Goal: Check status: Check status

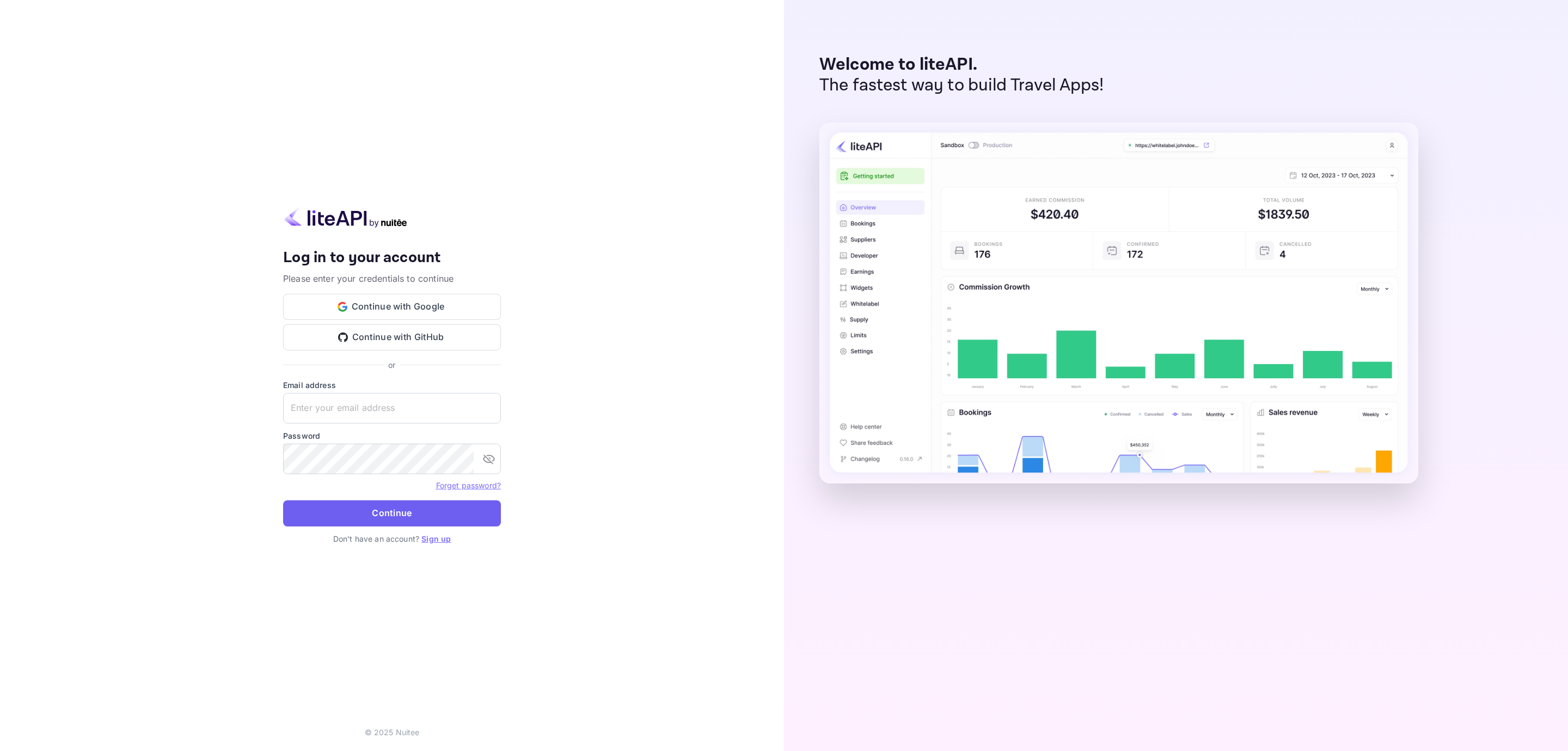
type input "[EMAIL_ADDRESS][DOMAIN_NAME]"
click at [343, 505] on button "Continue" at bounding box center [392, 512] width 218 height 27
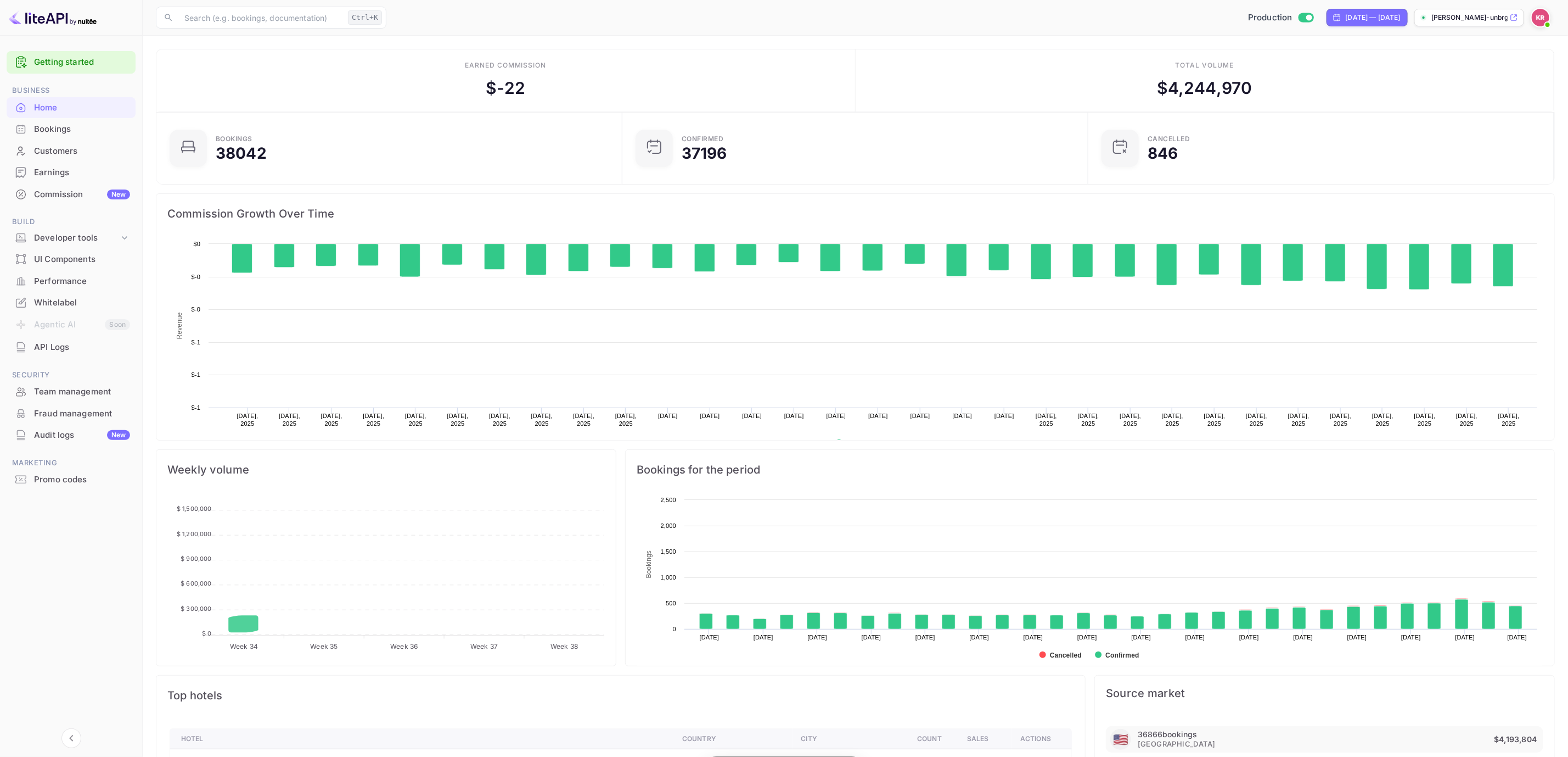
scroll to position [165, 447]
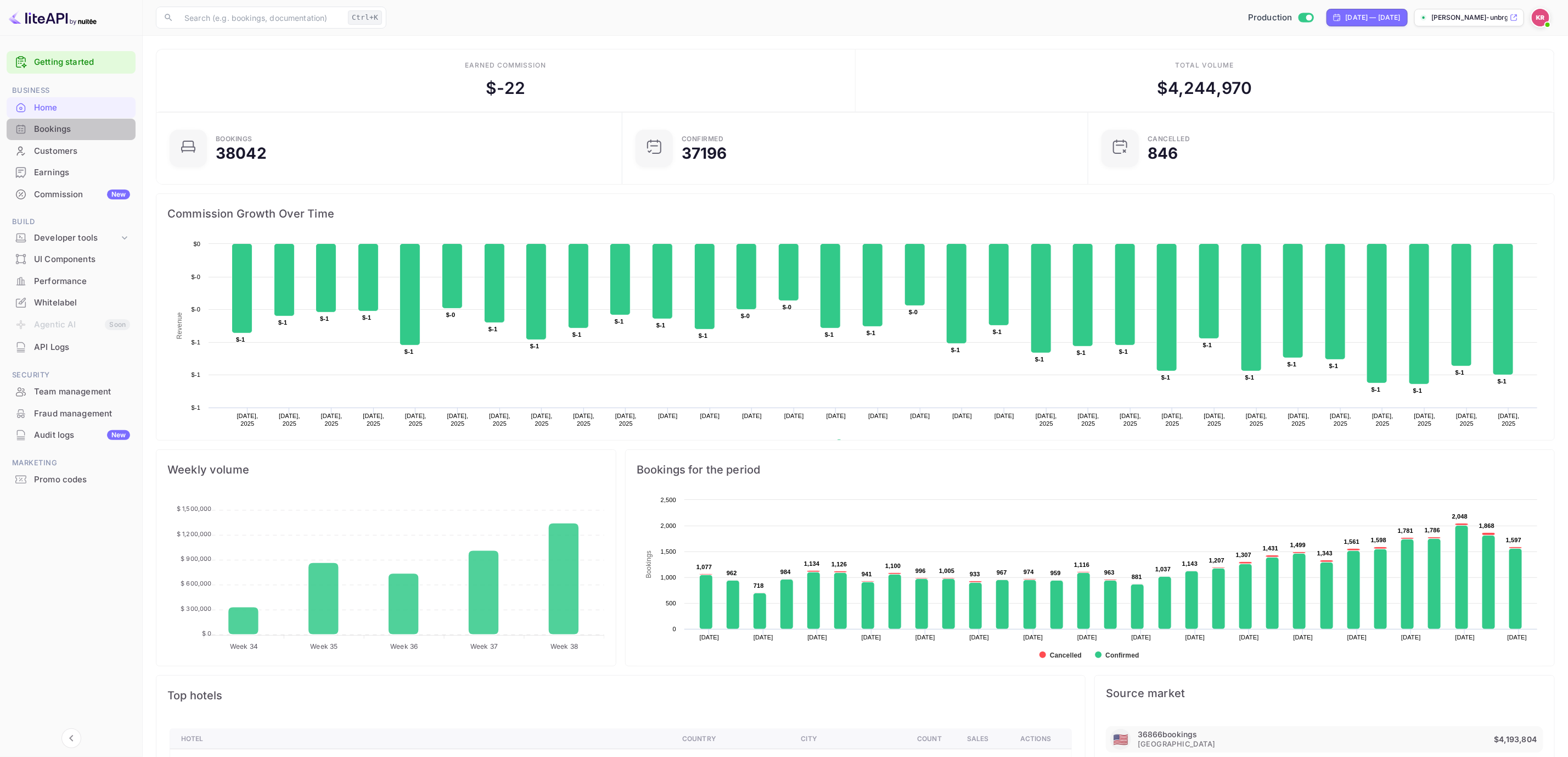
click at [74, 122] on div "Bookings" at bounding box center [71, 130] width 129 height 22
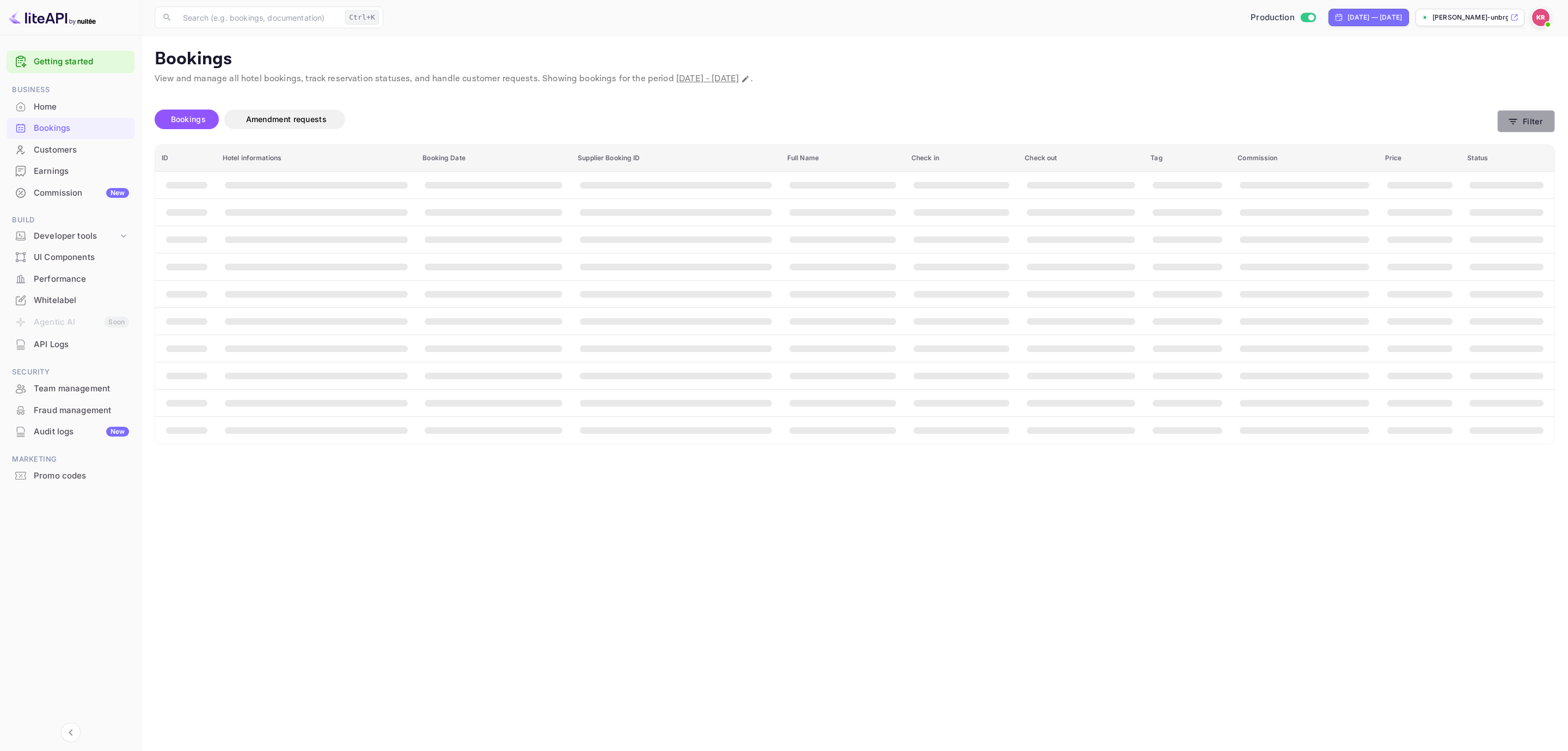
click at [1524, 120] on button "Filter" at bounding box center [1526, 121] width 58 height 23
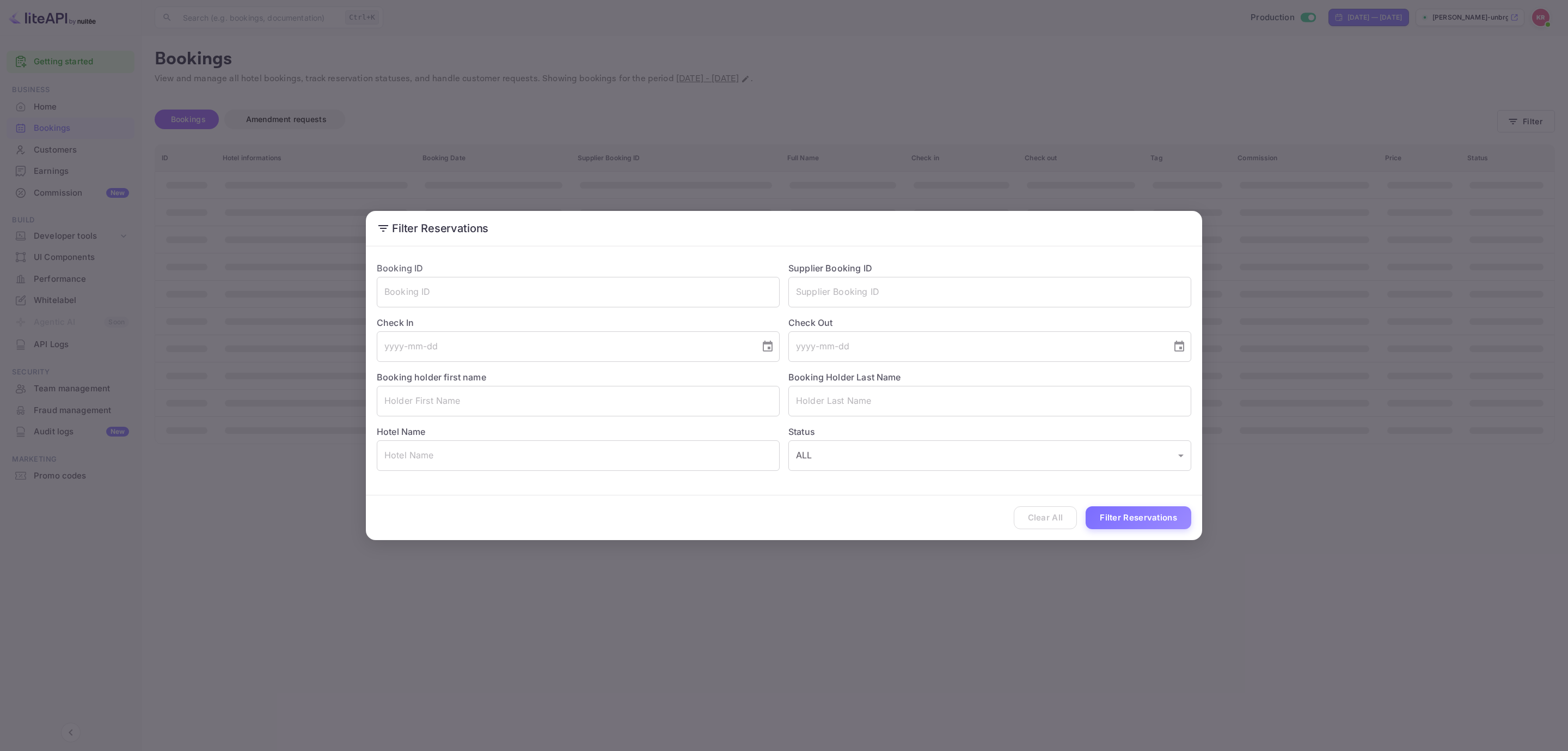
click at [541, 310] on div "Check In ​" at bounding box center [573, 334] width 411 height 54
click at [555, 287] on input "text" at bounding box center [578, 292] width 403 height 30
paste input "kjlGZPwy7"
click at [1144, 512] on button "Filter Reservations" at bounding box center [1138, 517] width 106 height 24
click at [590, 295] on input "kjlGZPwy7" at bounding box center [578, 292] width 403 height 30
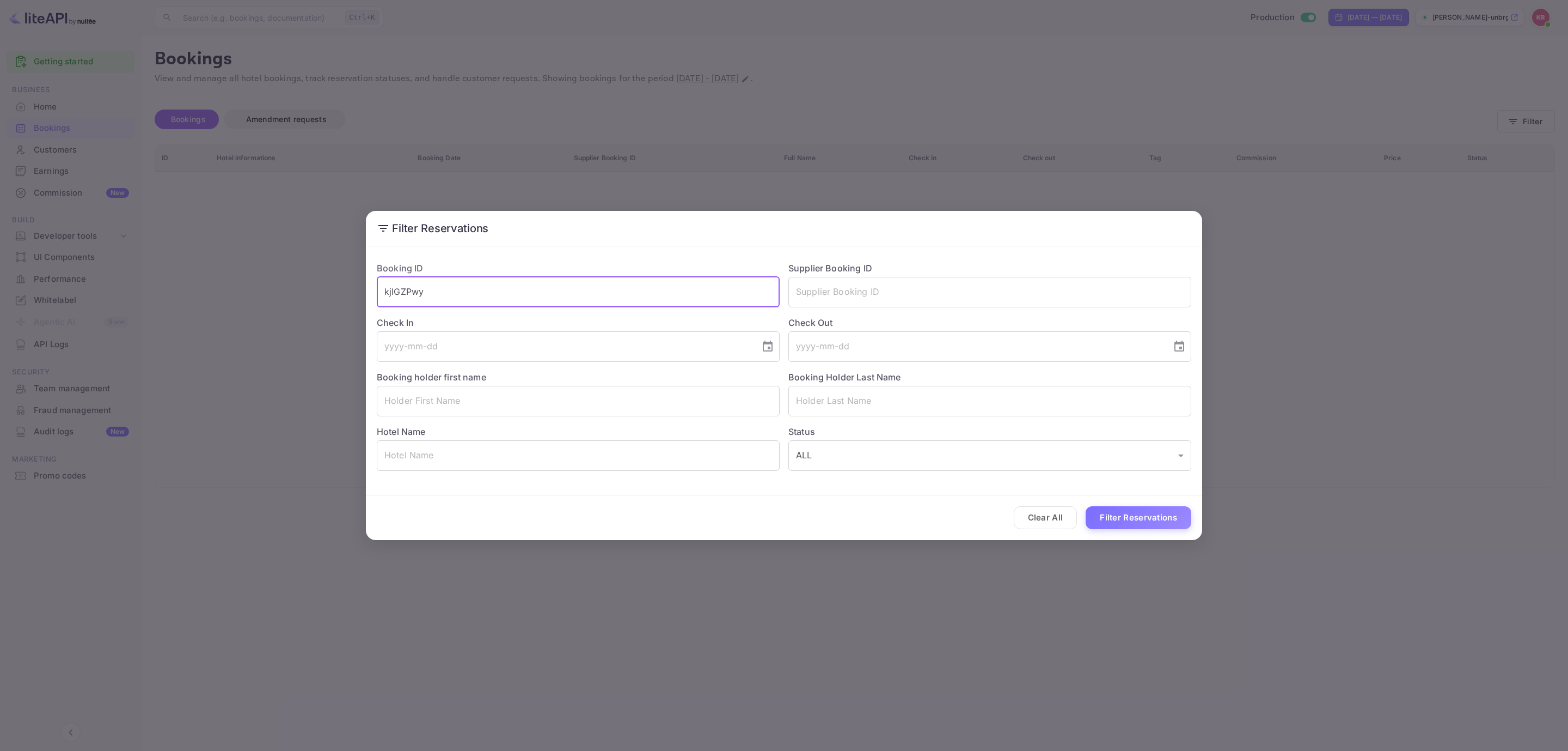
type input "kjlGZPwy7"
click at [387, 287] on input "kjlGZPwy7" at bounding box center [578, 292] width 403 height 30
click at [383, 288] on input "kjlGZPwy7" at bounding box center [578, 292] width 403 height 30
click at [1085, 506] on button "Filter Reservations" at bounding box center [1138, 517] width 106 height 24
click at [483, 293] on input "kjlGZPwy7" at bounding box center [578, 292] width 403 height 30
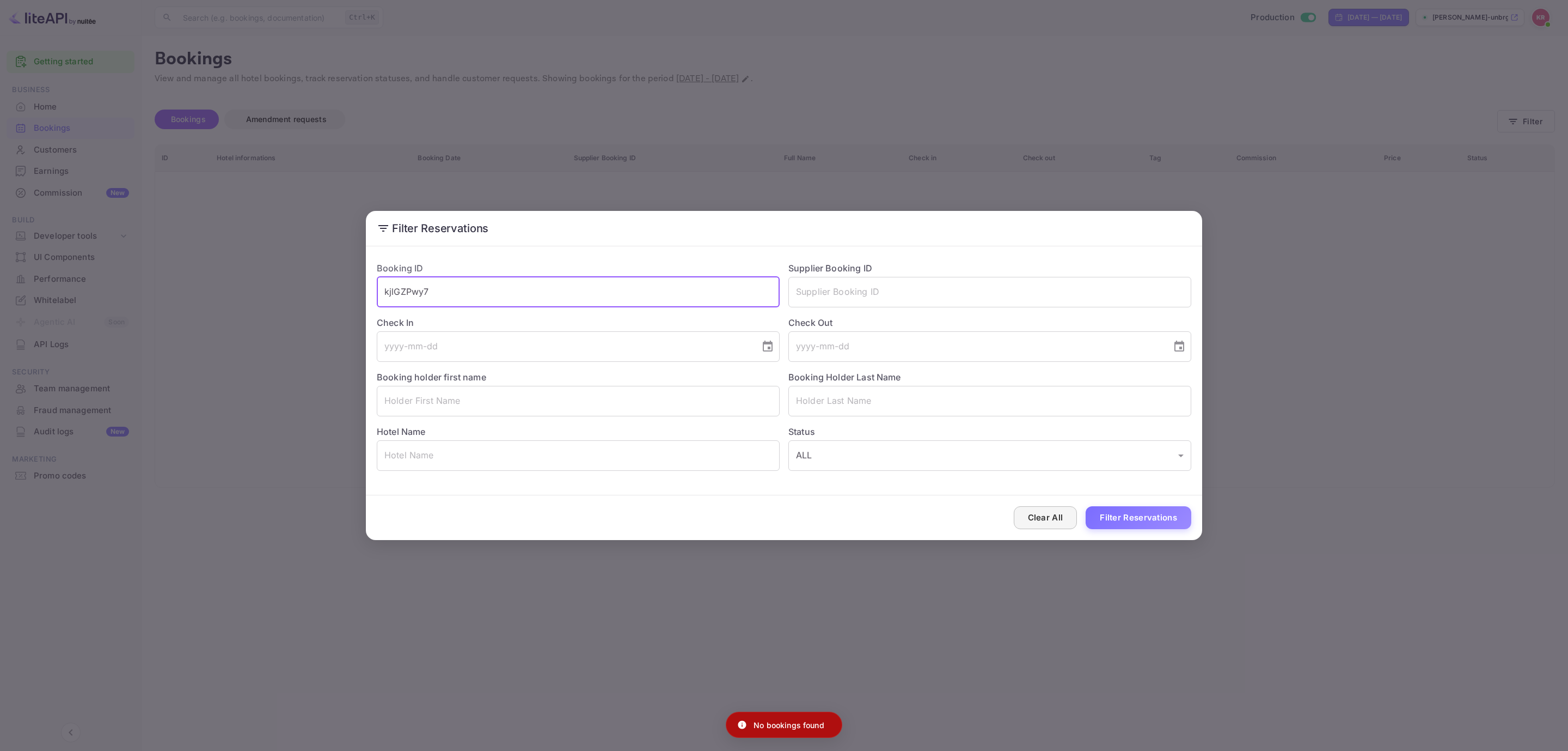
click at [1036, 524] on button "Clear All" at bounding box center [1045, 517] width 64 height 24
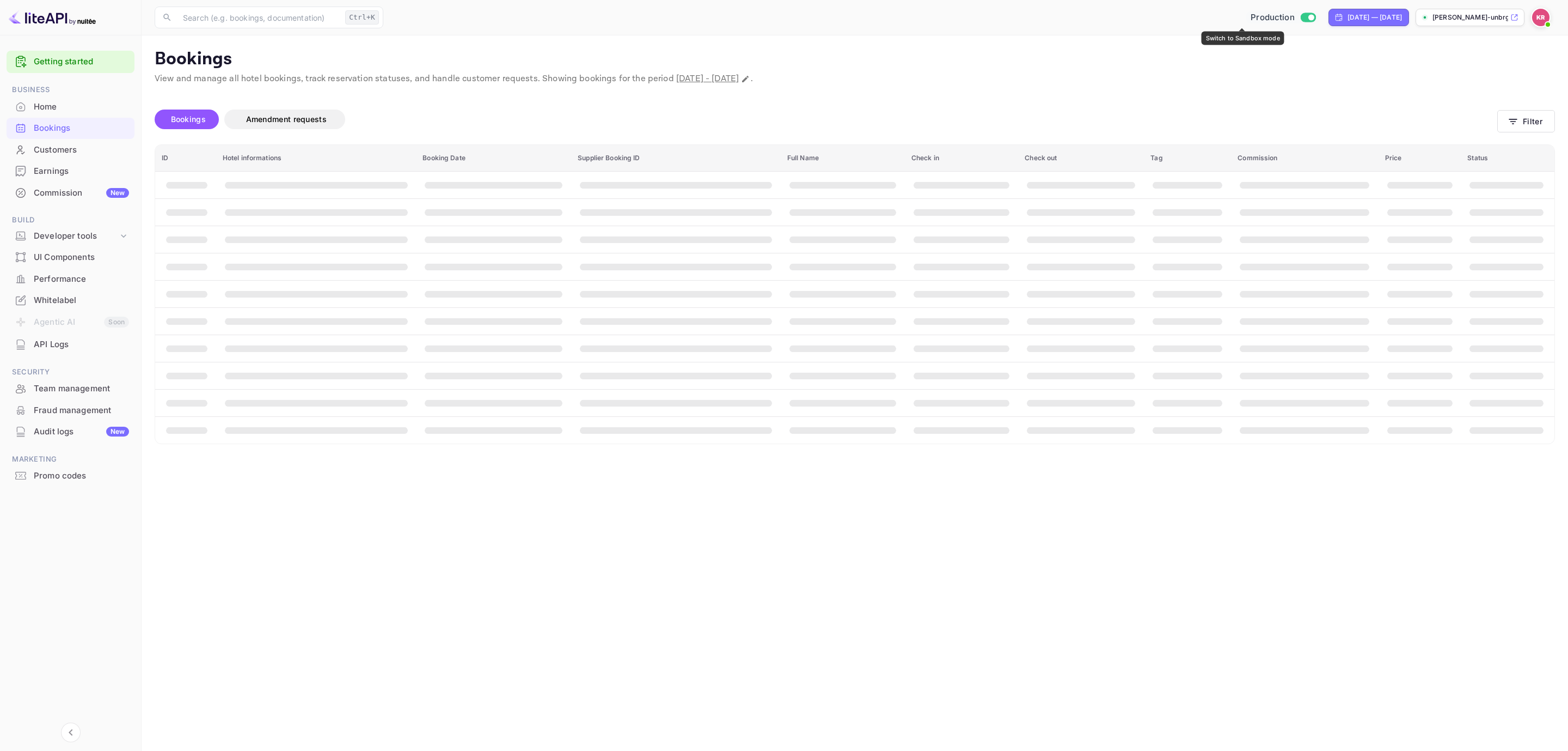
click at [1250, 21] on span "Production" at bounding box center [1272, 18] width 44 height 13
checkbox input "false"
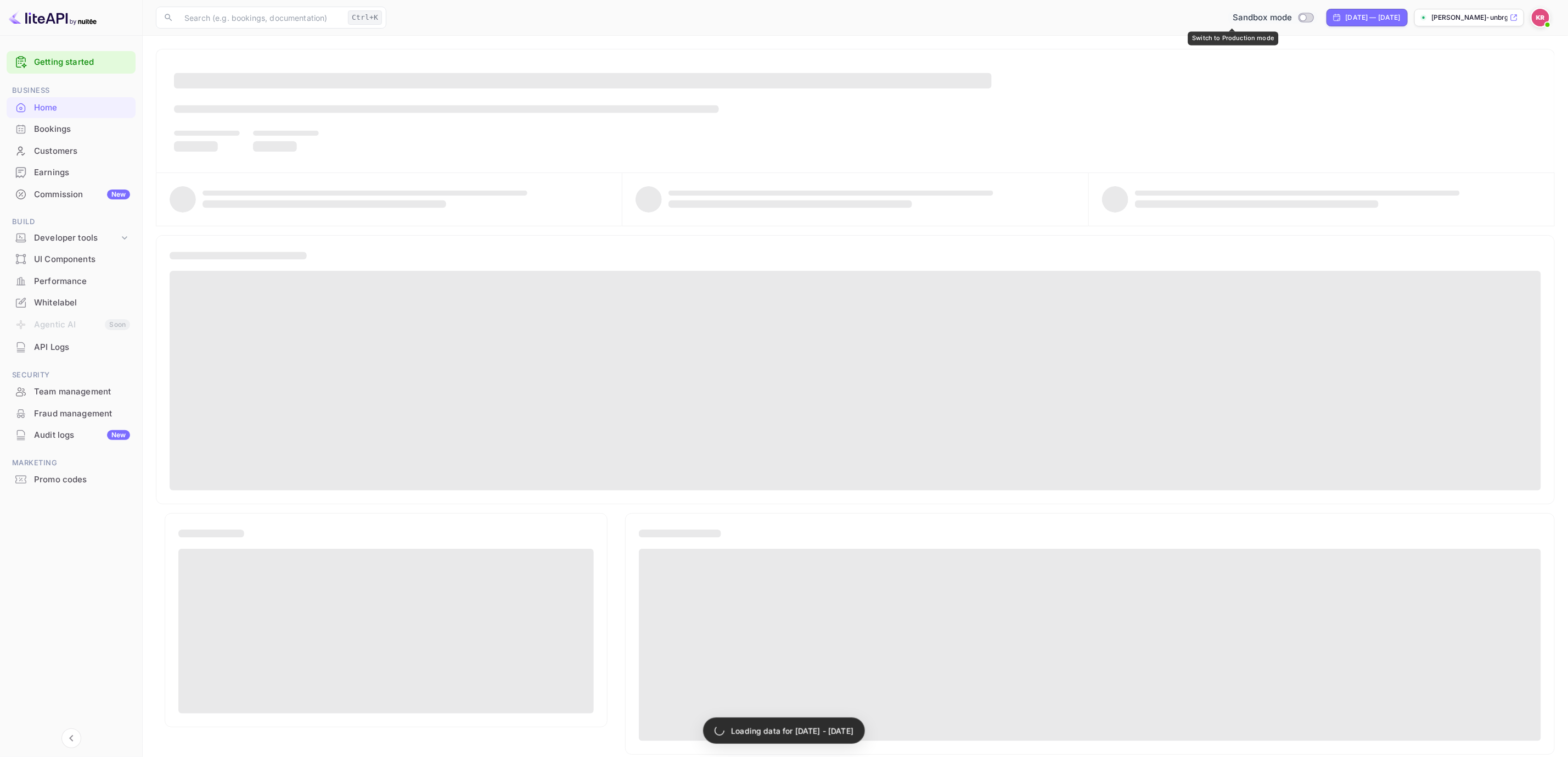
click at [1292, 18] on input "Switch to Production mode" at bounding box center [1303, 17] width 22 height 7
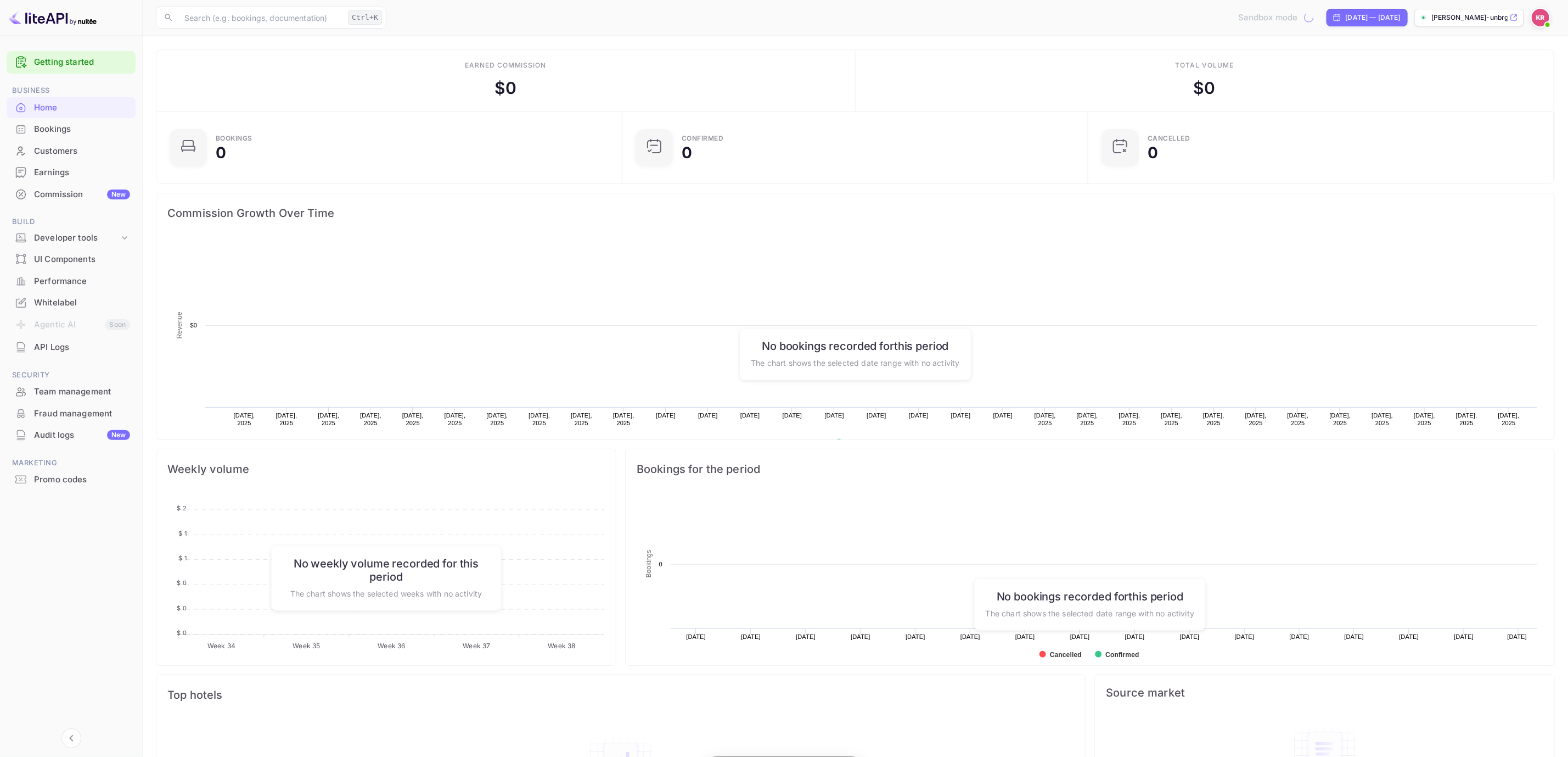
scroll to position [165, 447]
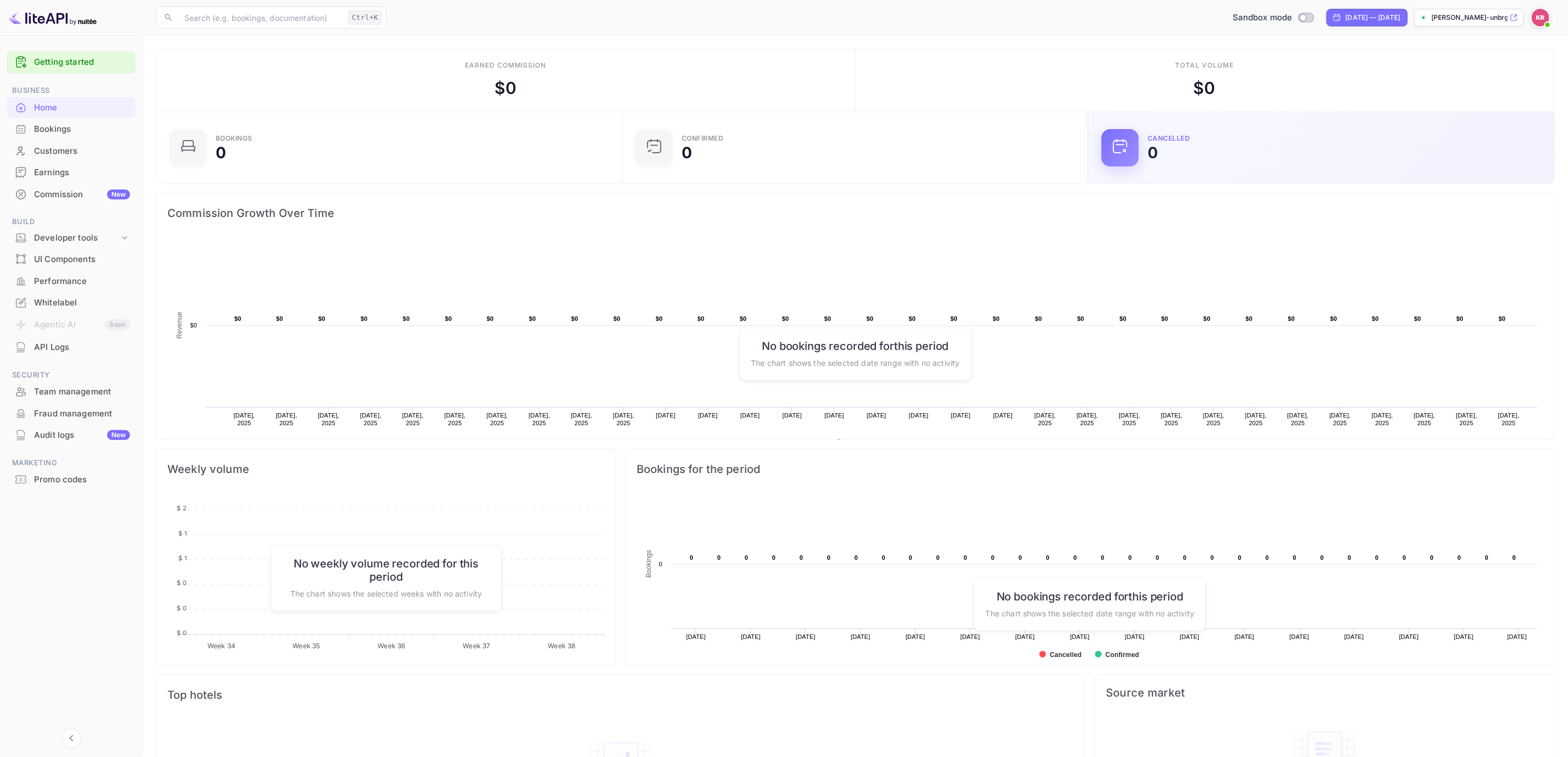
checkbox input "true"
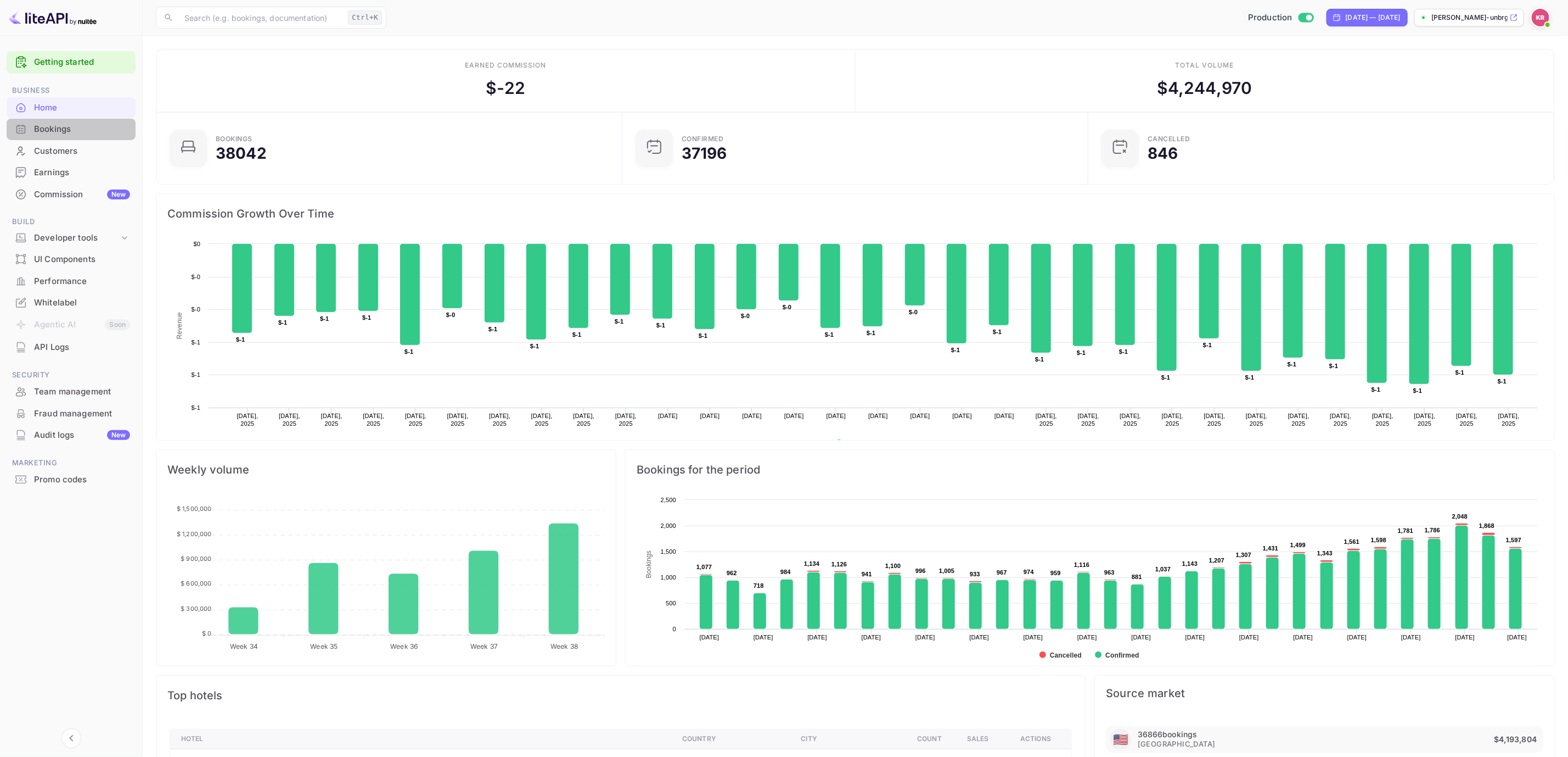
click at [61, 130] on div "Bookings" at bounding box center [81, 129] width 96 height 13
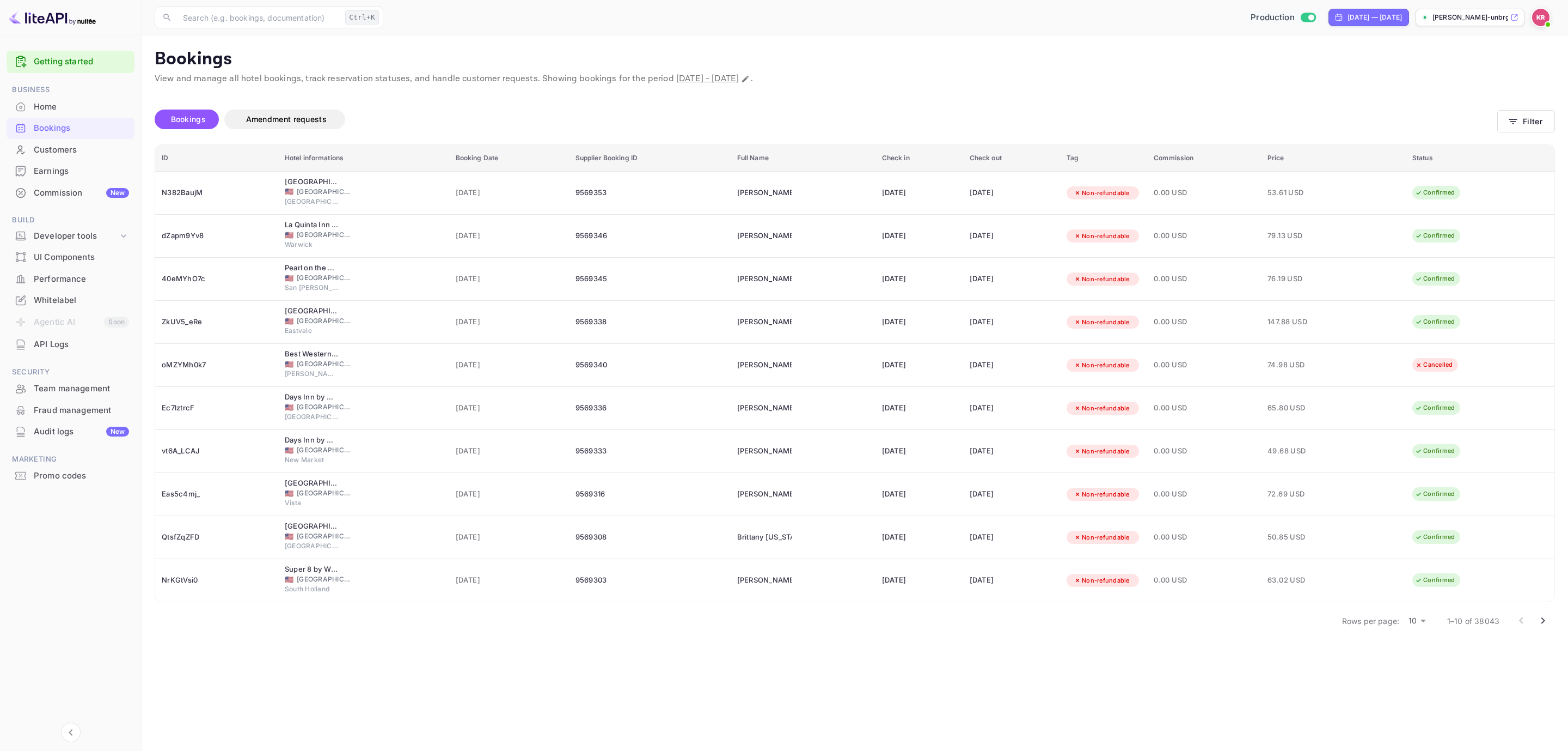
click at [205, 113] on span "Bookings" at bounding box center [188, 119] width 46 height 13
click at [167, 118] on span "Bookings" at bounding box center [188, 119] width 46 height 13
click at [1542, 123] on button "Filter" at bounding box center [1526, 121] width 58 height 23
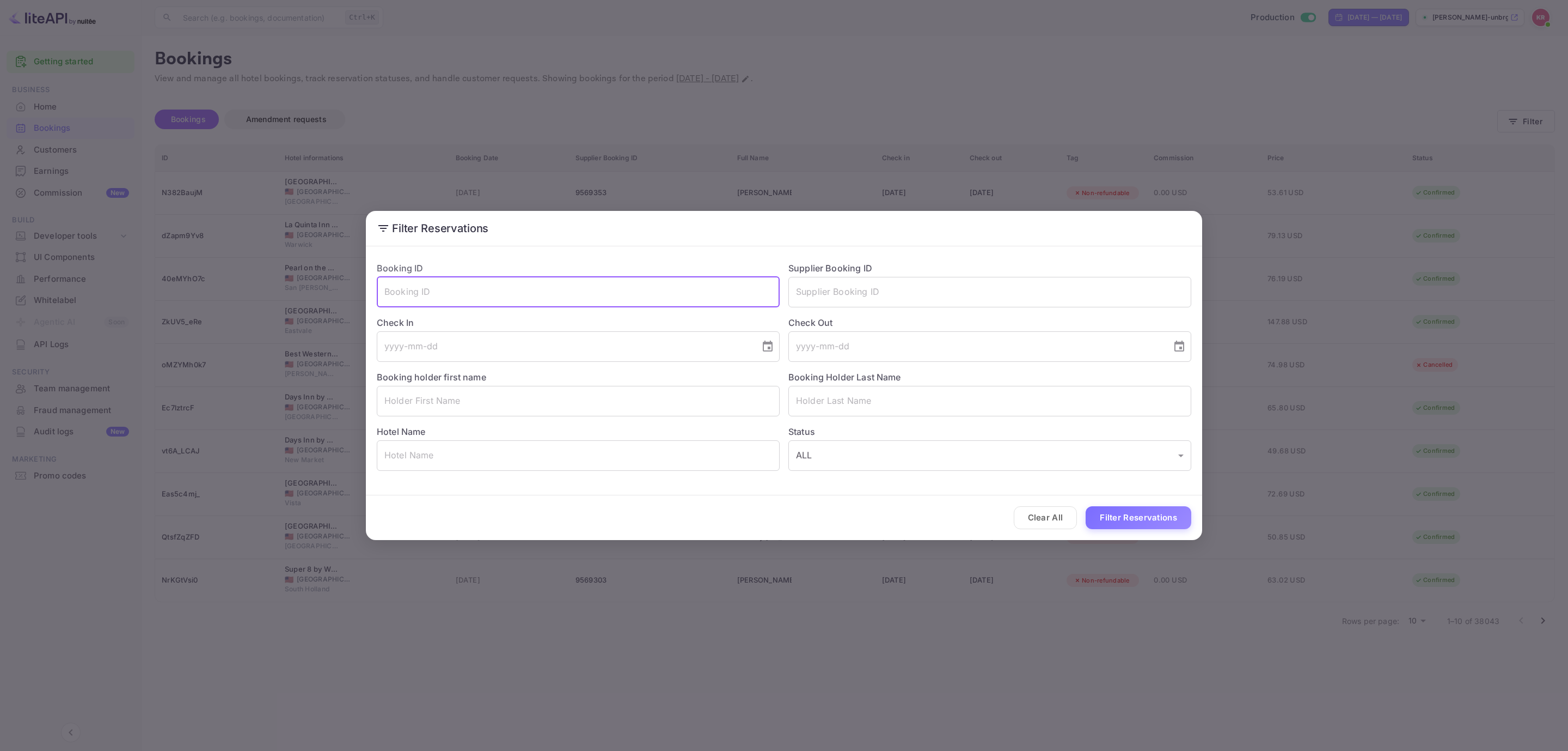
click at [490, 290] on input "text" at bounding box center [578, 292] width 403 height 30
paste input "kjlGZPwy7"
type input "kjlGZPwy7"
click at [1149, 513] on button "Filter Reservations" at bounding box center [1138, 517] width 106 height 24
click at [1030, 515] on button "Clear All" at bounding box center [1045, 517] width 64 height 24
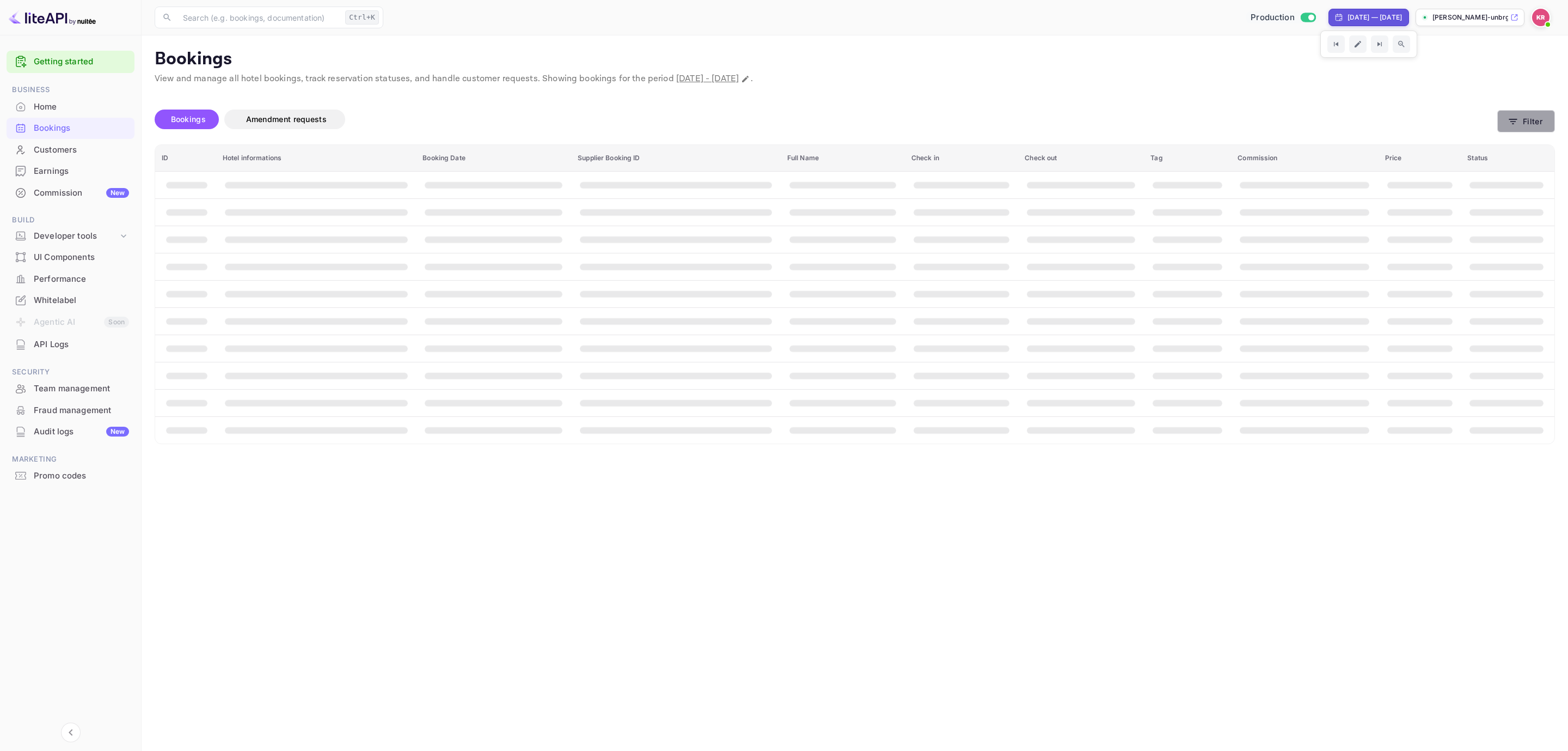
click at [1516, 122] on icon "button" at bounding box center [1512, 121] width 11 height 11
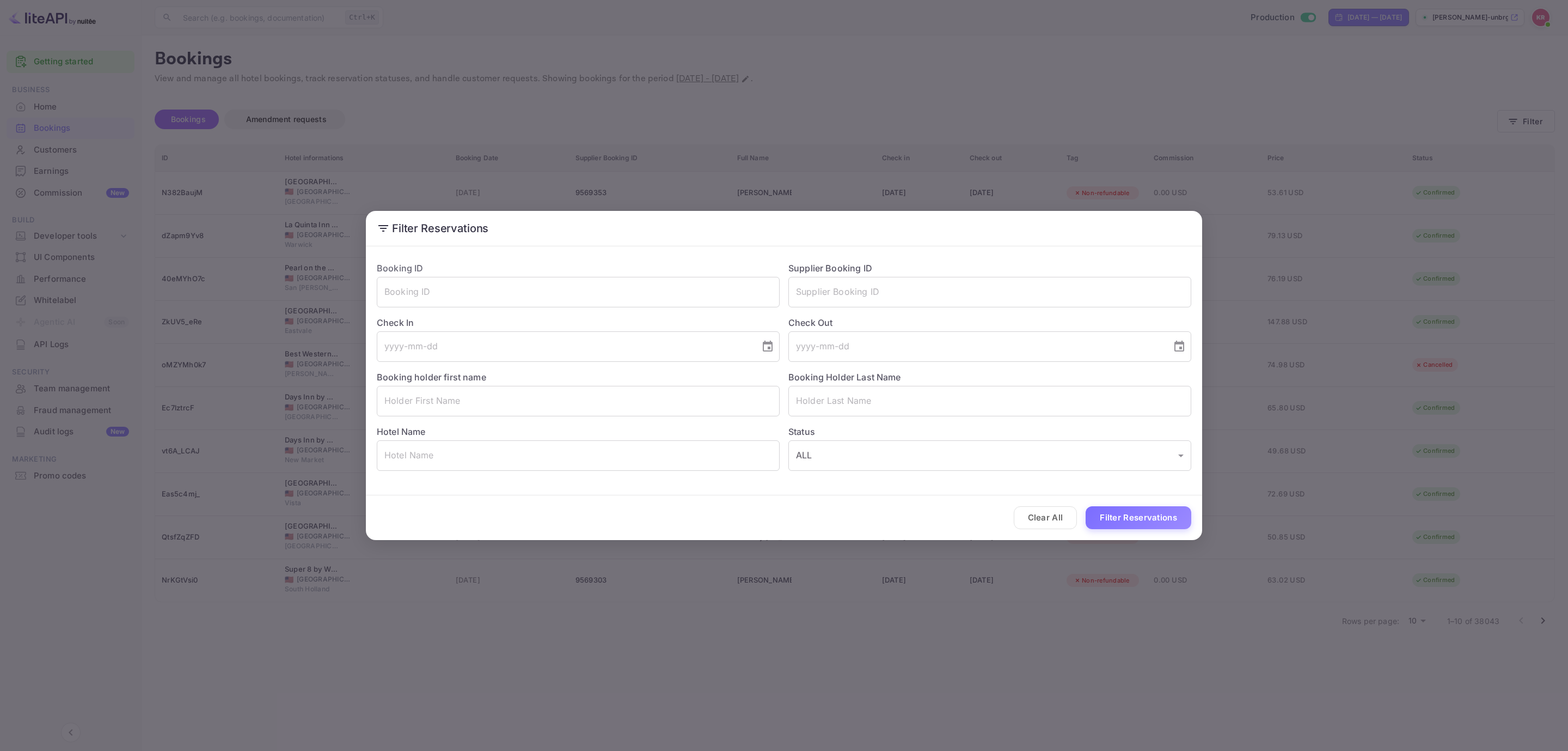
click at [1177, 71] on div "Filter Reservations Booking ID ​ Supplier Booking ID ​ Check In ​ Check Out ​ B…" at bounding box center [784, 375] width 1568 height 751
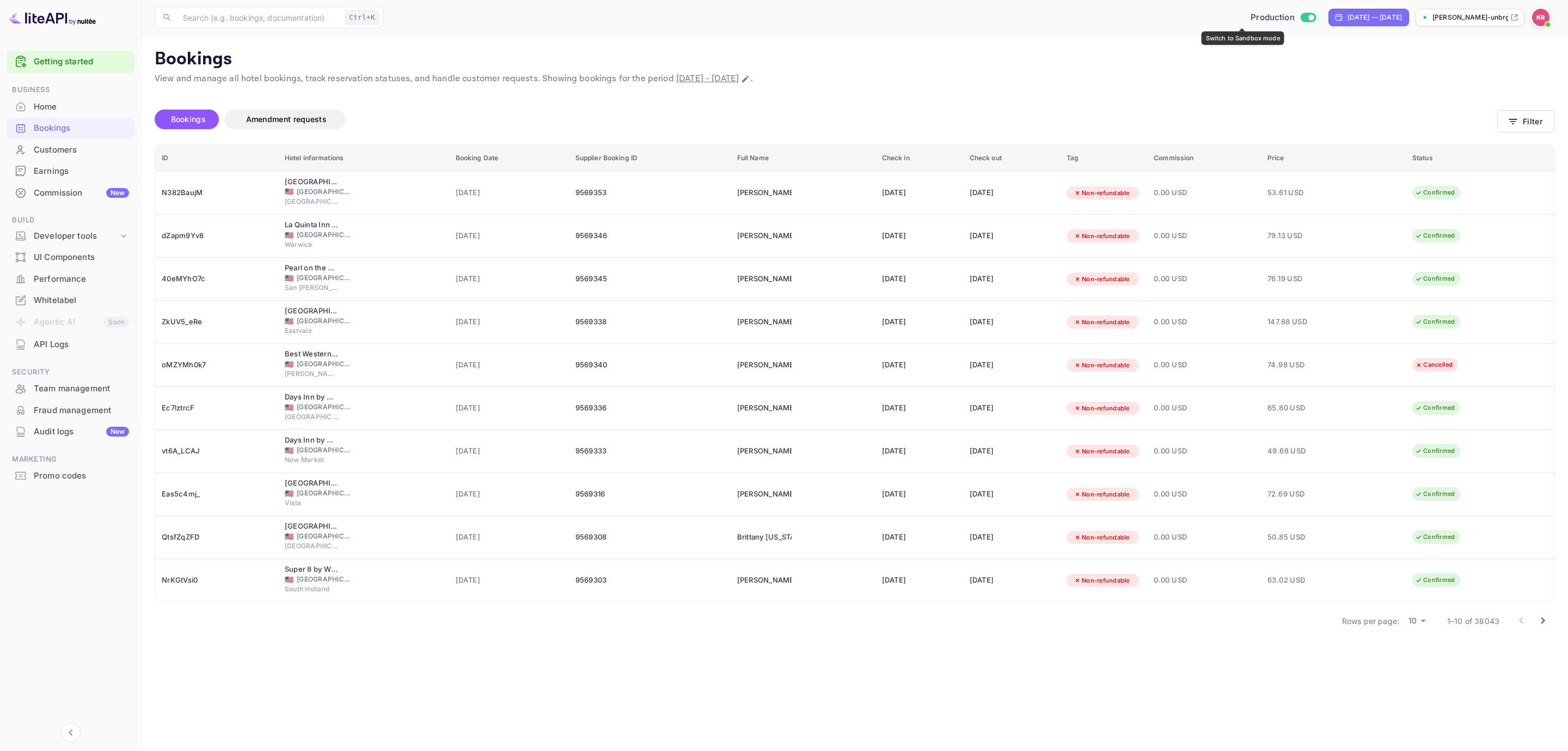
click at [1250, 19] on span "Production" at bounding box center [1272, 18] width 44 height 13
checkbox input "false"
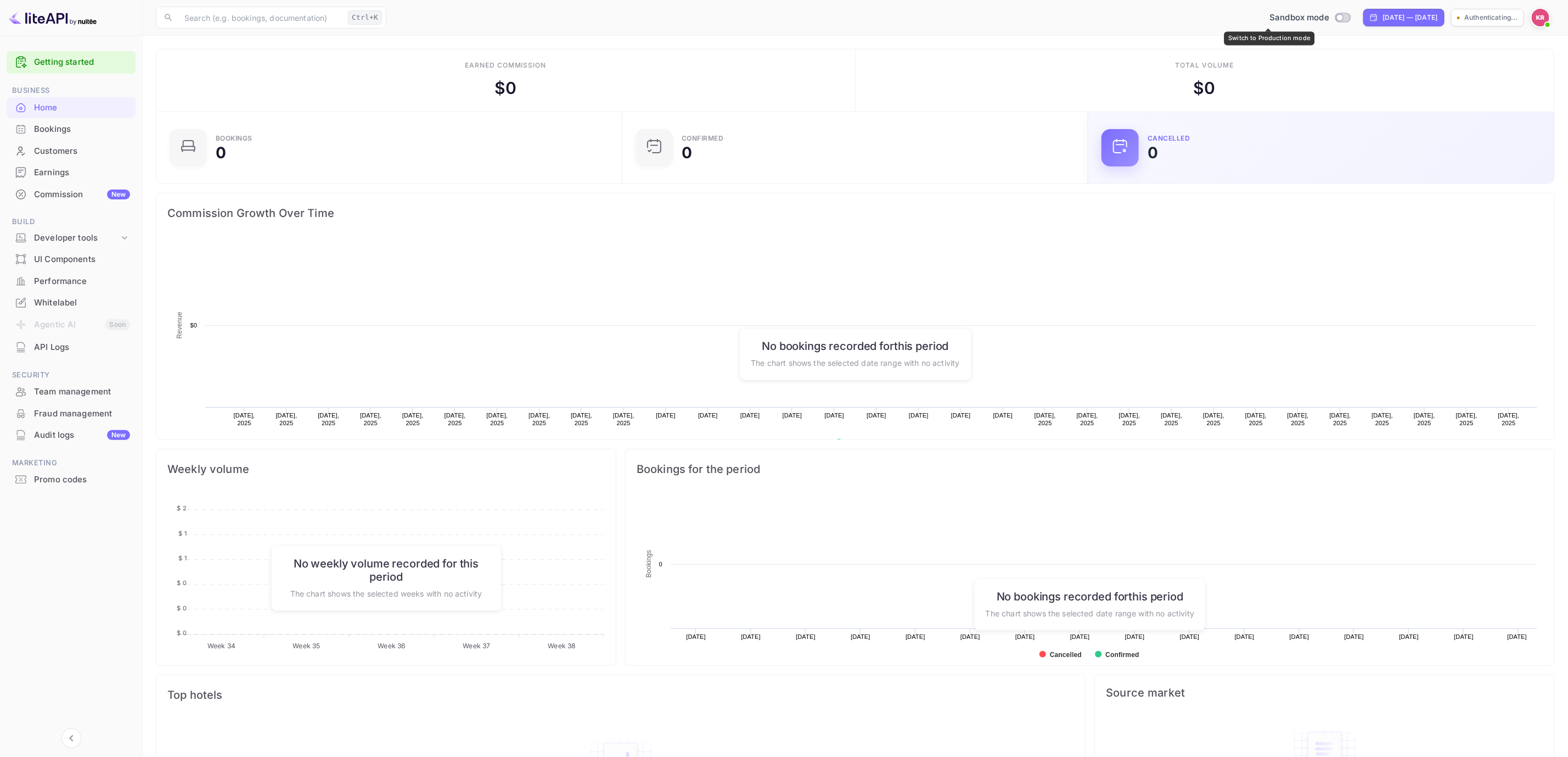
scroll to position [165, 447]
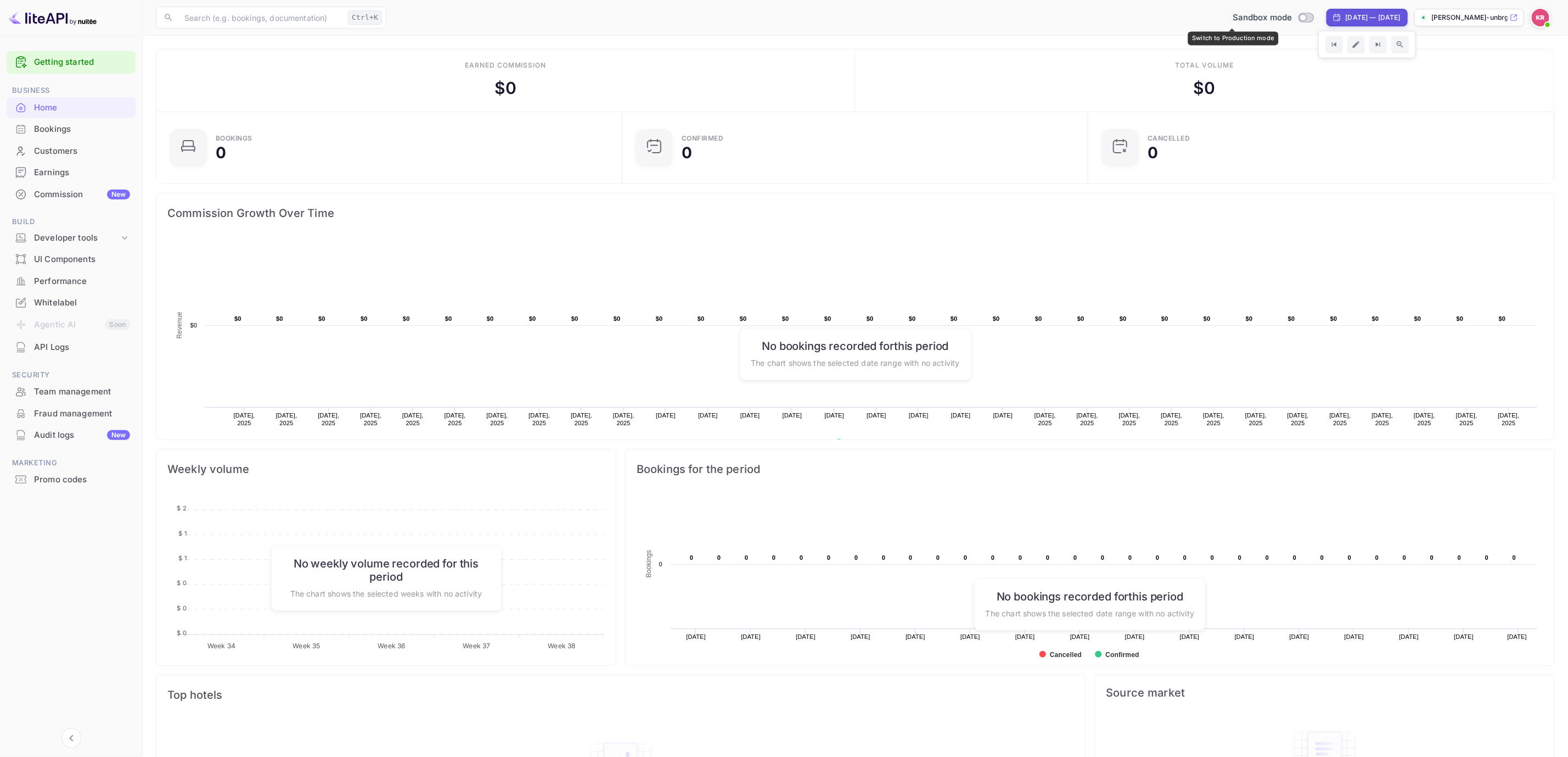
click at [1292, 15] on input "Switch to Production mode" at bounding box center [1303, 17] width 22 height 7
checkbox input "true"
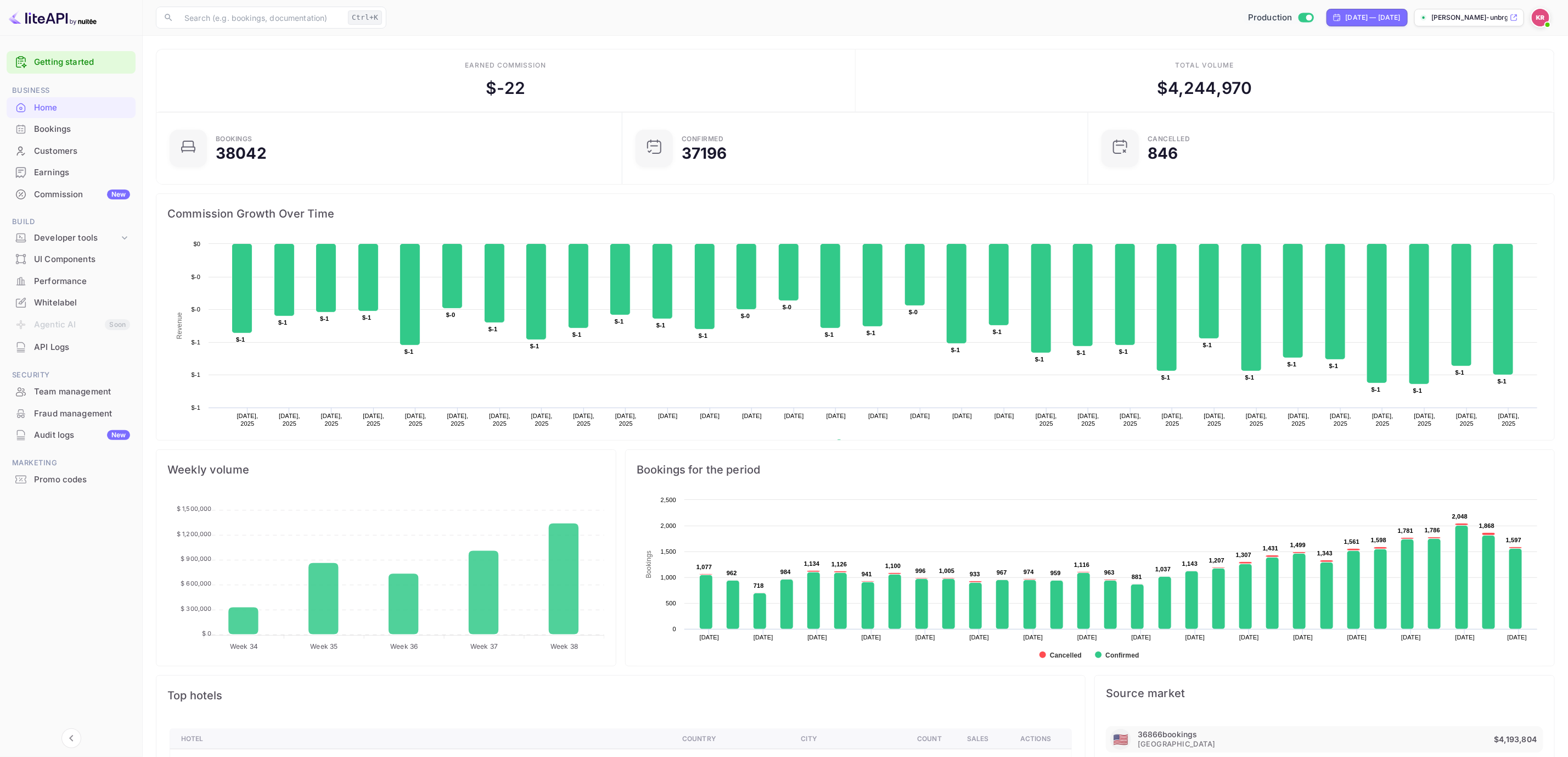
click at [1541, 22] on img at bounding box center [1541, 18] width 18 height 18
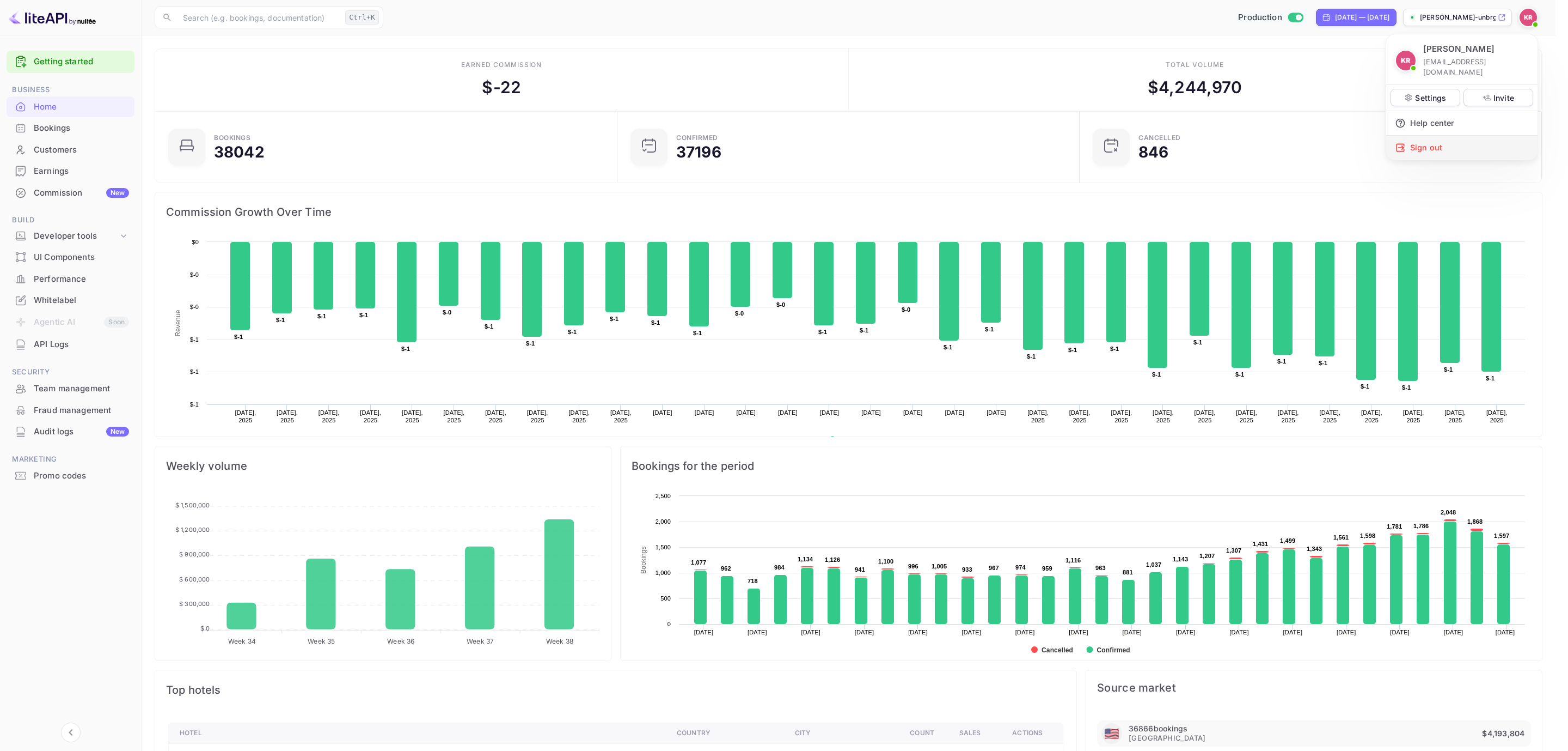
click at [1446, 138] on div "Sign out" at bounding box center [1462, 147] width 151 height 24
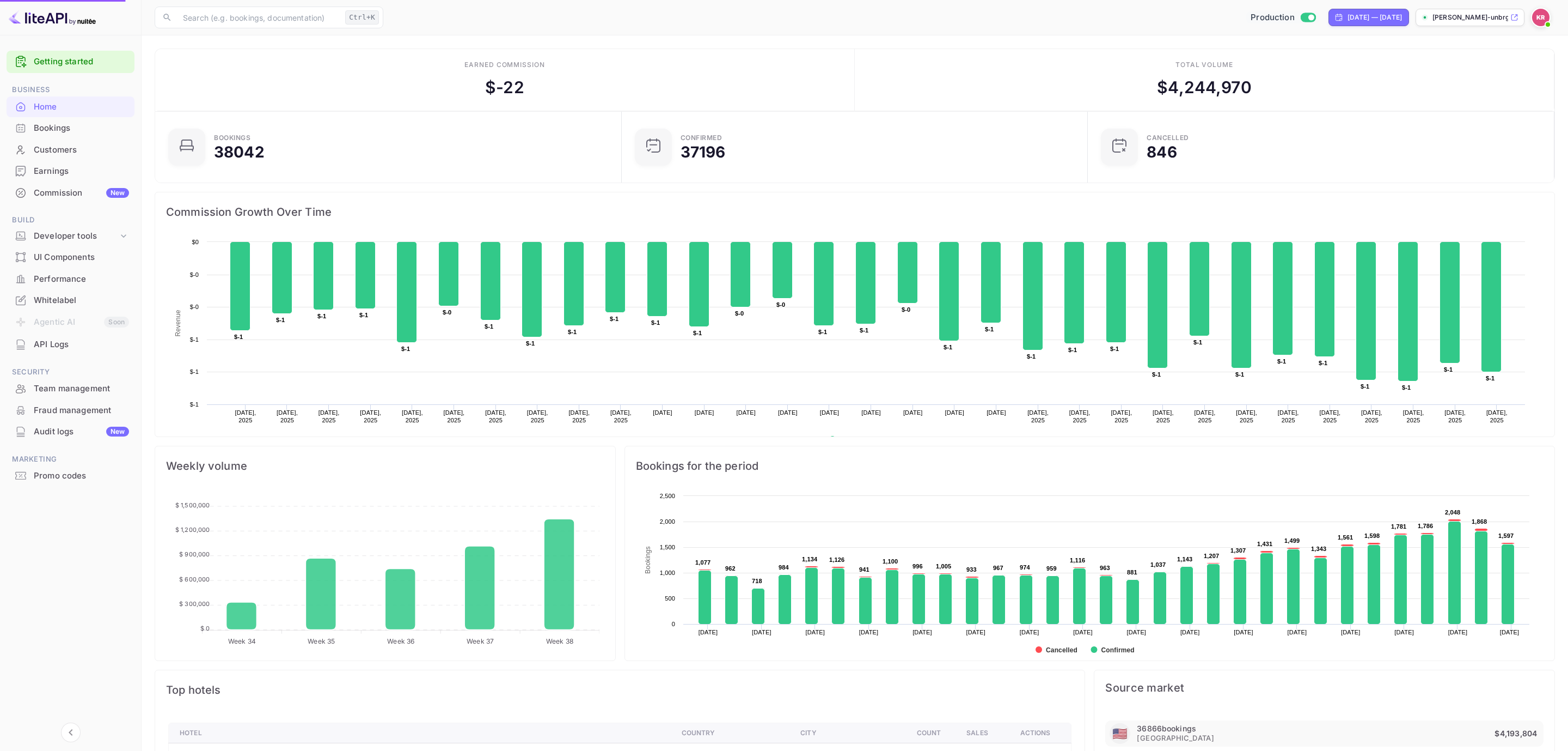
scroll to position [12, 13]
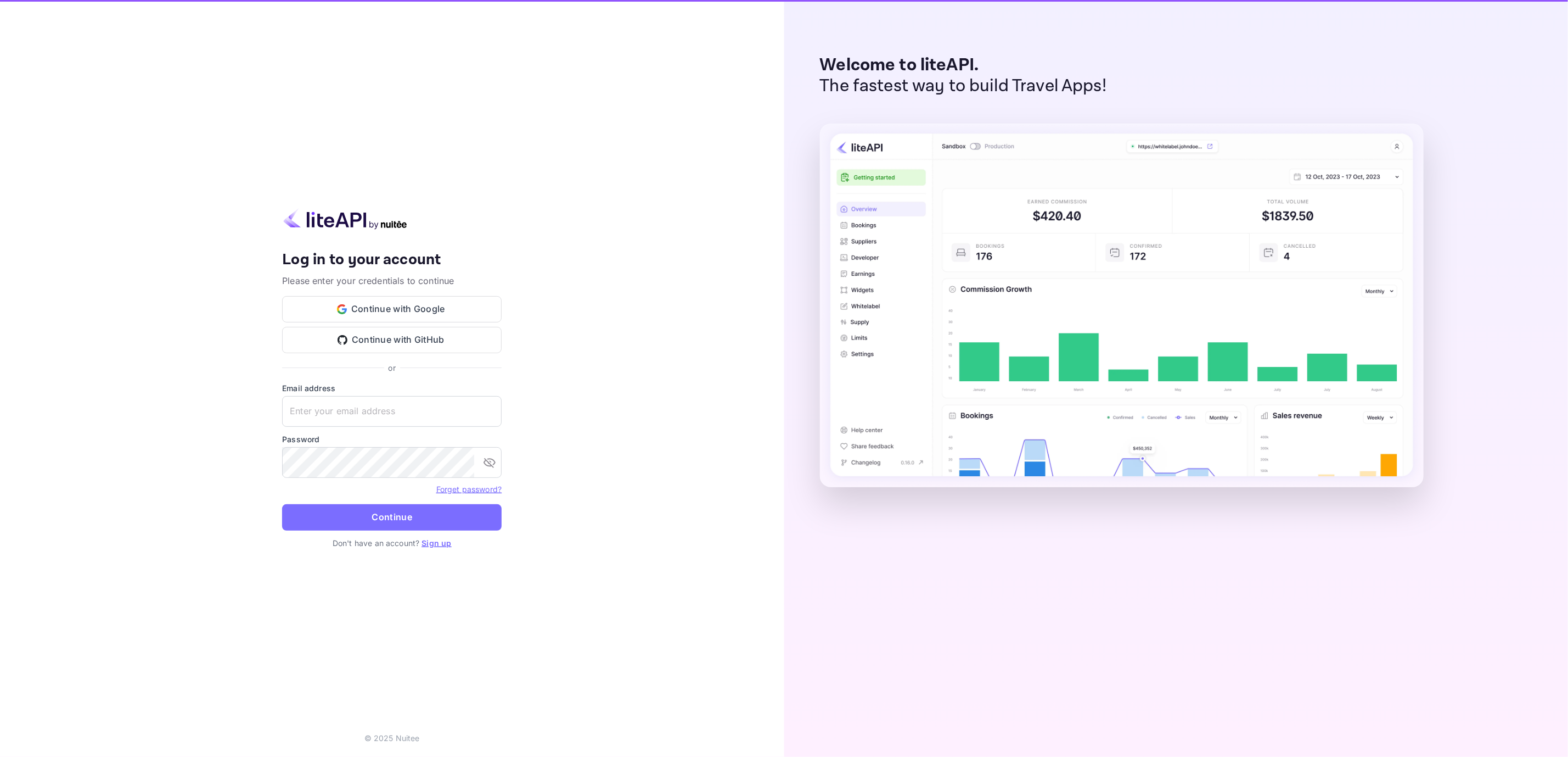
type input "[EMAIL_ADDRESS][DOMAIN_NAME]"
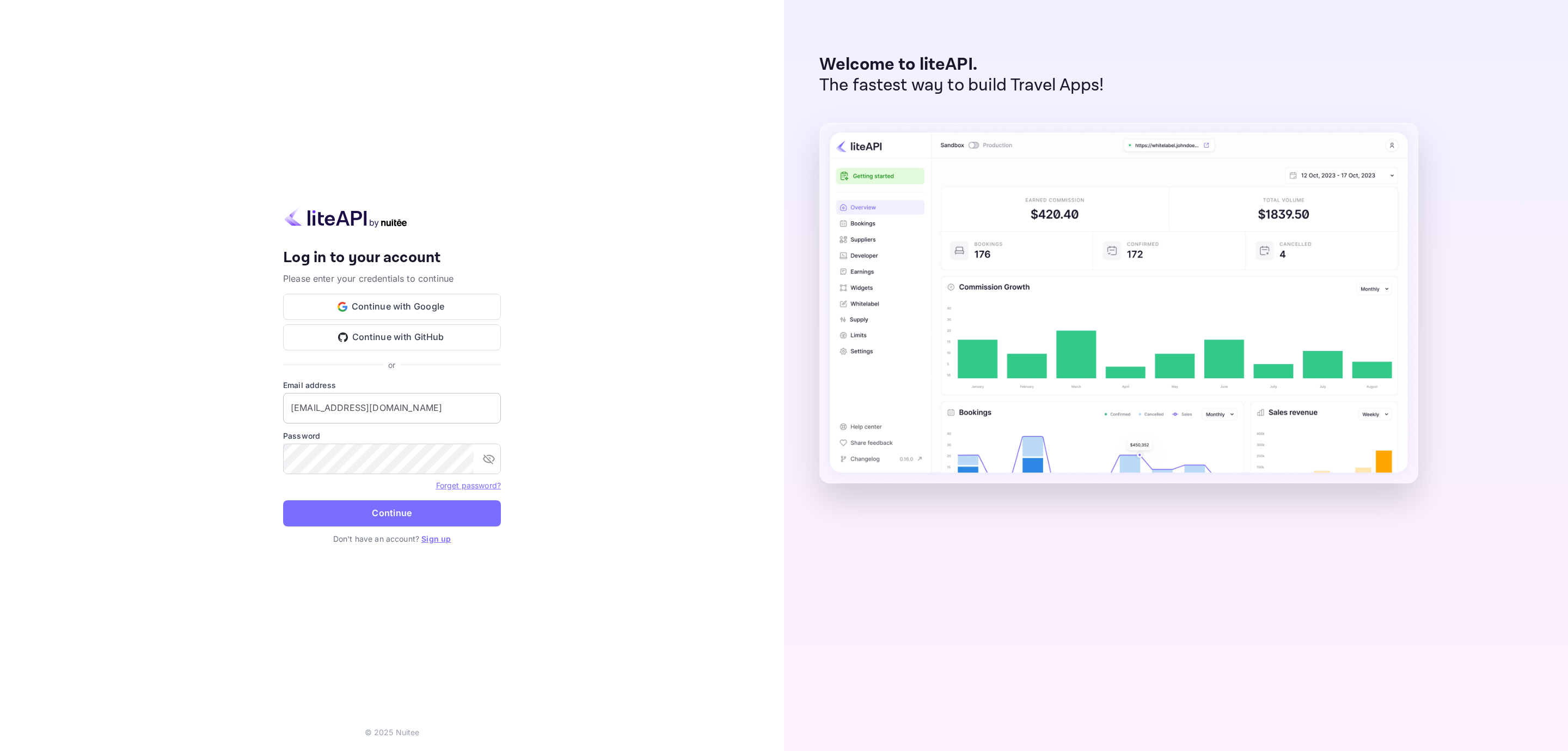
click at [394, 410] on input "[EMAIL_ADDRESS][DOMAIN_NAME]" at bounding box center [392, 407] width 218 height 30
click at [489, 457] on icon "toggle password visibility" at bounding box center [489, 459] width 12 height 10
click at [489, 457] on icon "toggle password visibility" at bounding box center [489, 458] width 12 height 8
click at [366, 517] on button "Continue" at bounding box center [392, 512] width 218 height 27
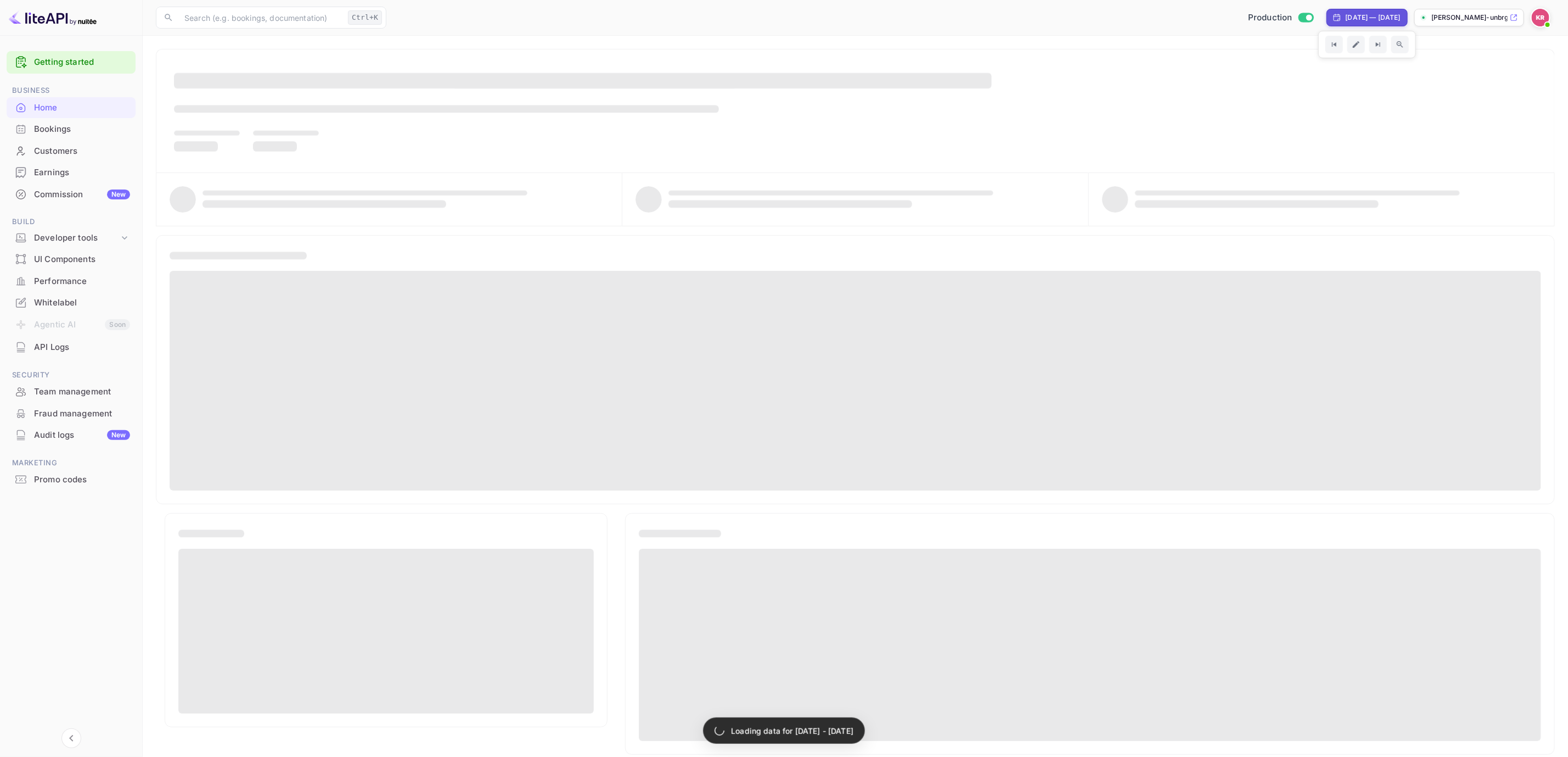
click at [1541, 15] on img at bounding box center [1541, 18] width 18 height 18
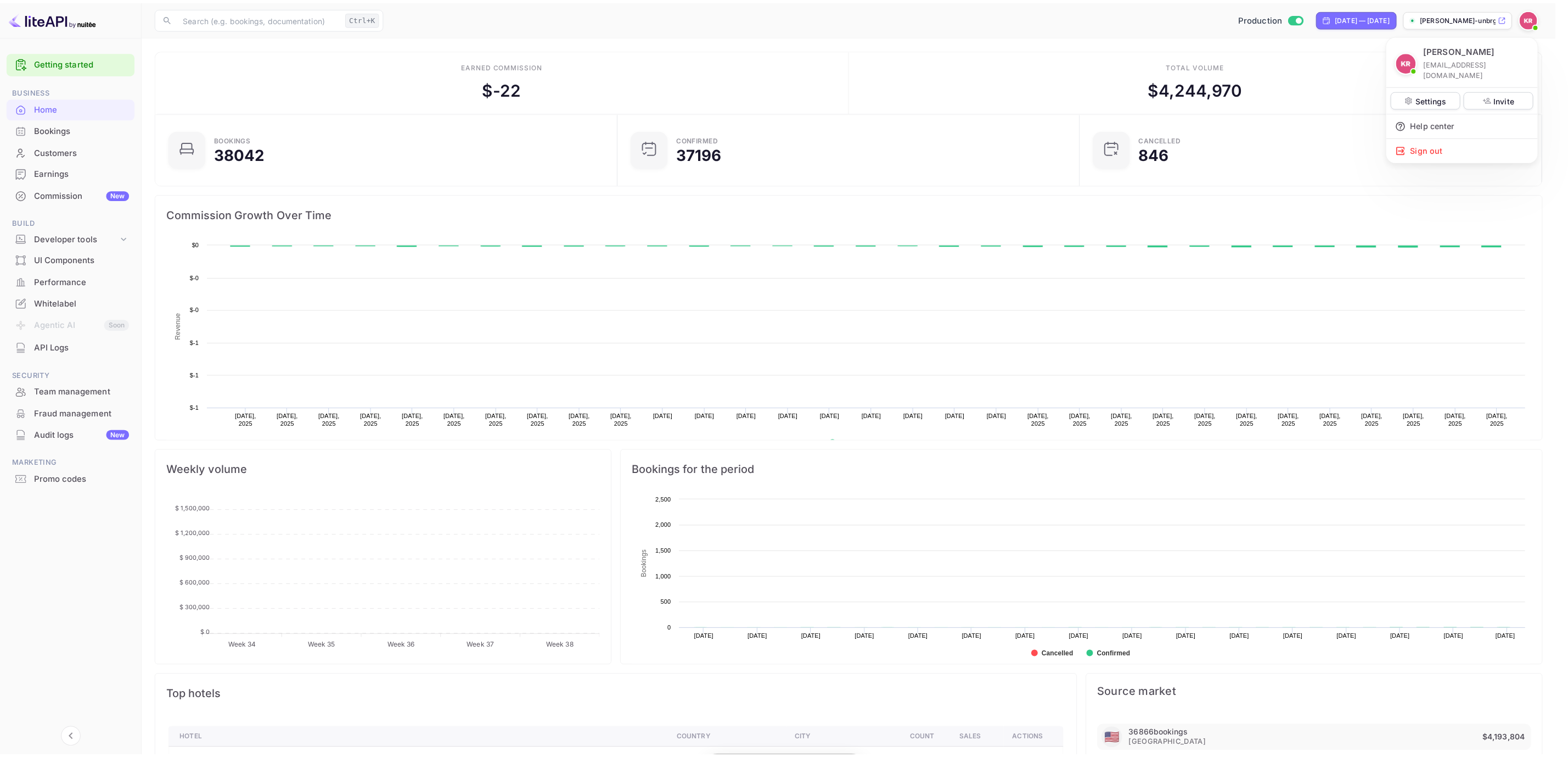
scroll to position [165, 447]
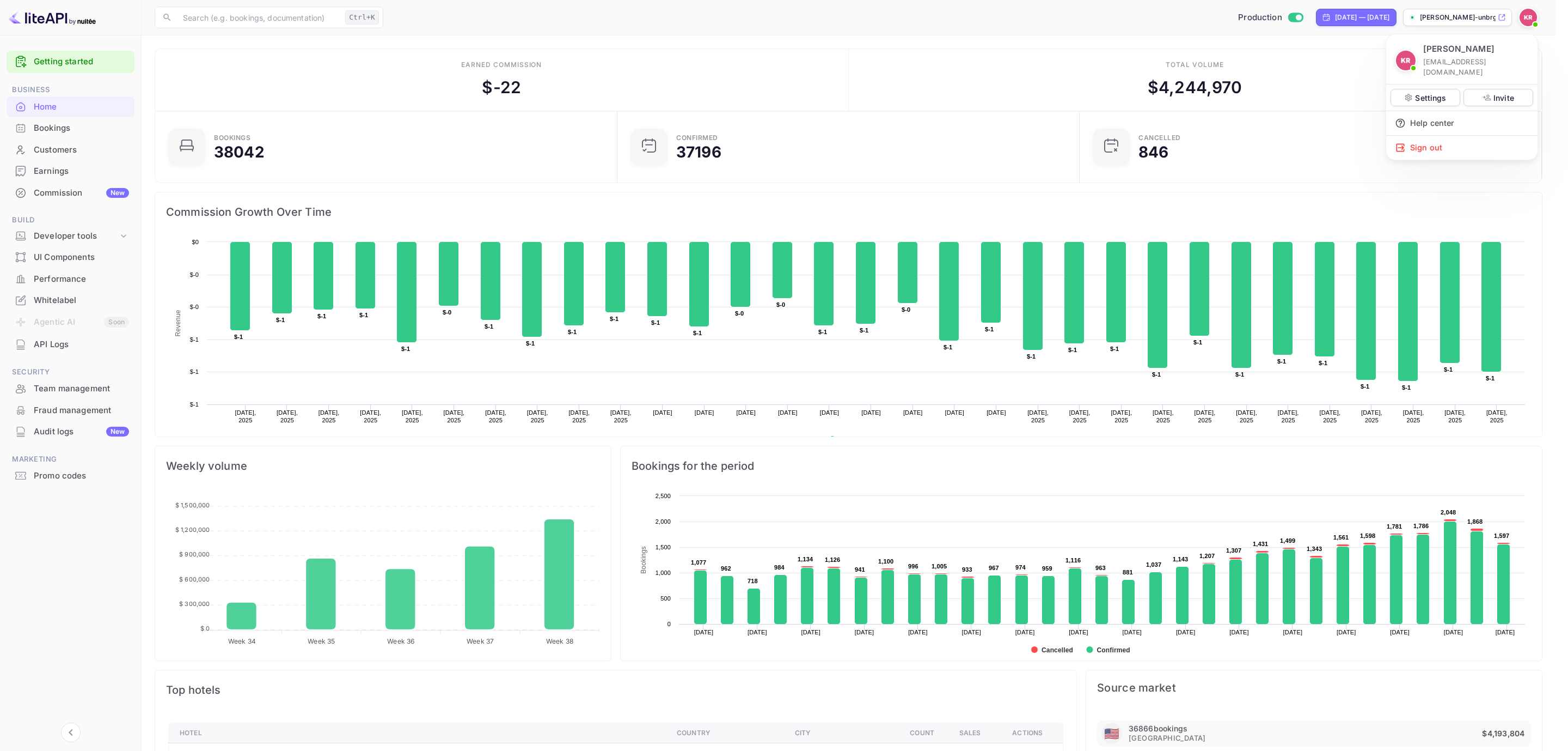
click at [36, 125] on div at bounding box center [784, 375] width 1568 height 751
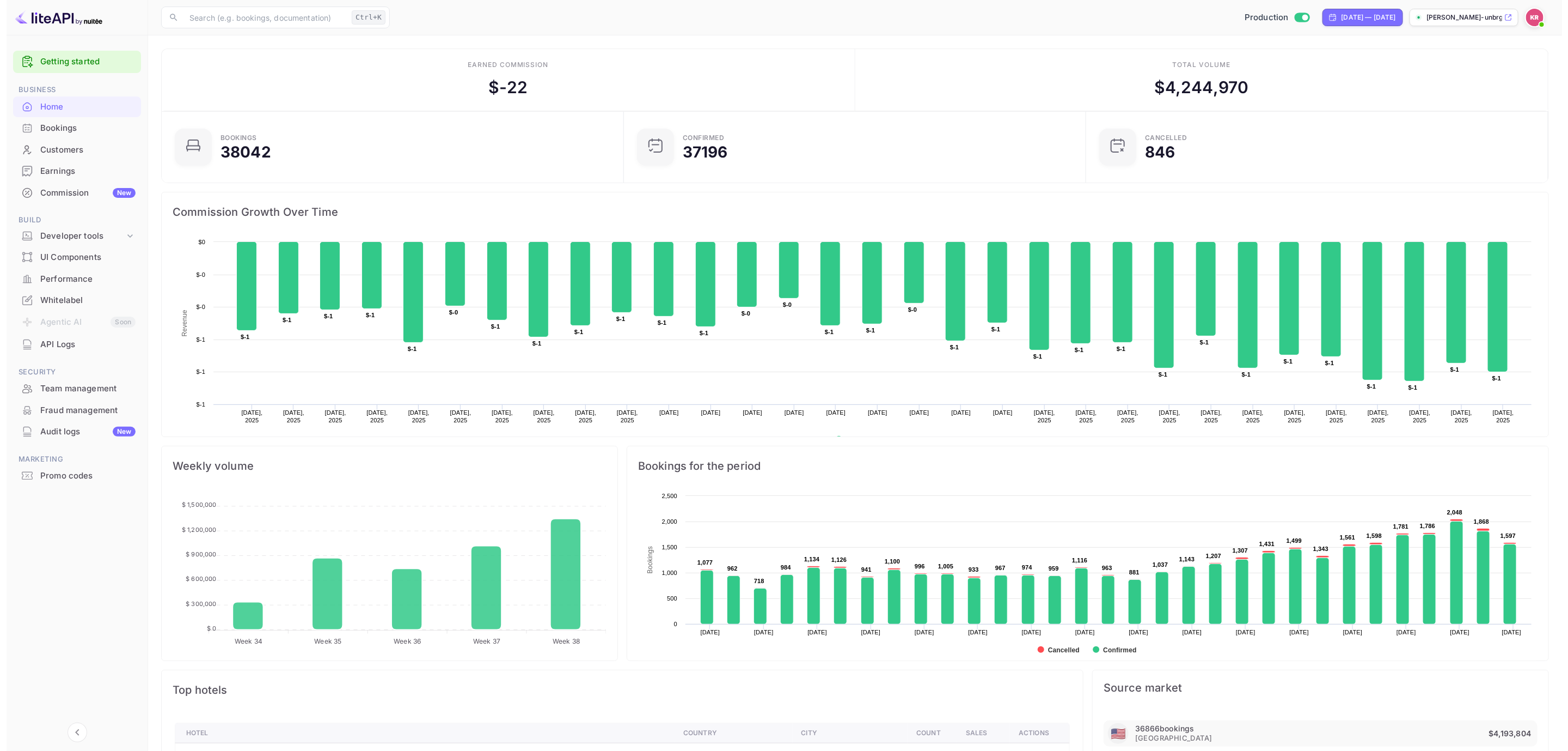
scroll to position [12, 13]
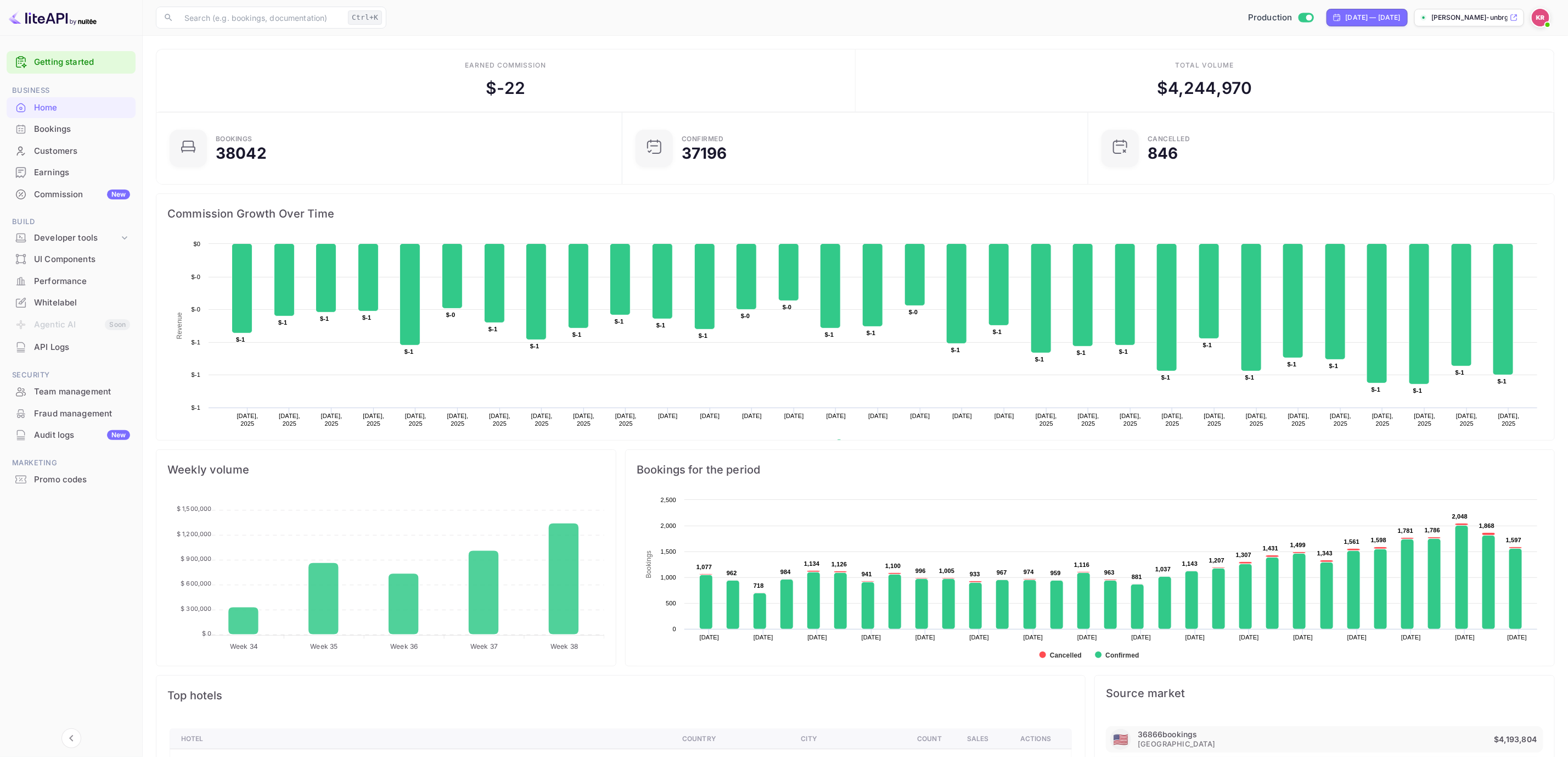
click at [40, 133] on div "Bookings" at bounding box center [81, 129] width 96 height 13
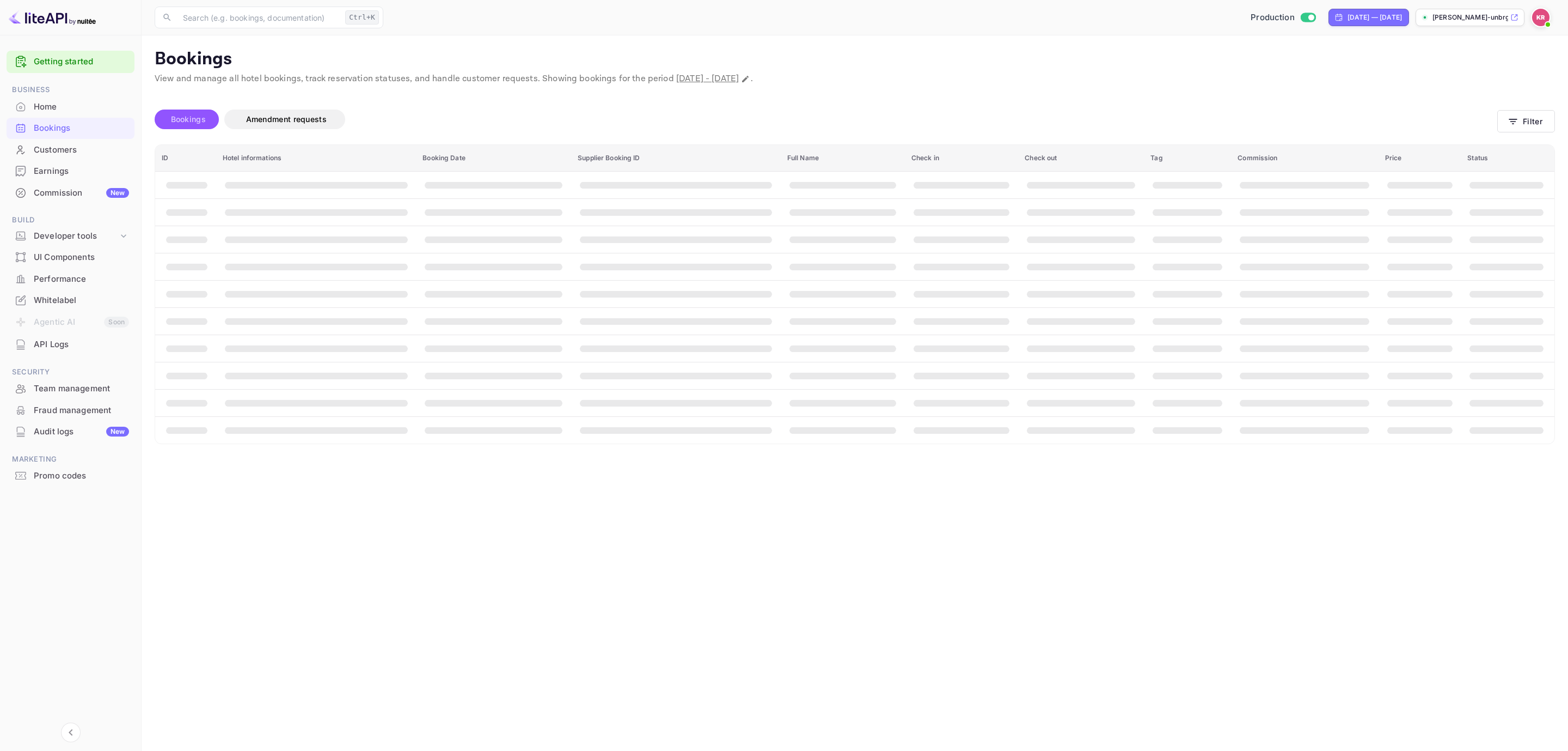
click at [204, 120] on span "Bookings" at bounding box center [188, 119] width 35 height 9
click at [185, 118] on span "Bookings" at bounding box center [188, 119] width 35 height 9
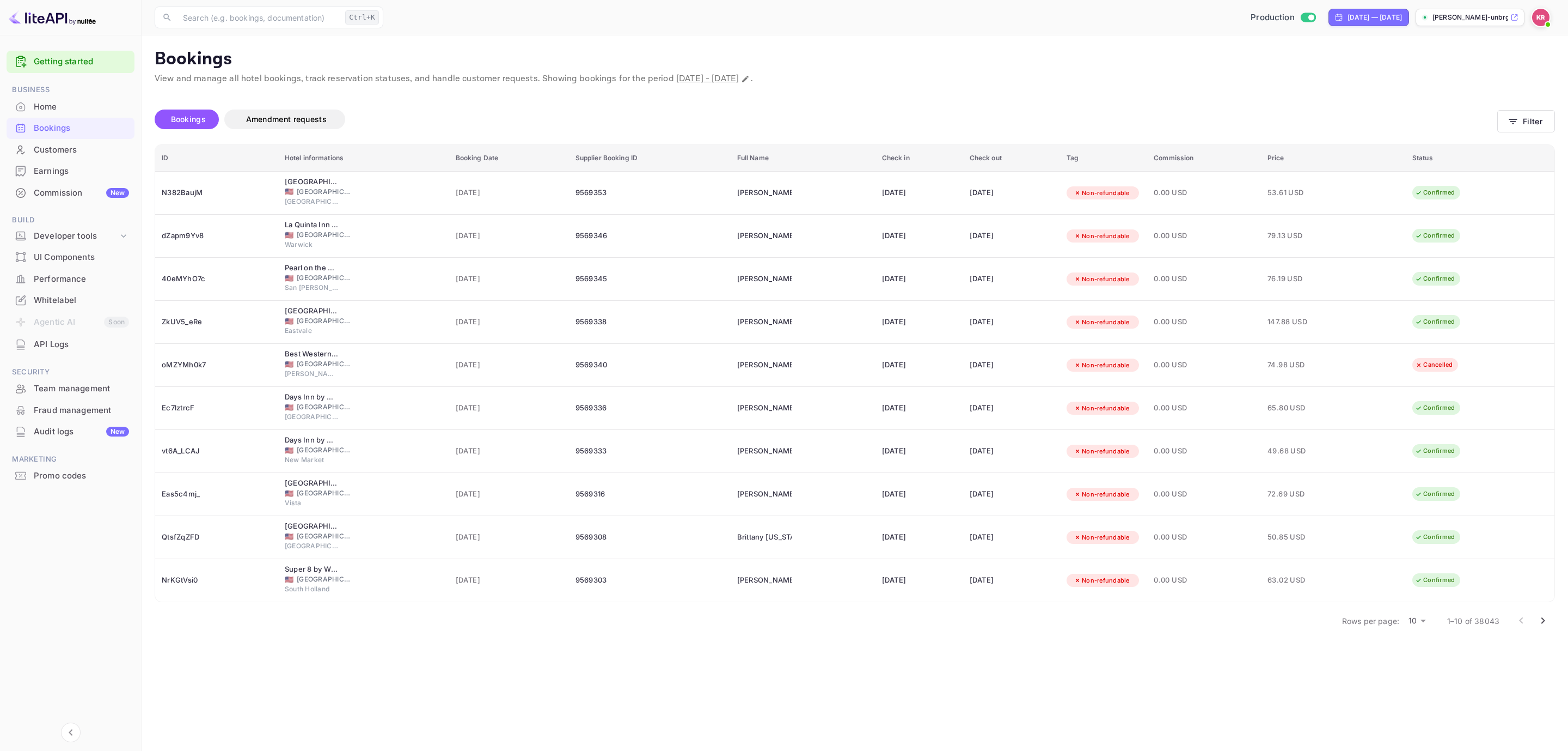
click at [1541, 623] on icon "Go to next page" at bounding box center [1542, 619] width 13 height 13
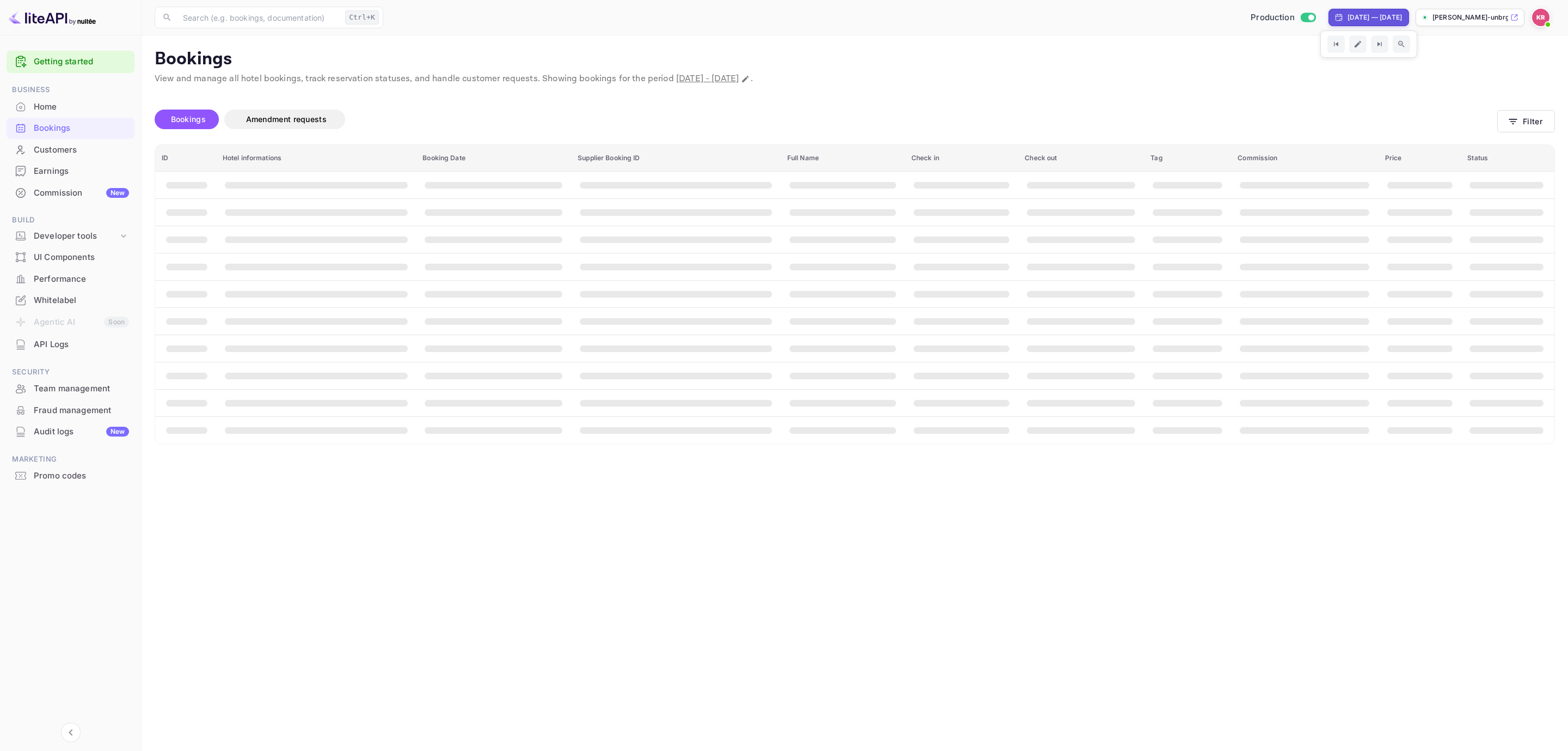
click at [1542, 17] on img at bounding box center [1541, 18] width 18 height 18
click at [1537, 16] on div at bounding box center [784, 375] width 1568 height 751
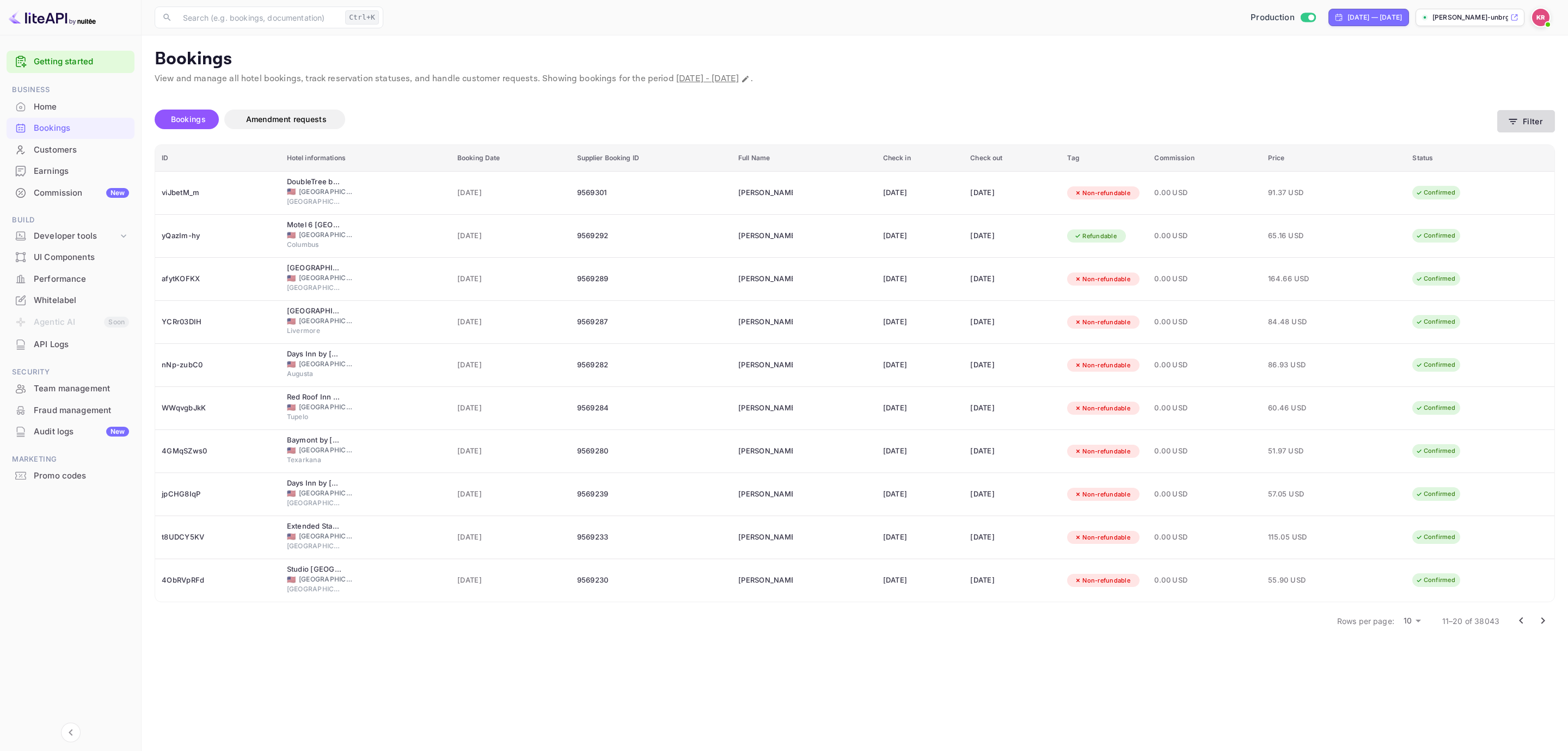
click at [1536, 120] on button "Filter" at bounding box center [1526, 121] width 58 height 23
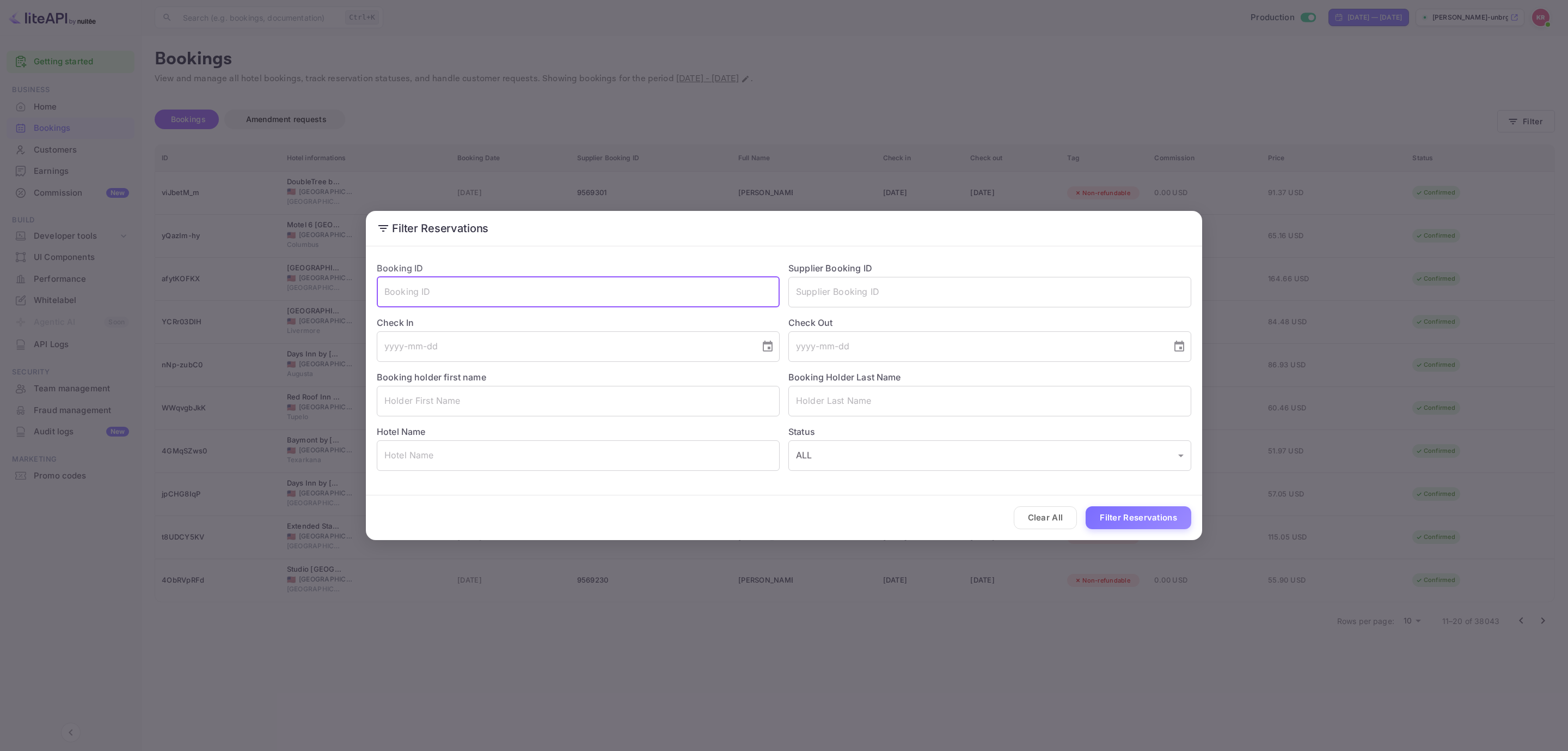
click at [573, 295] on input "text" at bounding box center [578, 292] width 403 height 30
paste input "9828803"
type input "9828803"
click at [906, 293] on input "text" at bounding box center [989, 292] width 403 height 30
paste input "9828803"
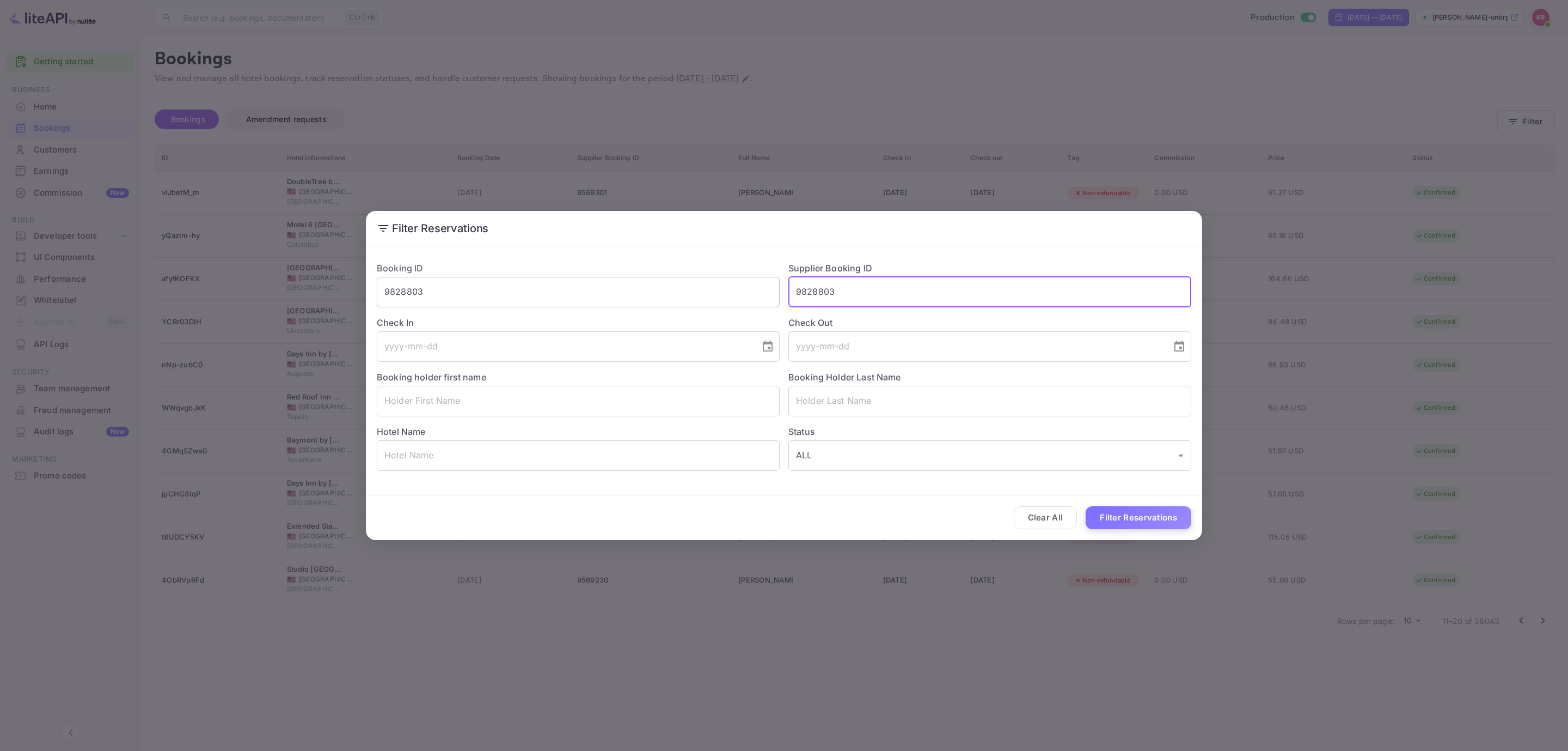
type input "9828803"
drag, startPoint x: 545, startPoint y: 297, endPoint x: 206, endPoint y: 299, distance: 339.0
click at [206, 299] on div "Filter Reservations Booking ID 9828803 ​ Supplier Booking ID 9828803 ​ Check In…" at bounding box center [784, 375] width 1568 height 751
click at [1143, 507] on button "Filter Reservations" at bounding box center [1138, 517] width 106 height 24
click at [1081, 635] on div "Filter Reservations Booking ID ​ Supplier Booking ID 9828803 ​ Check In ​ Check…" at bounding box center [784, 375] width 1568 height 751
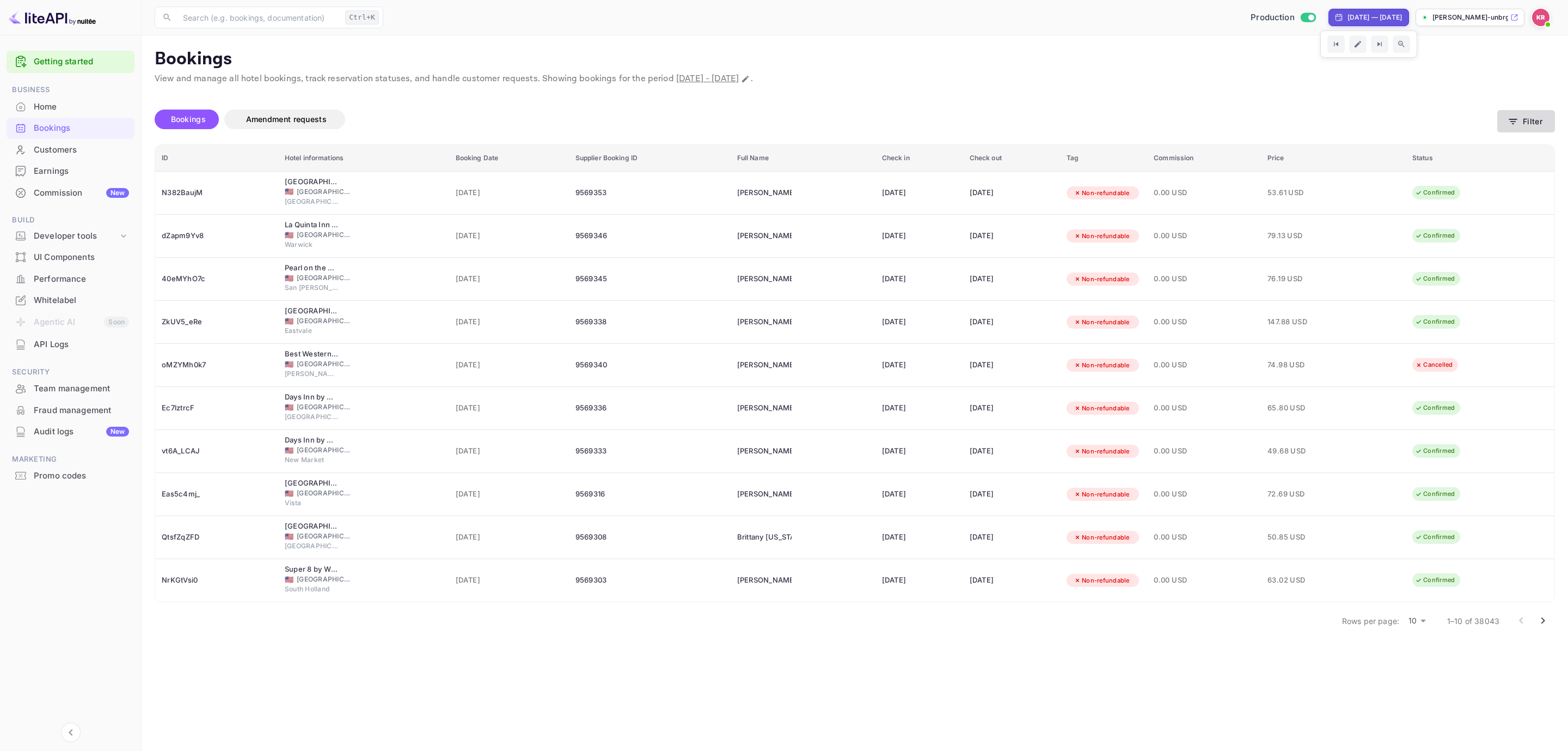
click at [1531, 113] on button "Filter" at bounding box center [1526, 121] width 58 height 23
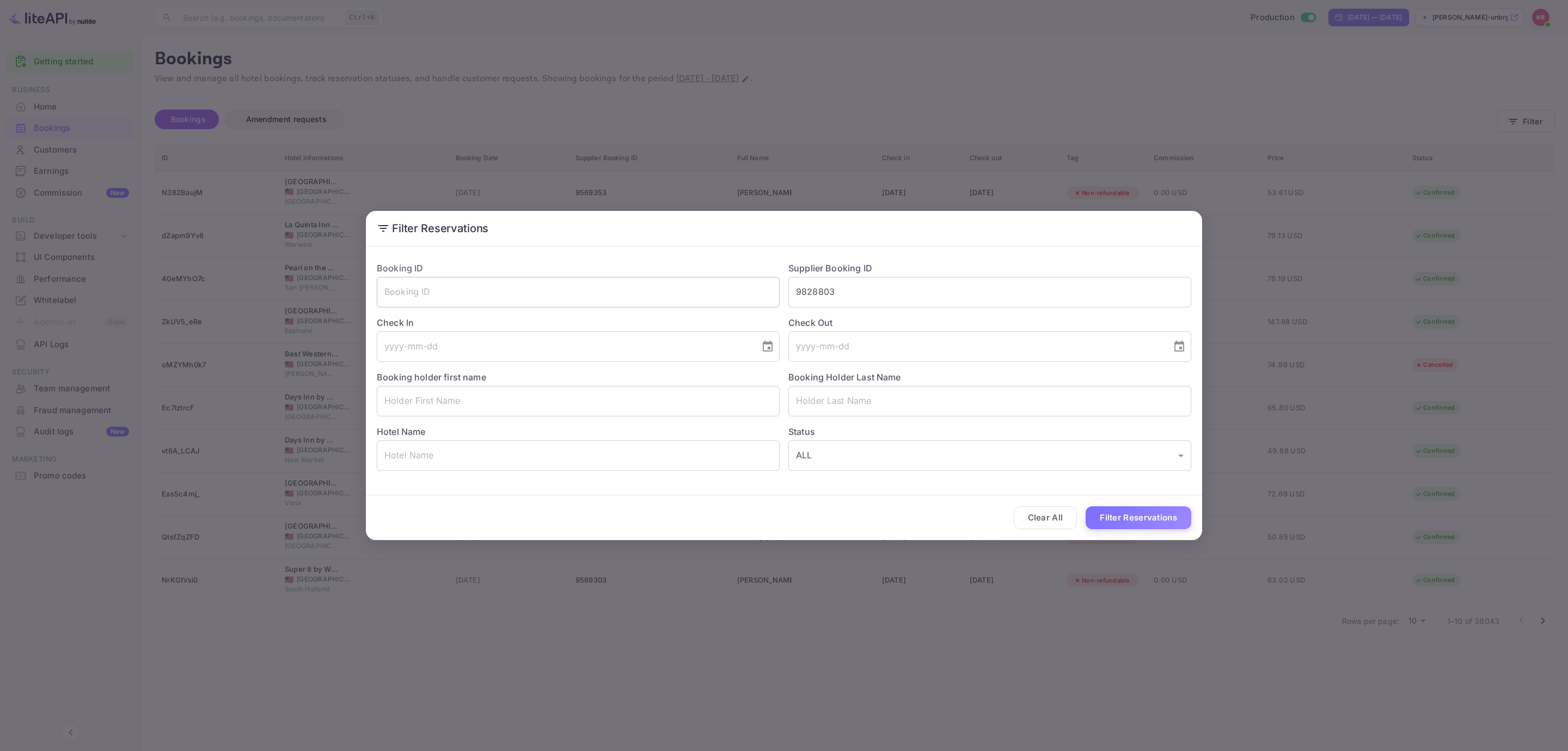
click at [584, 278] on input "text" at bounding box center [578, 292] width 403 height 30
click at [1042, 517] on button "Clear All" at bounding box center [1045, 517] width 64 height 24
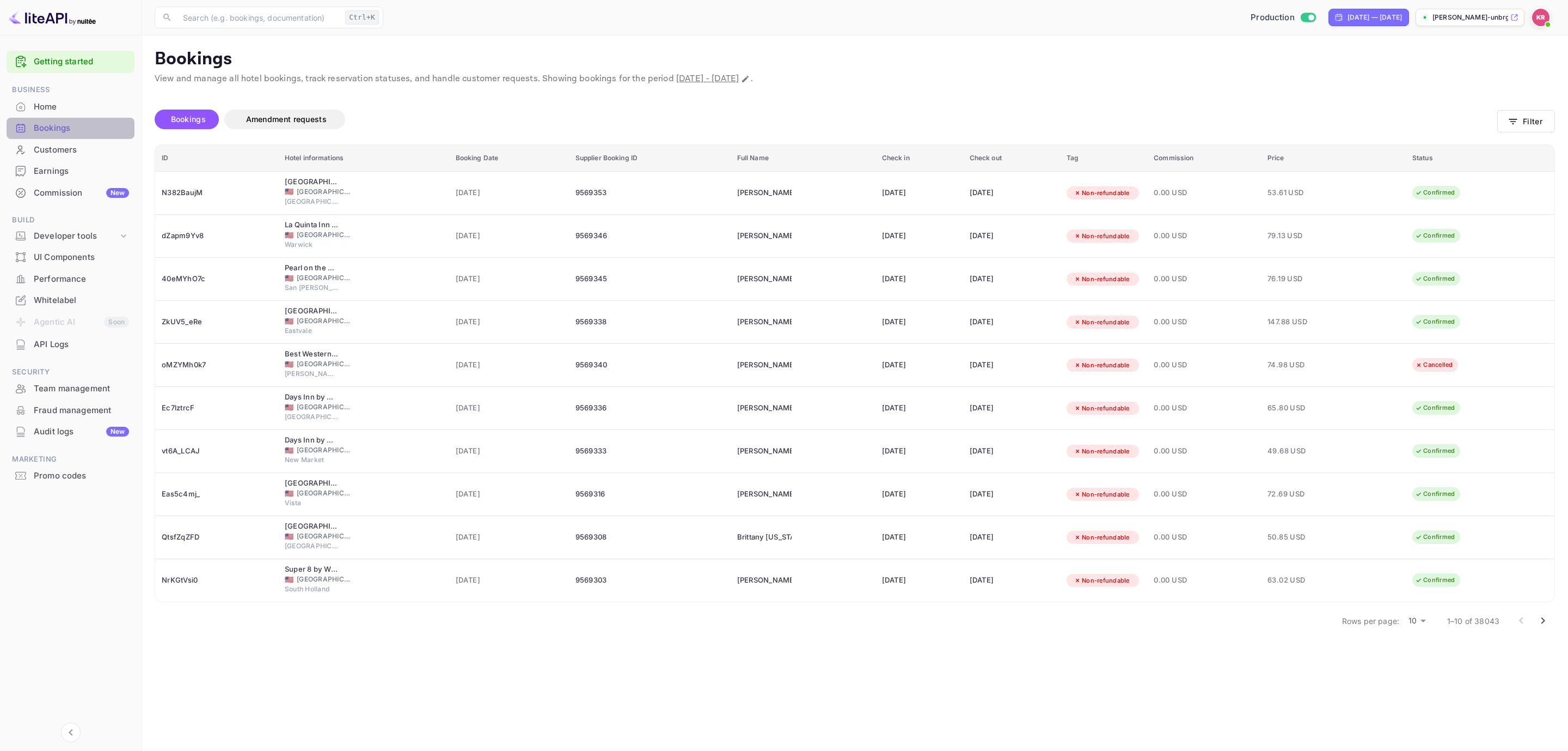
click at [69, 128] on div "Bookings" at bounding box center [80, 128] width 95 height 13
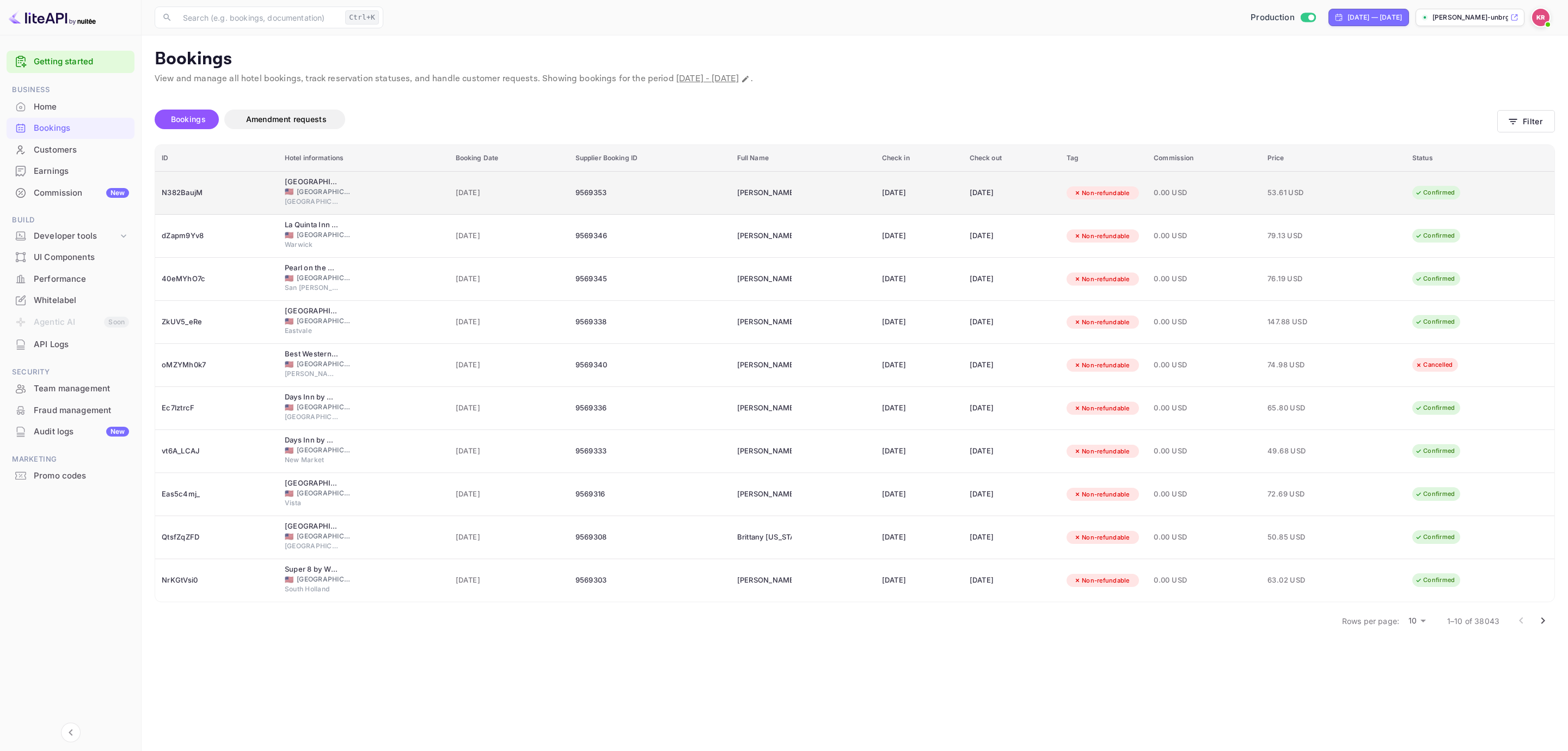
click at [187, 192] on div "N382BaujM" at bounding box center [217, 193] width 110 height 18
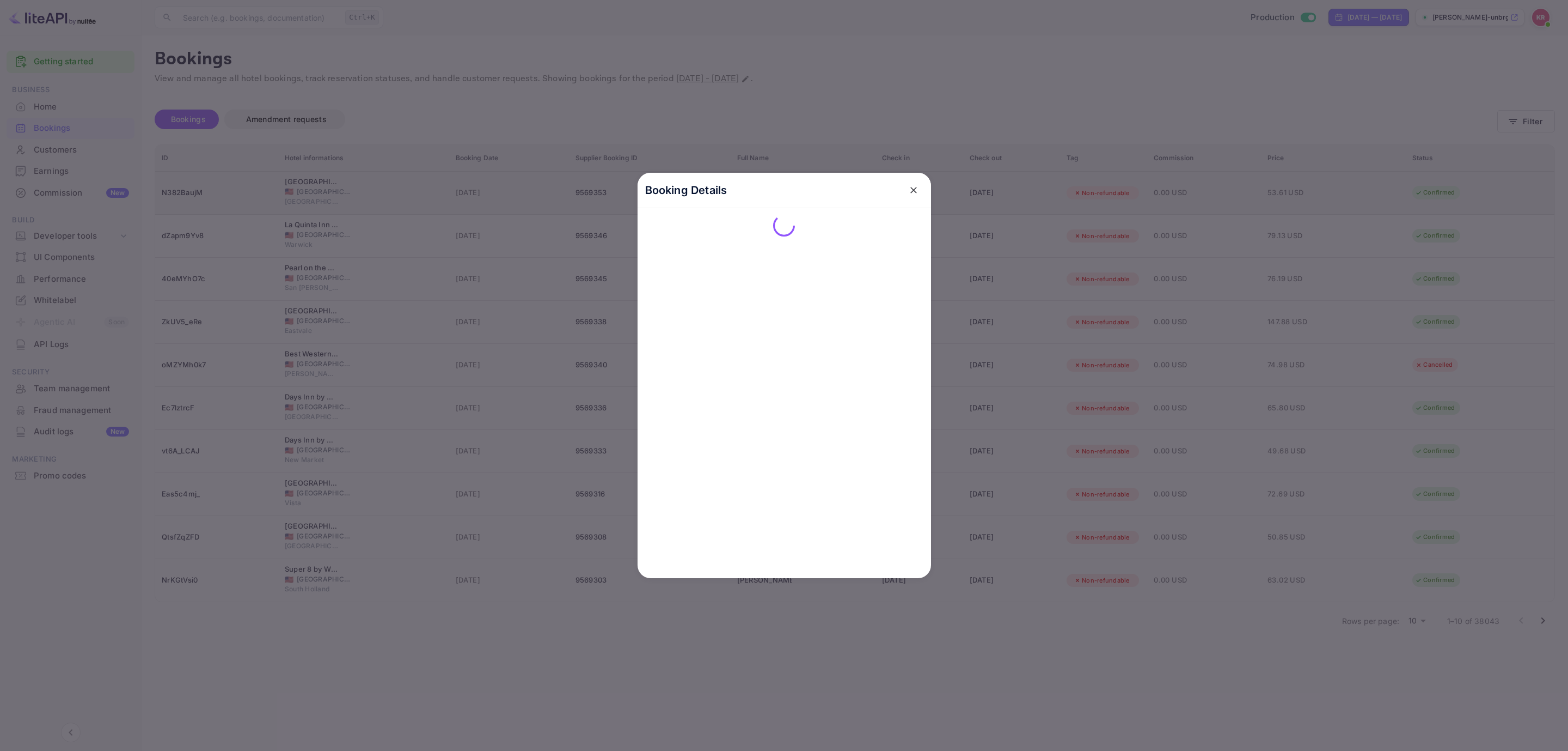
click at [187, 192] on div at bounding box center [784, 375] width 1568 height 751
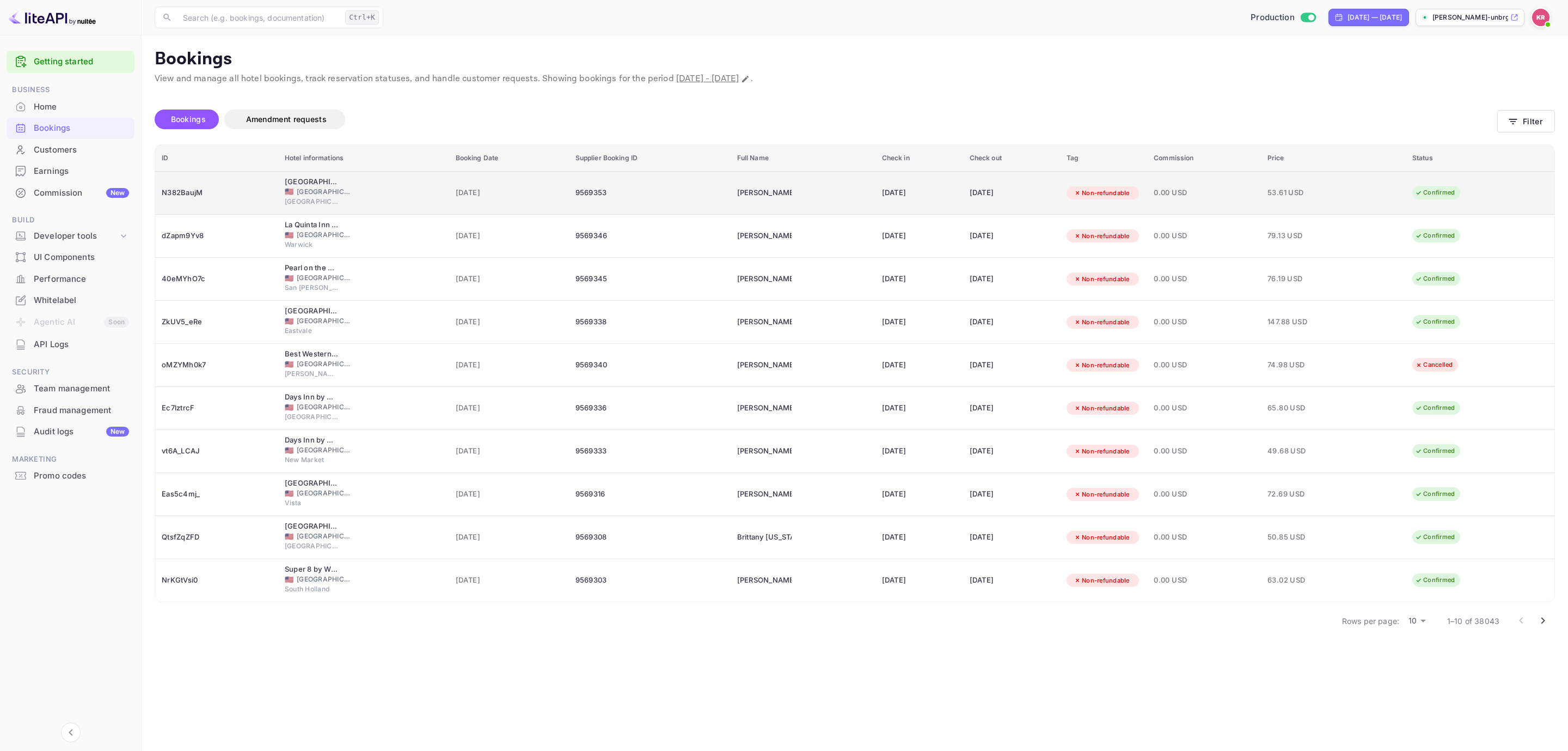
click at [279, 206] on td "[GEOGRAPHIC_DATA] by [PERSON_NAME][GEOGRAPHIC_DATA] Area 🇺🇸 [GEOGRAPHIC_DATA] […" at bounding box center [364, 192] width 171 height 43
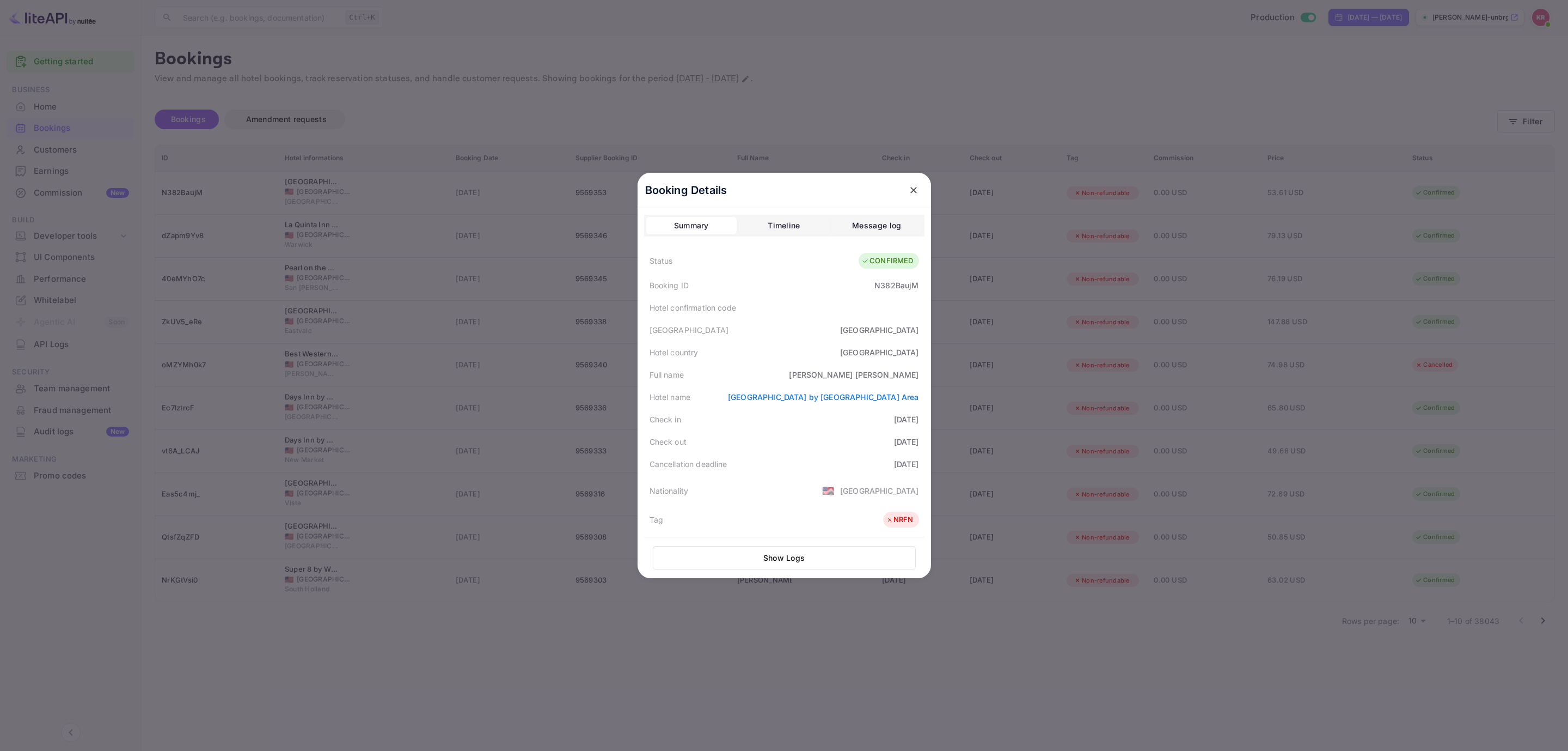
click at [897, 286] on div "N382BaujM" at bounding box center [896, 286] width 44 height 12
copy div "N382BaujM"
click at [904, 189] on button "close" at bounding box center [914, 190] width 20 height 20
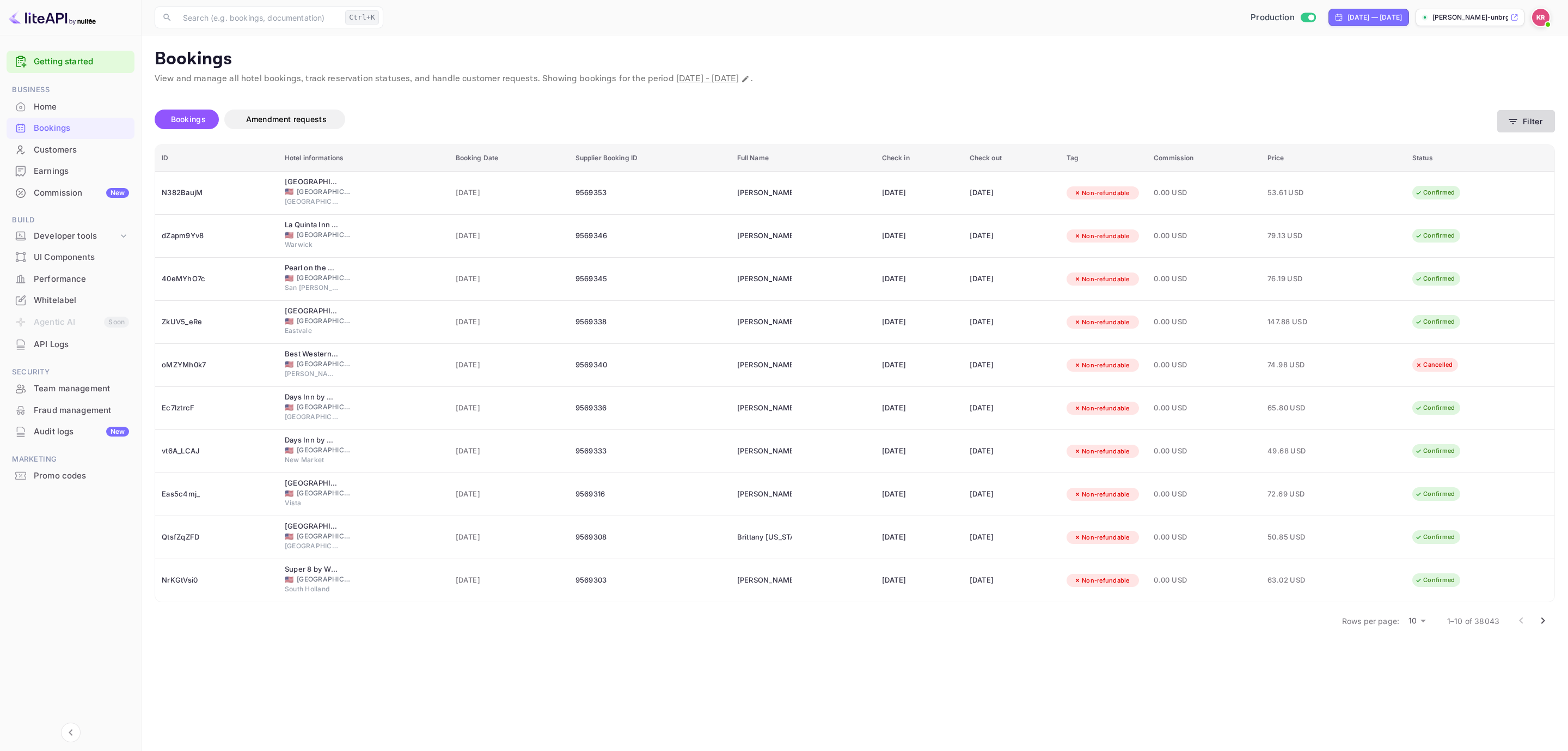
click at [1523, 113] on button "Filter" at bounding box center [1526, 121] width 58 height 23
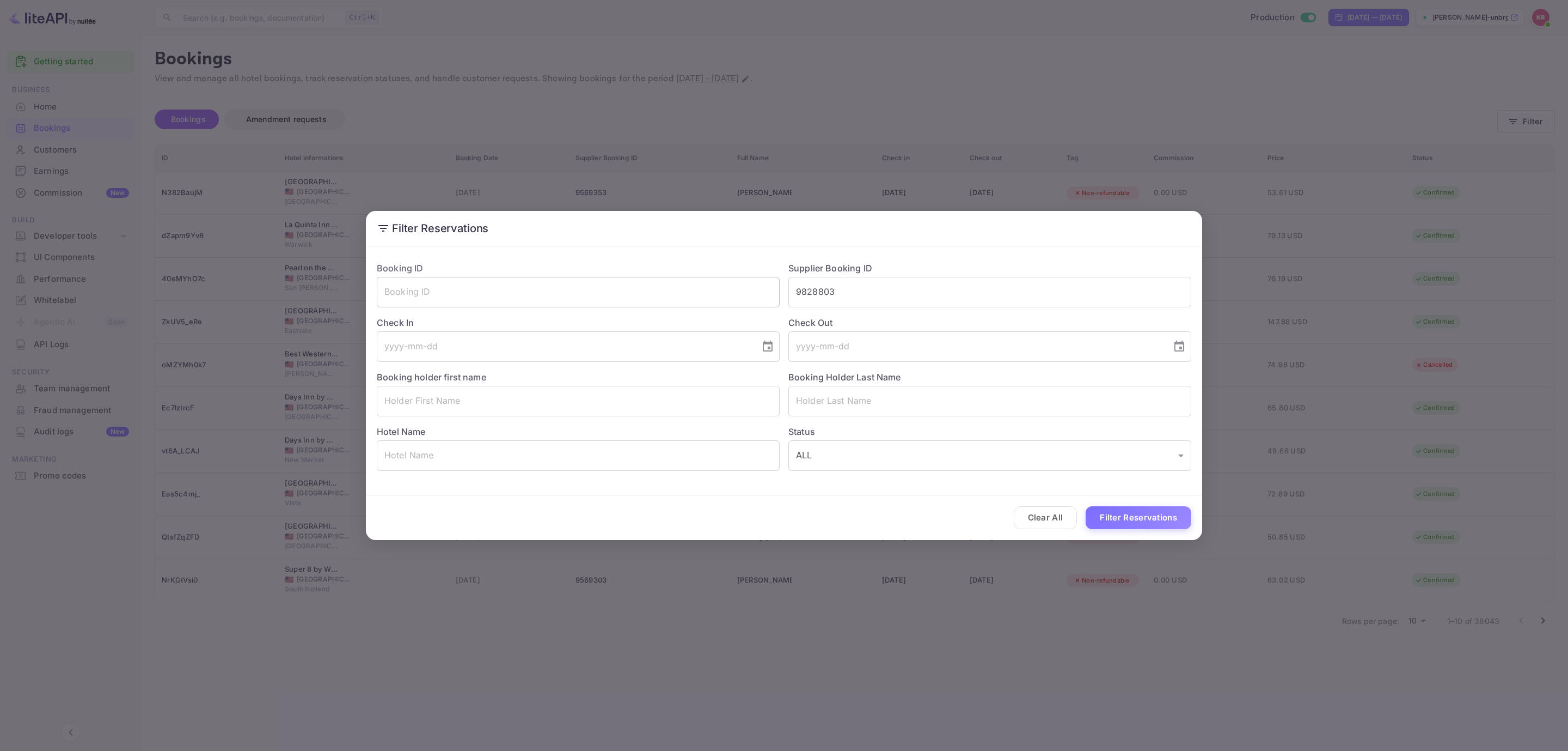
click at [557, 277] on input "text" at bounding box center [578, 292] width 403 height 30
paste input "N382BaujM"
type input "N382BaujM"
drag, startPoint x: 781, startPoint y: 295, endPoint x: 803, endPoint y: 395, distance: 102.4
click at [695, 304] on div "Booking ID N382BaujM ​ Supplier Booking ID ​ Check In ​ Check Out ​ Booking hol…" at bounding box center [779, 361] width 823 height 218
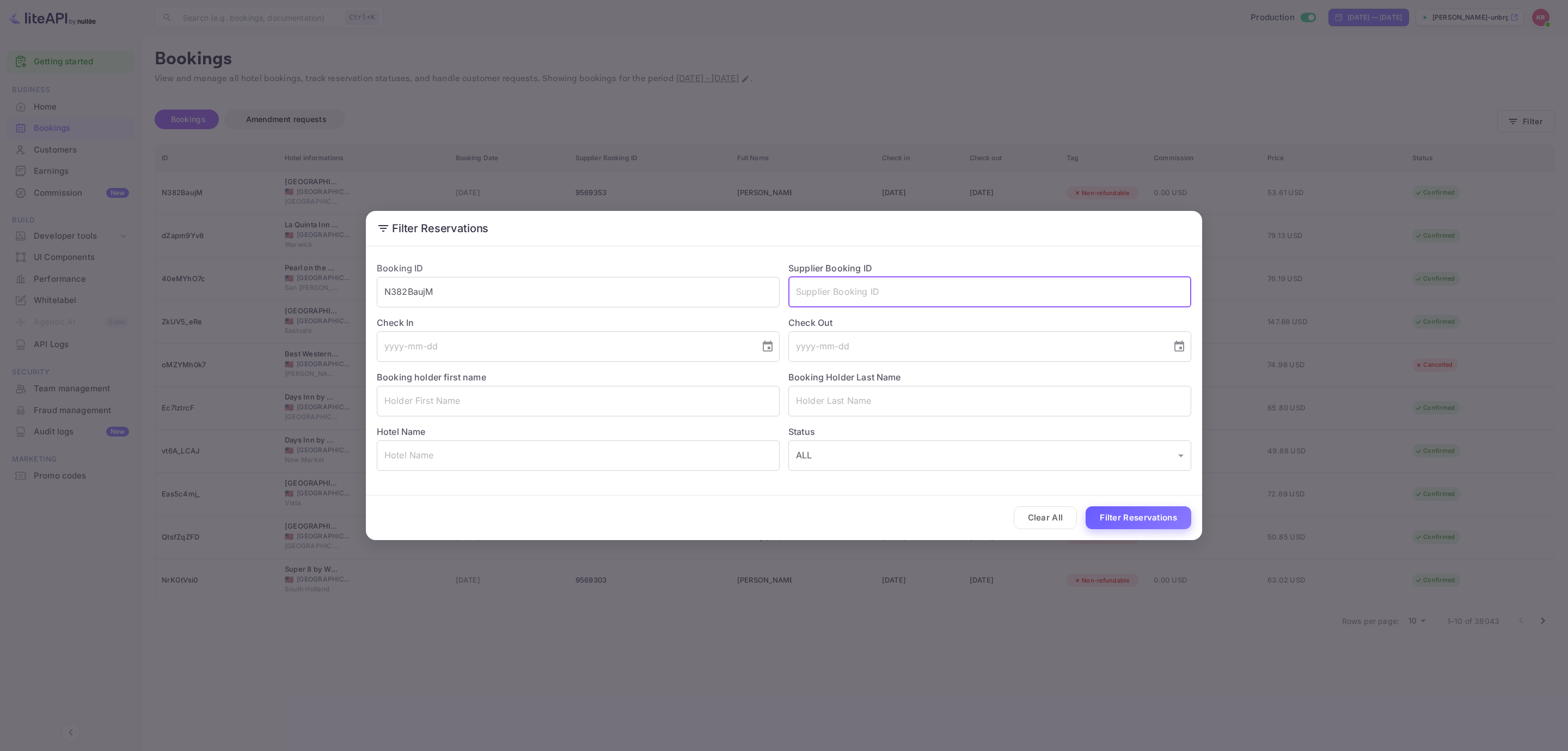
click at [1152, 513] on button "Filter Reservations" at bounding box center [1138, 517] width 106 height 24
click at [630, 288] on input "N382BaujM" at bounding box center [578, 292] width 403 height 30
click at [1110, 509] on button "Filter Reservations" at bounding box center [1138, 517] width 106 height 24
click at [952, 582] on div "Filter Reservations Booking ID N382BaujM ​ Supplier Booking ID ​ Check In ​ Che…" at bounding box center [784, 375] width 1568 height 751
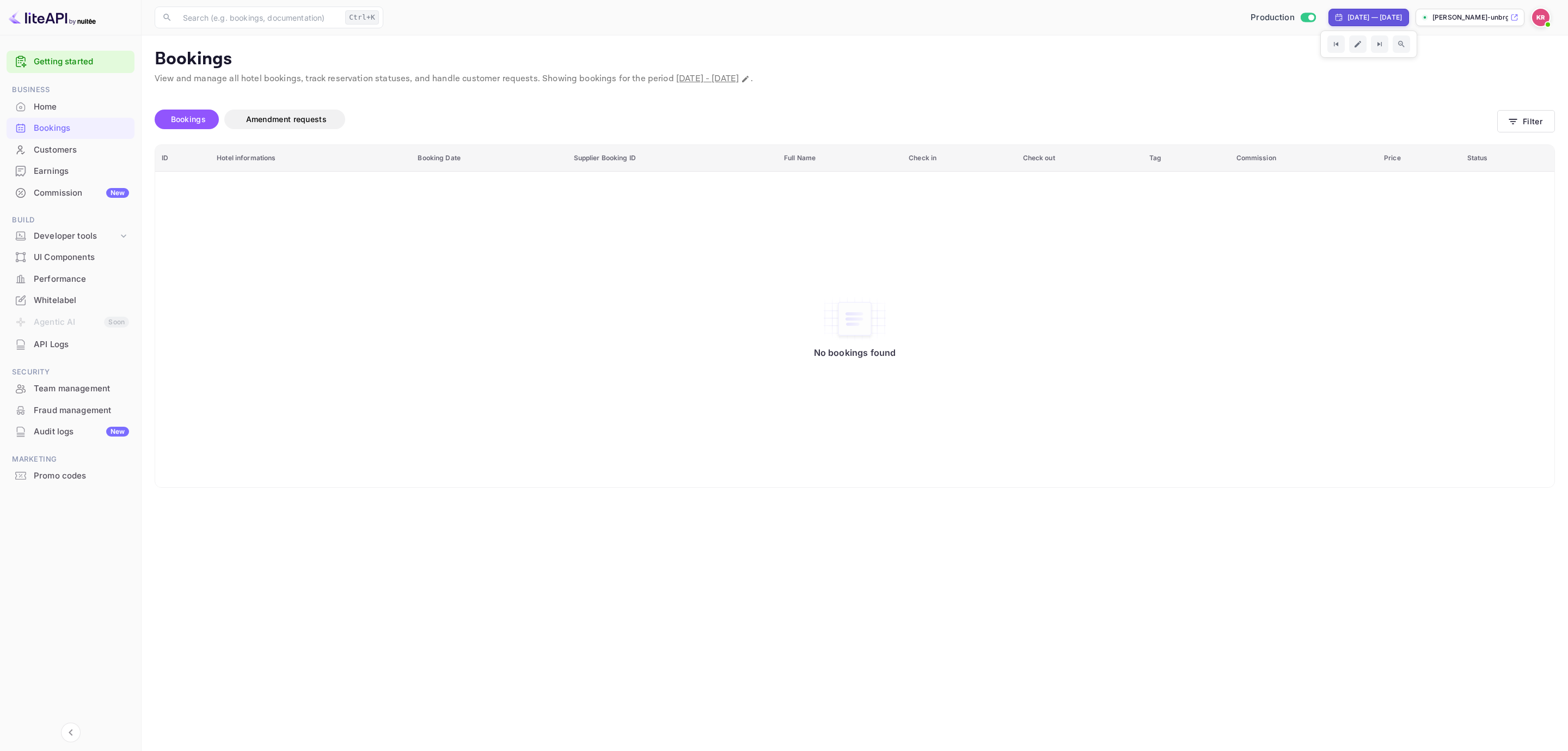
click at [1369, 11] on div "[DATE] — [DATE]" at bounding box center [1369, 18] width 80 height 18
select select "7"
select select "2025"
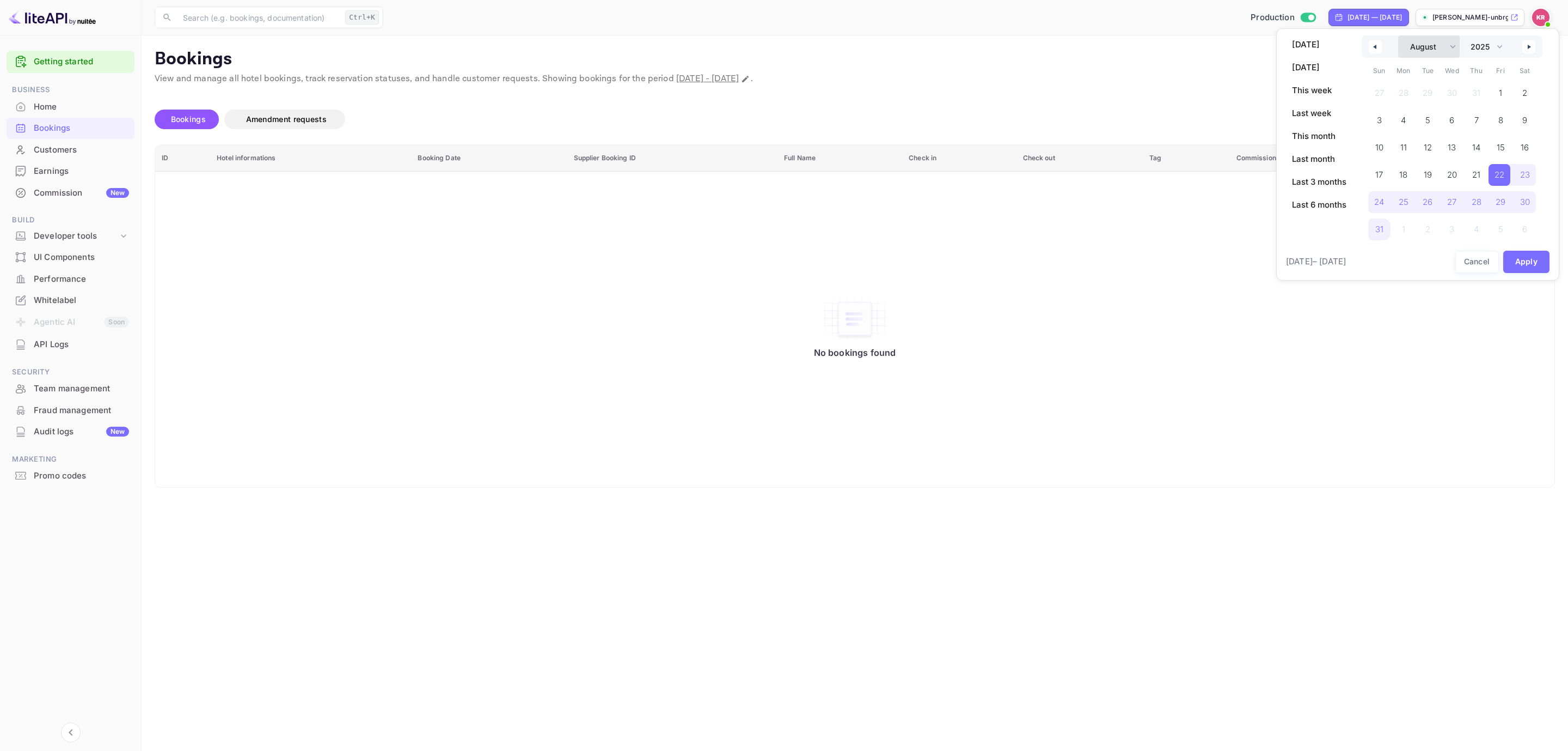
click at [1437, 46] on select "January February March April May June July August September October November De…" at bounding box center [1429, 46] width 62 height 23
click at [1398, 35] on select "January February March April May June July August September October November De…" at bounding box center [1429, 46] width 62 height 23
click at [1533, 234] on button "Apply" at bounding box center [1527, 234] width 47 height 23
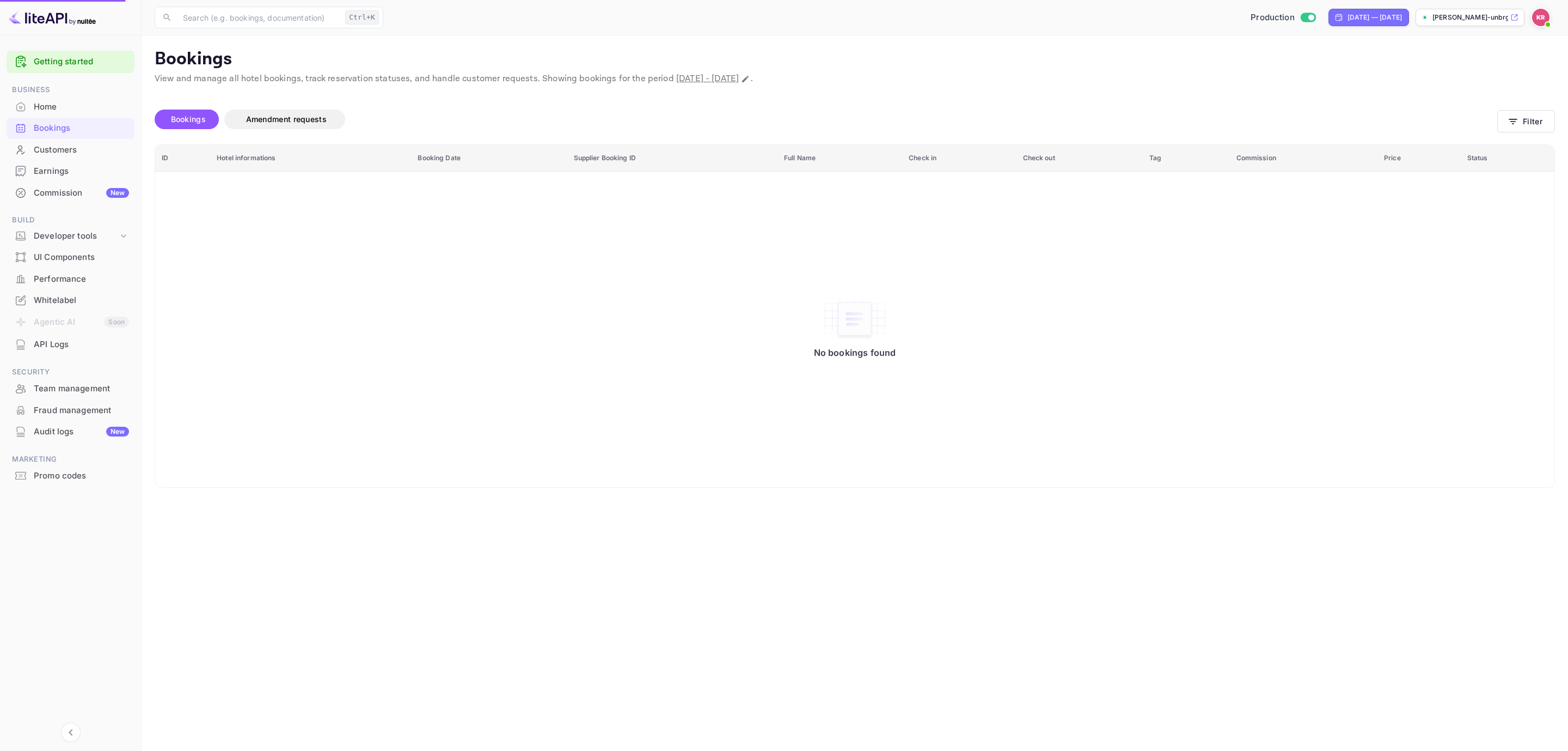
select select "7"
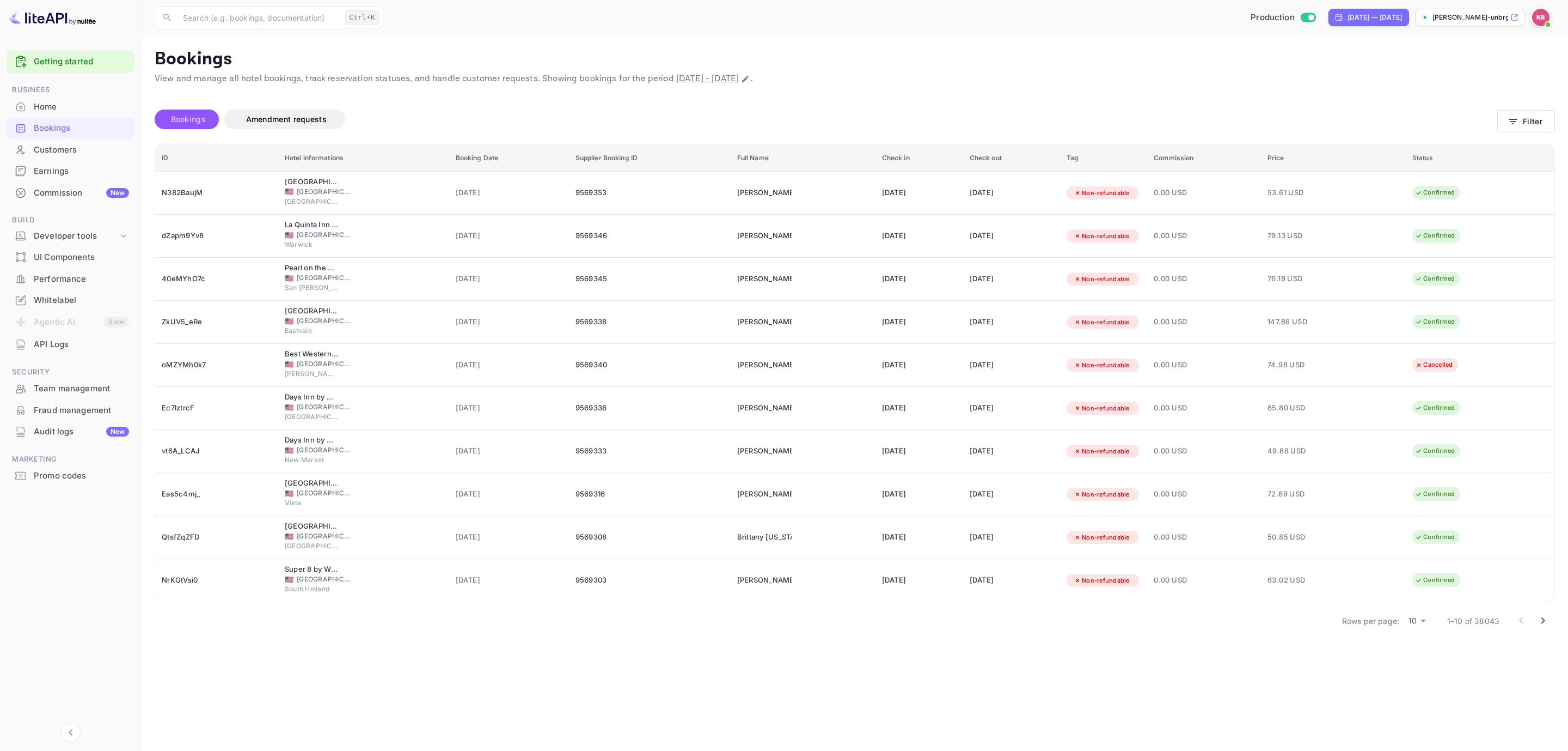
click at [201, 115] on span "Bookings" at bounding box center [188, 119] width 35 height 9
click at [1537, 123] on button "Filter" at bounding box center [1526, 121] width 58 height 23
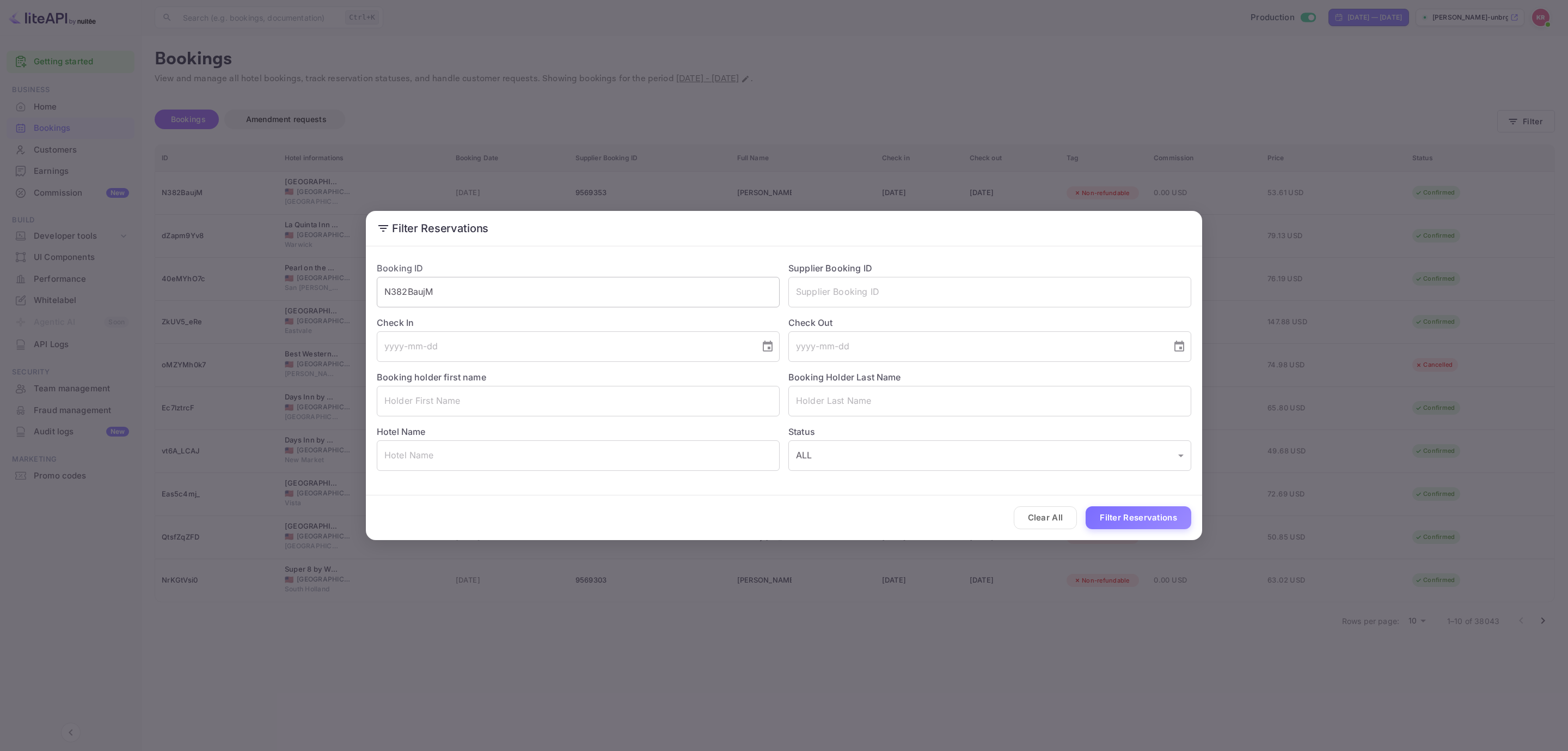
click at [541, 296] on input "N382BaujM" at bounding box center [578, 292] width 403 height 30
paste input "kjlGZPwy7"
type input "kjlGZPwy7"
click at [1156, 513] on button "Filter Reservations" at bounding box center [1138, 517] width 106 height 24
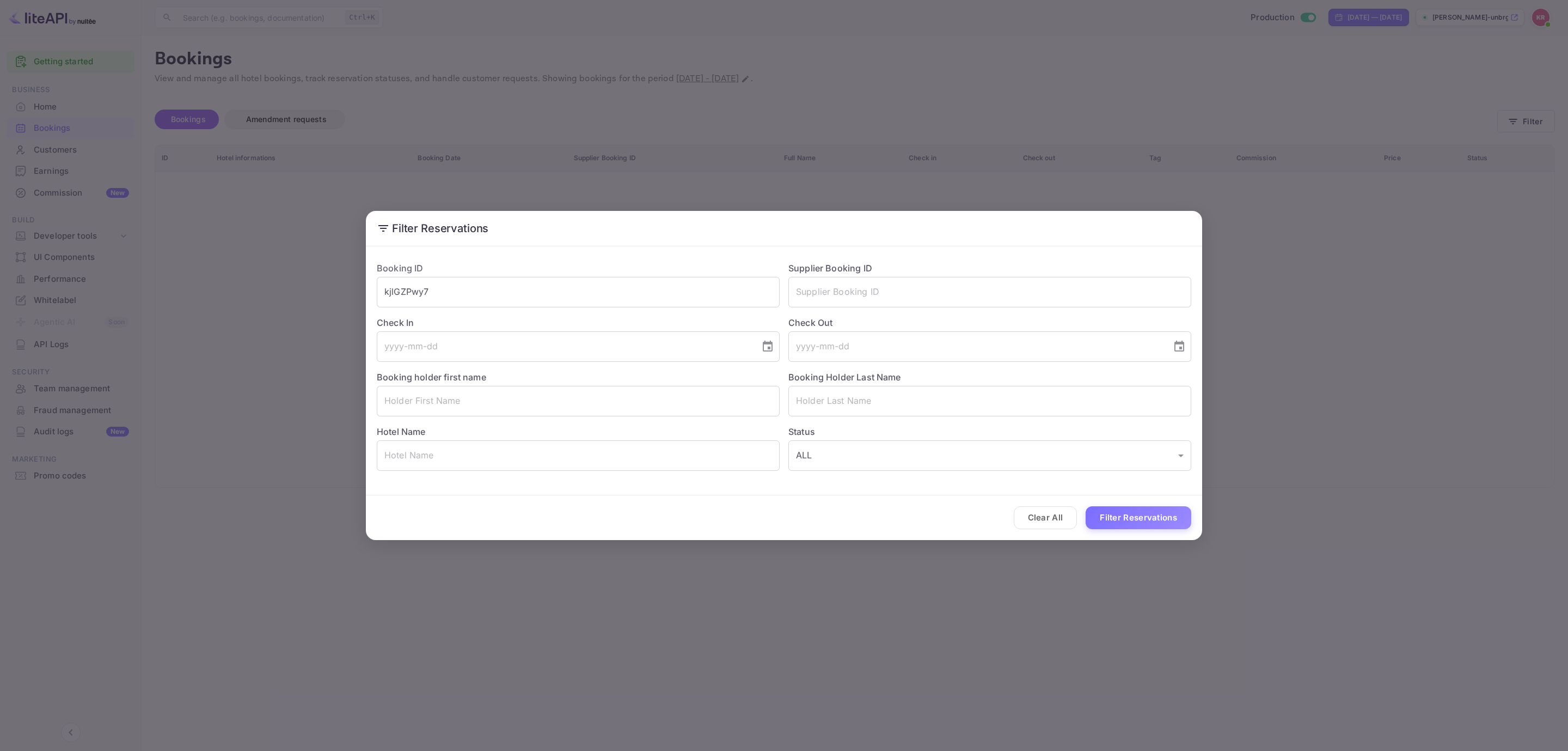
drag, startPoint x: 1264, startPoint y: 217, endPoint x: 1278, endPoint y: 209, distance: 16.1
click at [1268, 216] on div "Filter Reservations Booking ID kjlGZPwy7 ​ Supplier Booking ID ​ Check In ​ Che…" at bounding box center [784, 375] width 1568 height 751
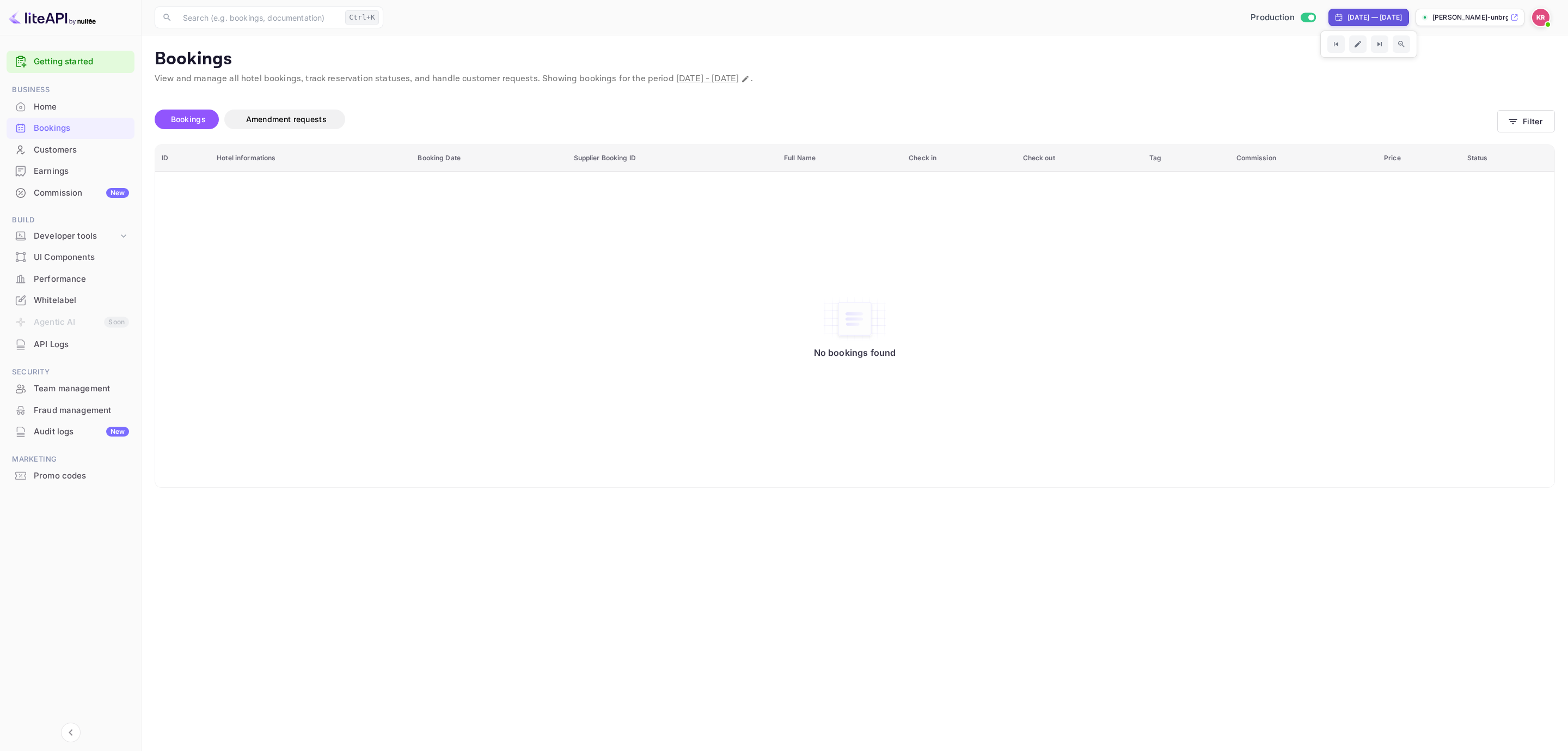
click at [1371, 8] on div "Production [DATE] — [DATE] [PERSON_NAME]-unbrg.[PERSON_NAME]..." at bounding box center [971, 18] width 1168 height 20
click at [1300, 17] on input "Switch to Sandbox mode" at bounding box center [1311, 17] width 22 height 7
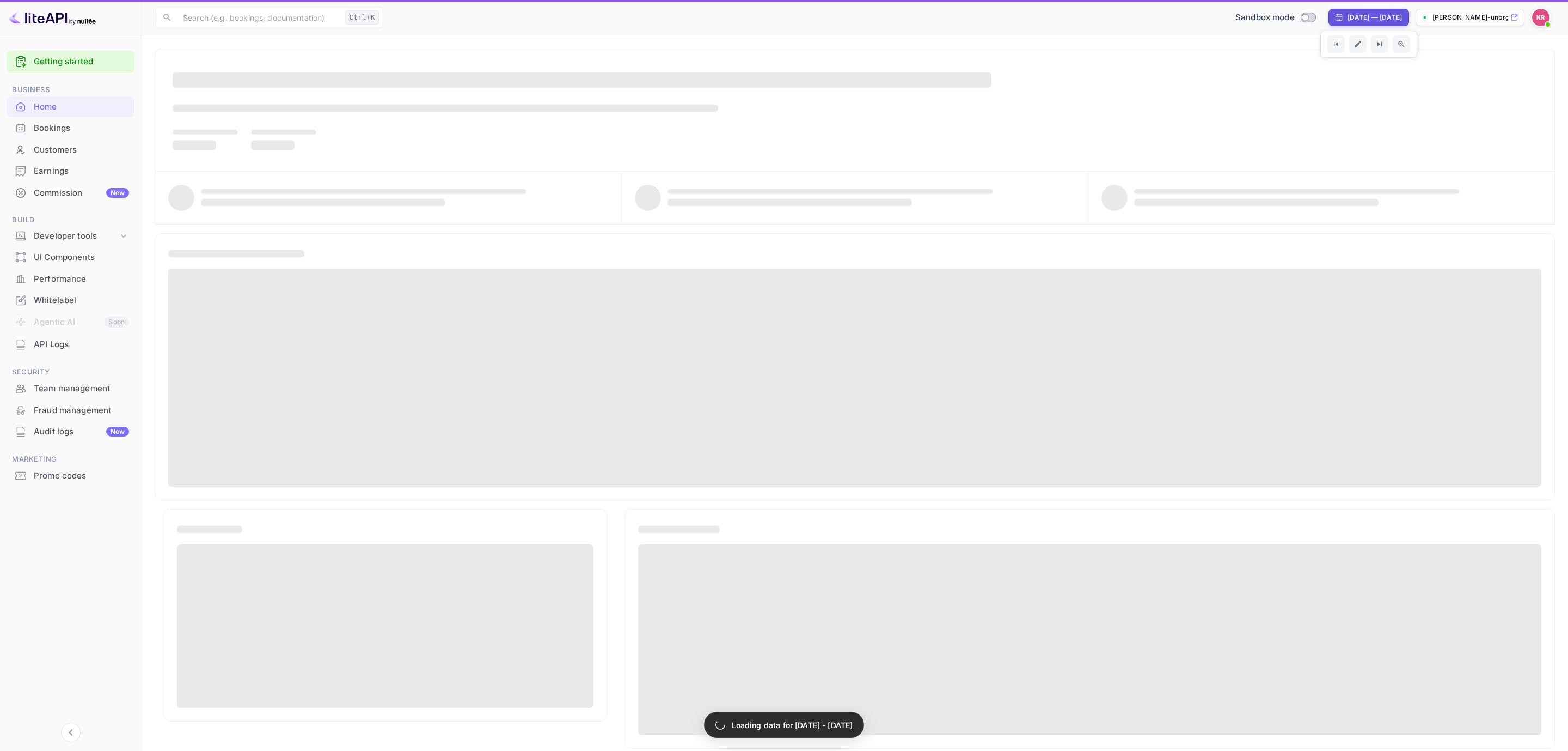
checkbox input "false"
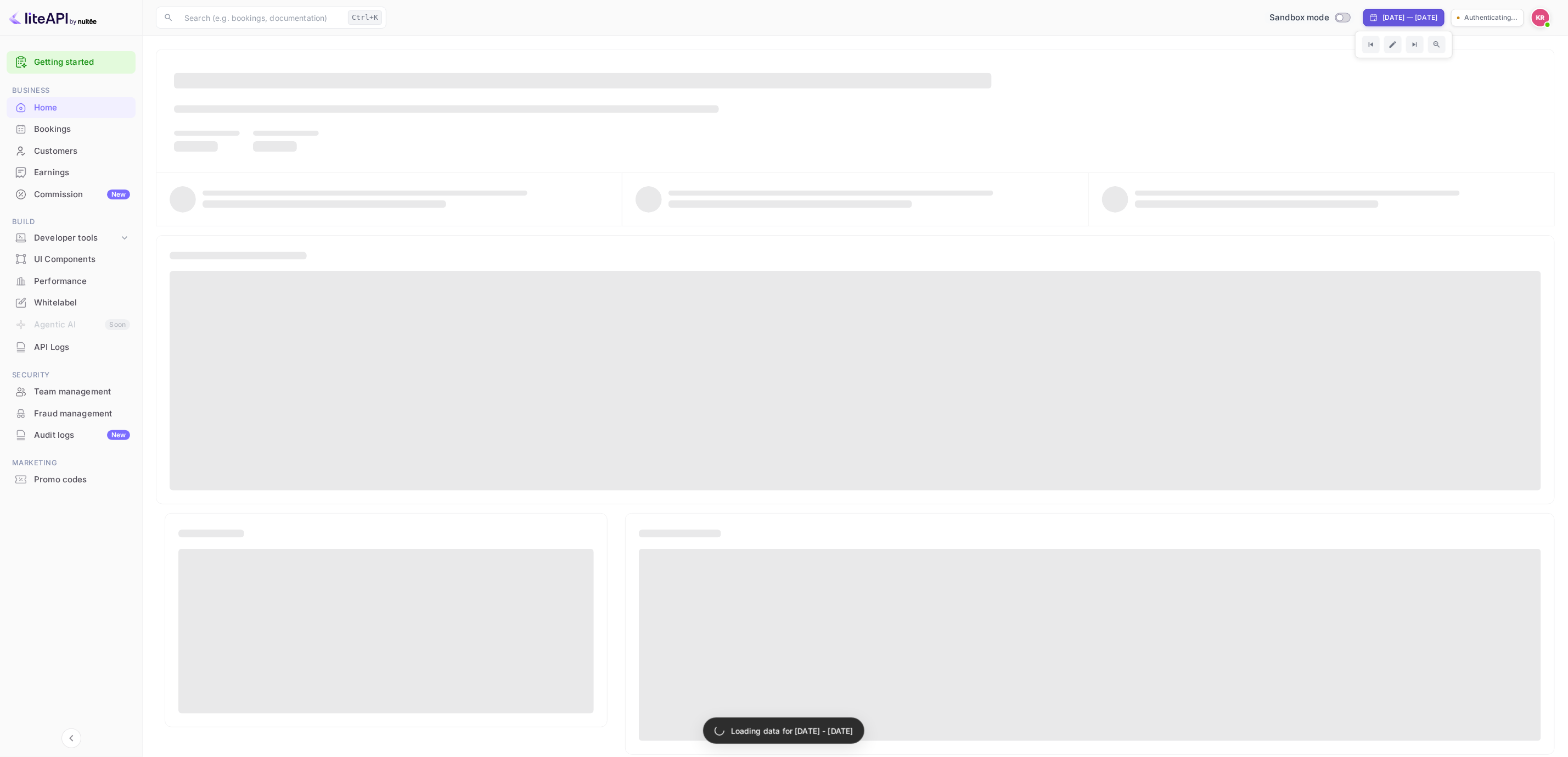
click at [1383, 14] on div "[DATE] — [DATE]" at bounding box center [1410, 18] width 54 height 10
select select "7"
select select "2025"
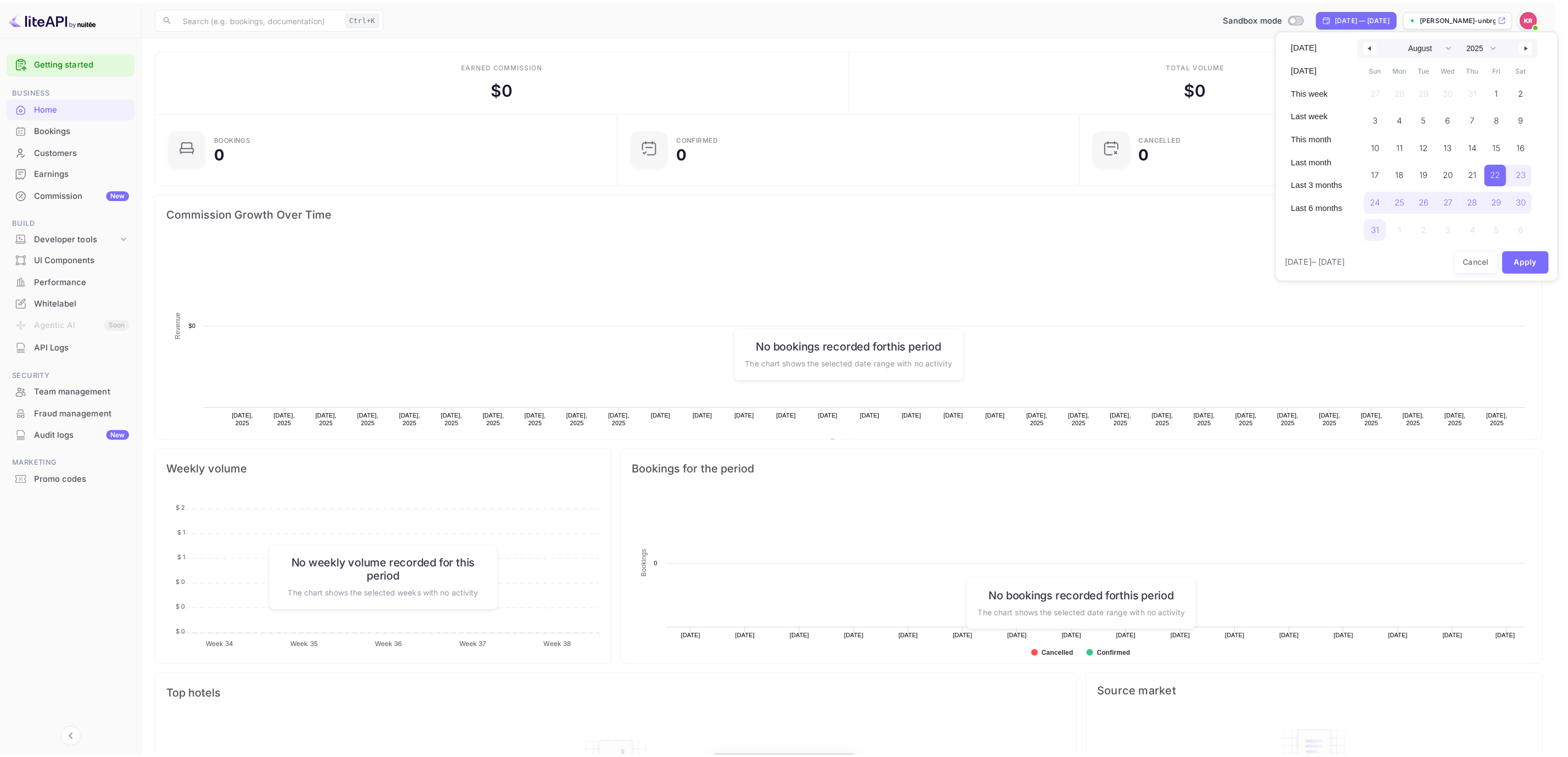
scroll to position [165, 447]
click at [1263, 22] on div at bounding box center [790, 378] width 1581 height 757
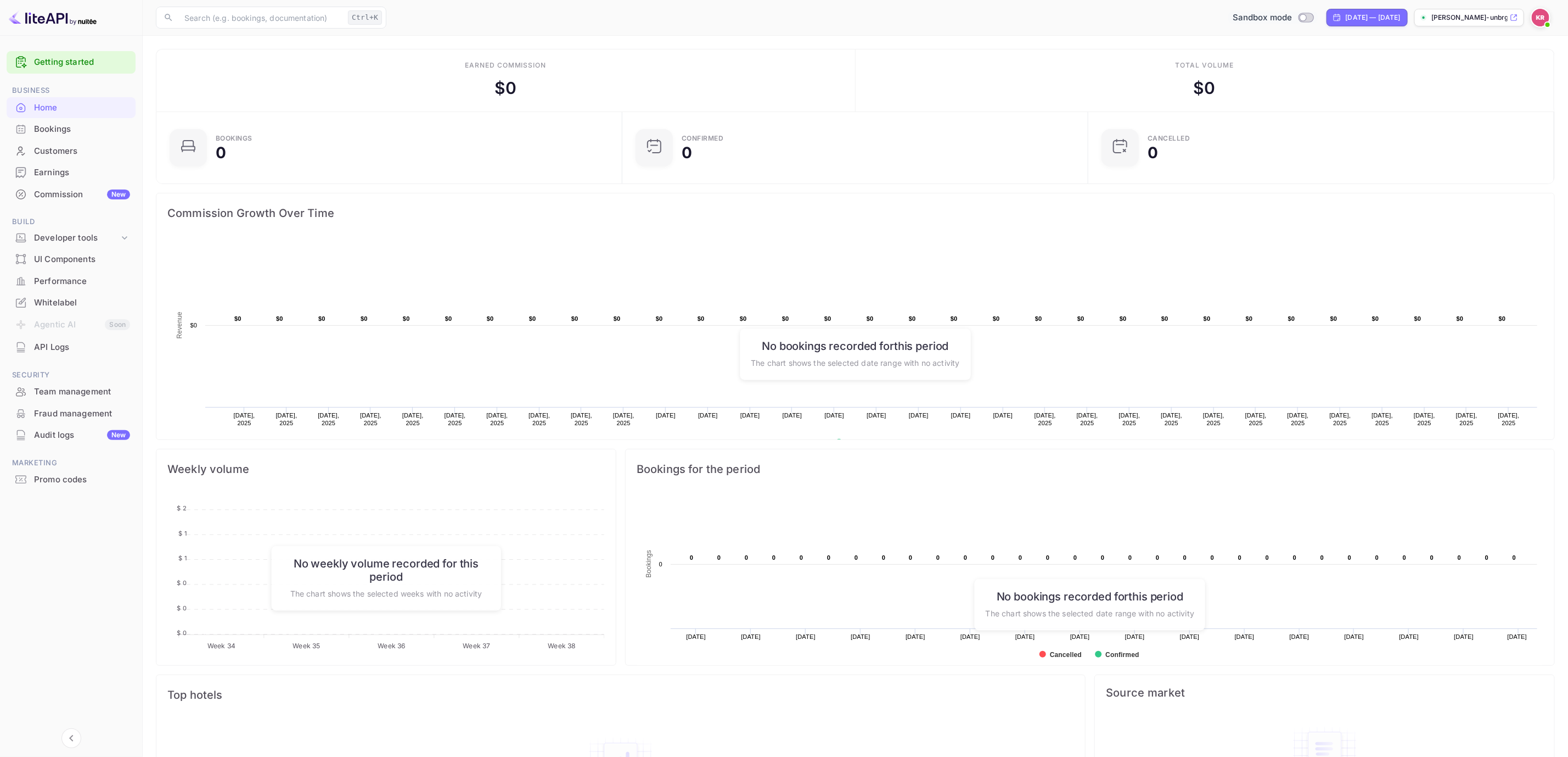
scroll to position [12, 13]
click at [1292, 18] on input "Switch to Production mode" at bounding box center [1303, 17] width 22 height 7
checkbox input "true"
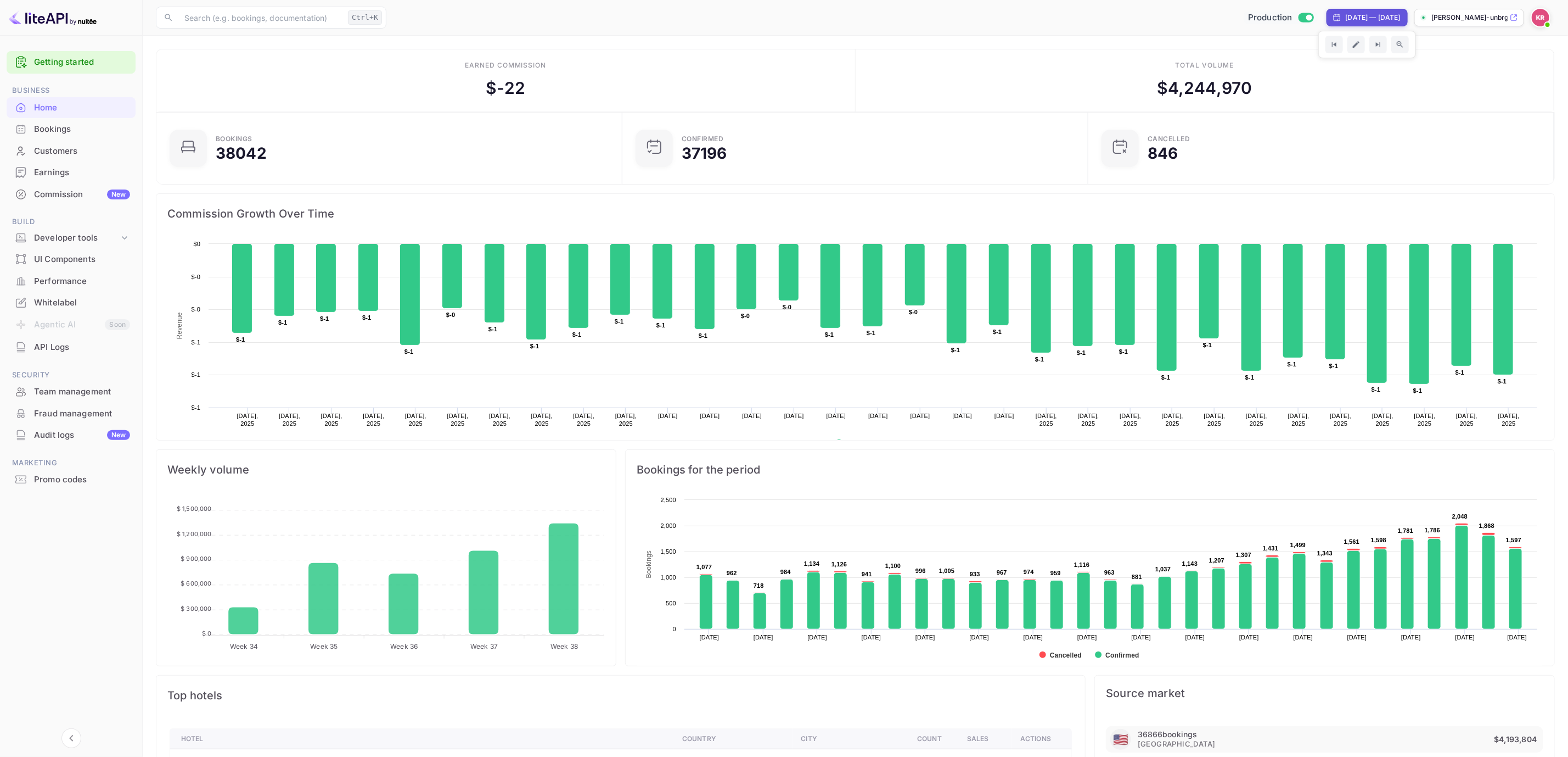
click at [1389, 20] on div "[DATE] — [DATE]" at bounding box center [1372, 18] width 54 height 10
select select "7"
select select "2025"
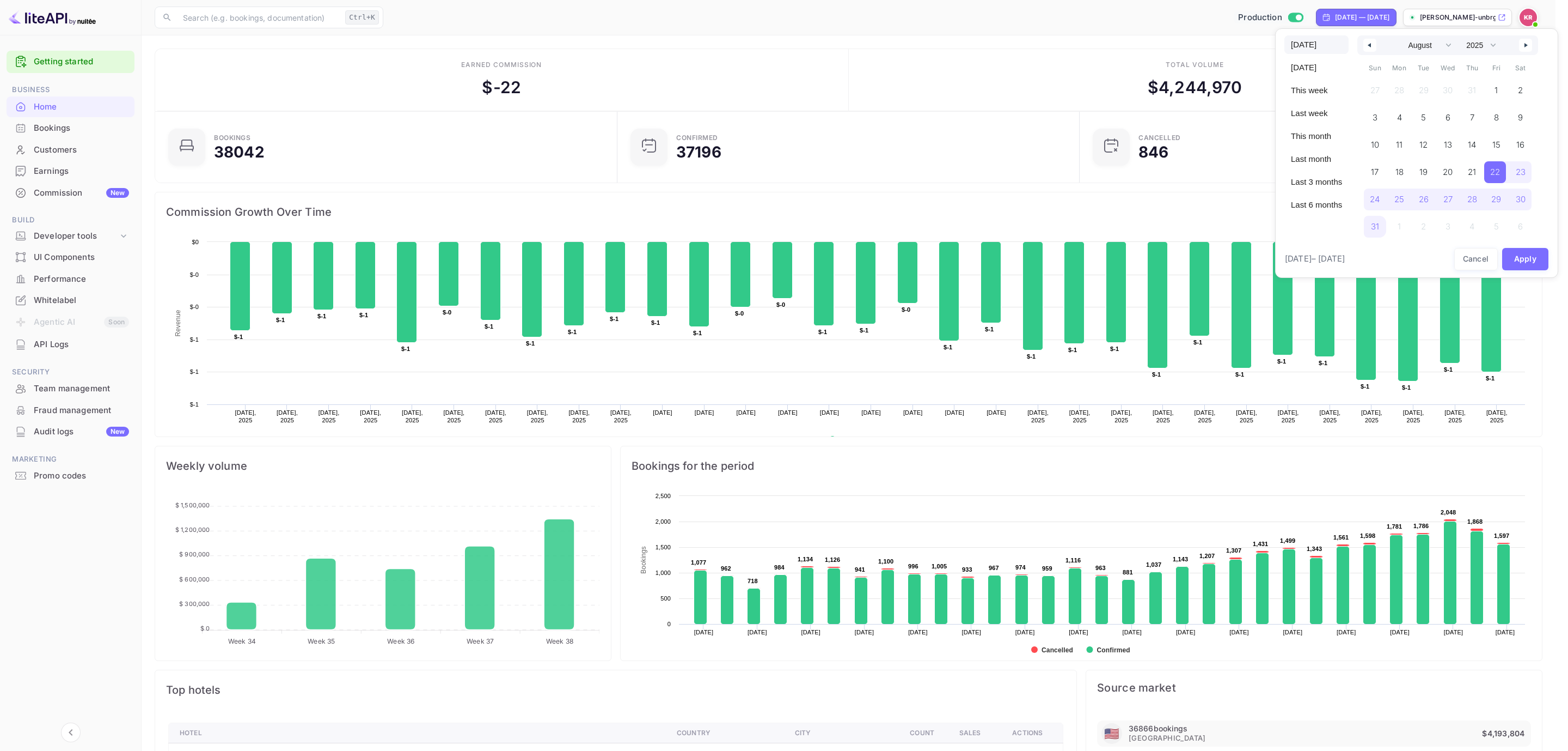
click at [1292, 47] on span "[DATE]" at bounding box center [1316, 44] width 64 height 19
select select "9"
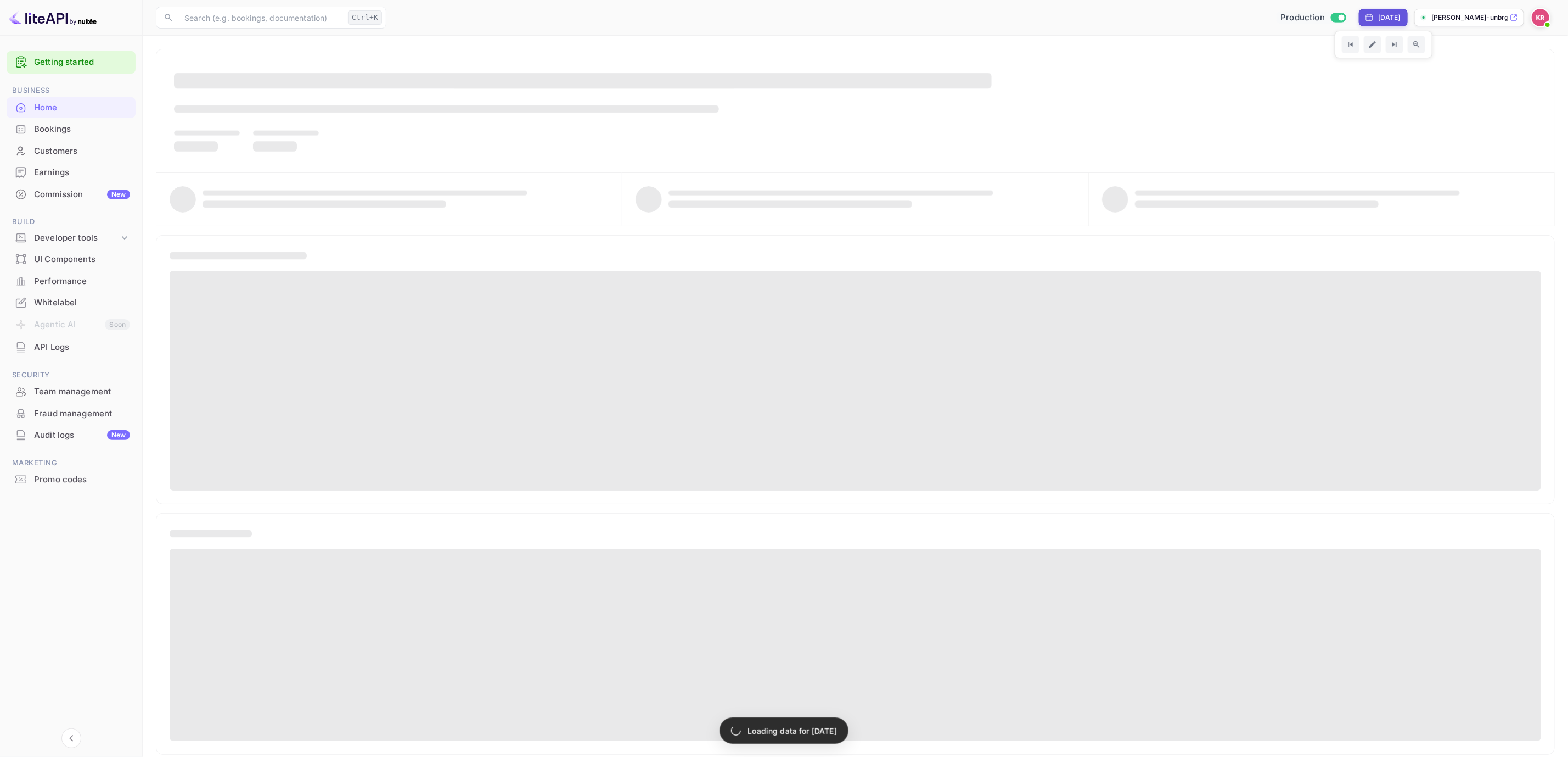
click at [1397, 17] on div "[DATE]" at bounding box center [1389, 18] width 23 height 10
select select "9"
select select "2025"
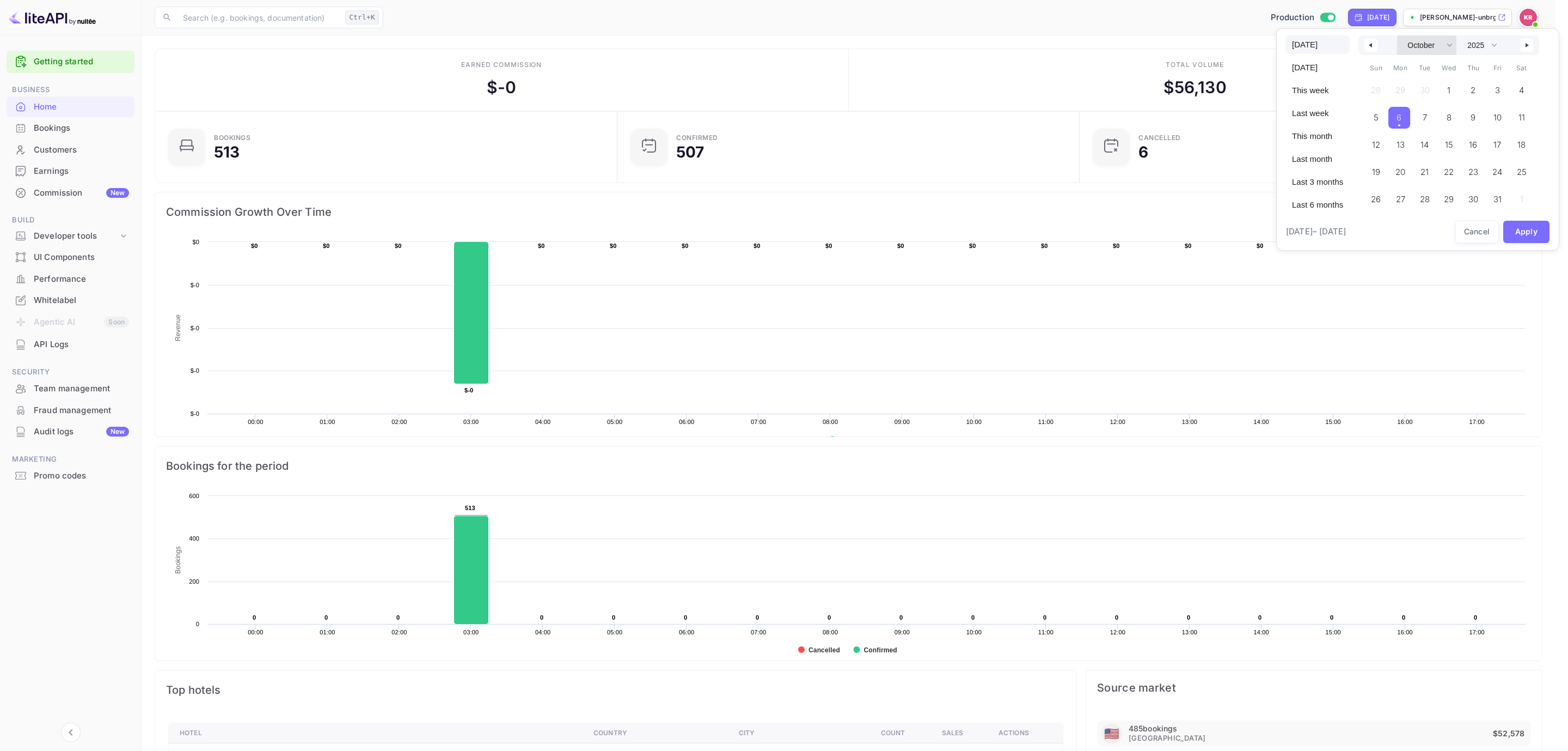
click at [1442, 44] on select "January February March April May June July August September October November De…" at bounding box center [1427, 45] width 59 height 20
select select "10"
click at [1397, 35] on select "January February March April May June July August September October November De…" at bounding box center [1427, 45] width 59 height 20
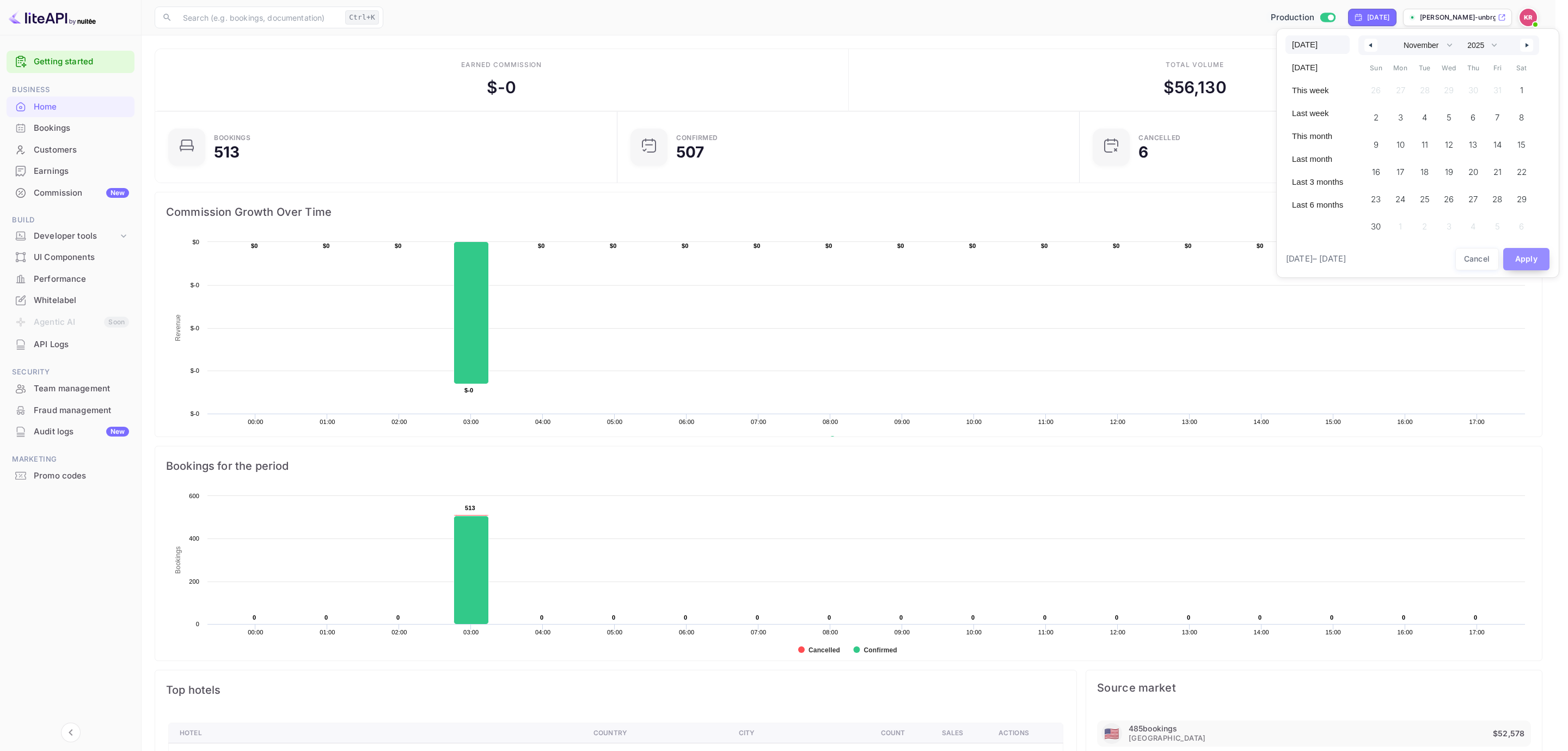
click at [1516, 254] on button "Apply" at bounding box center [1527, 258] width 47 height 23
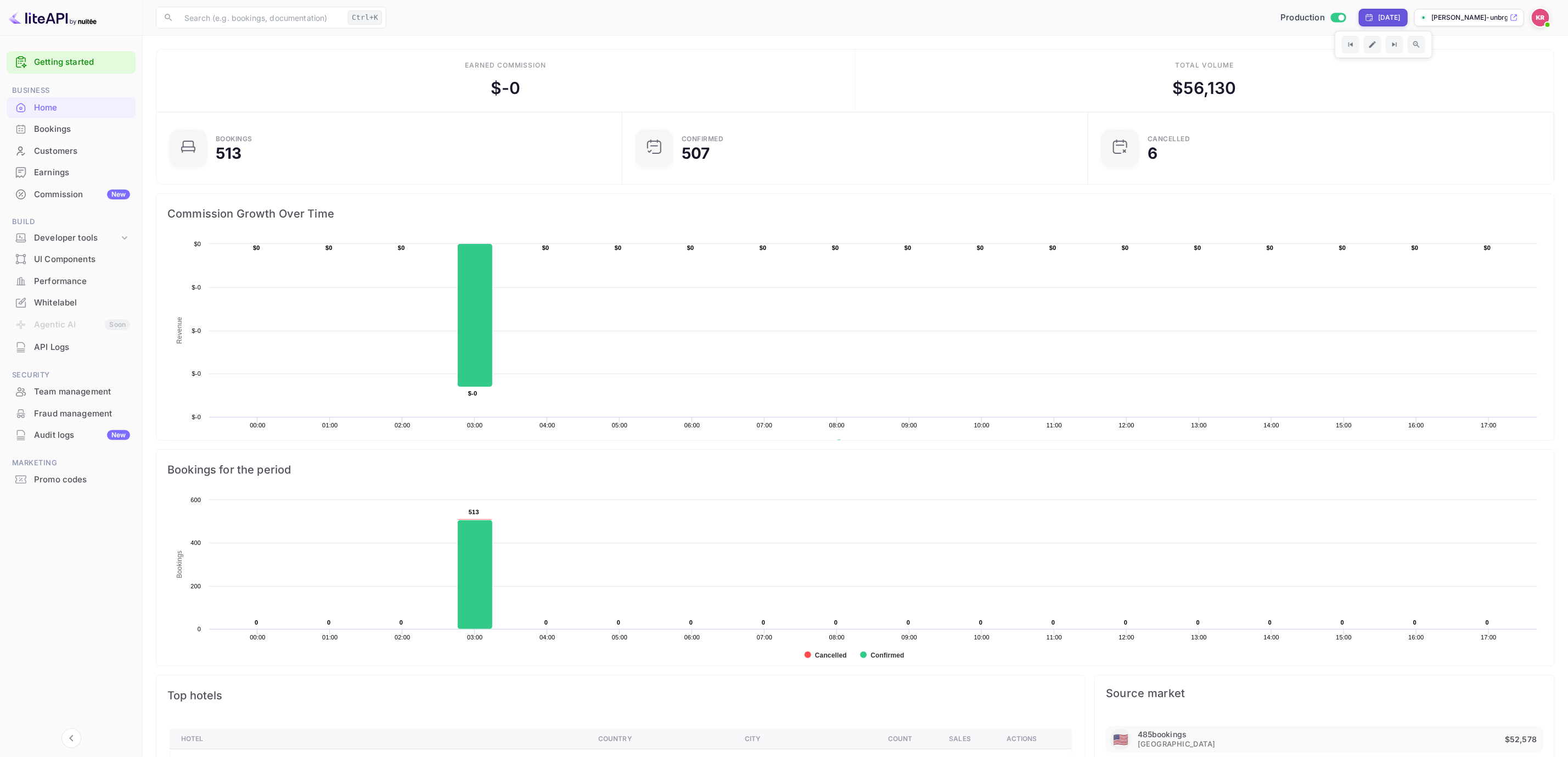
click at [1385, 13] on div "[DATE]" at bounding box center [1389, 18] width 23 height 10
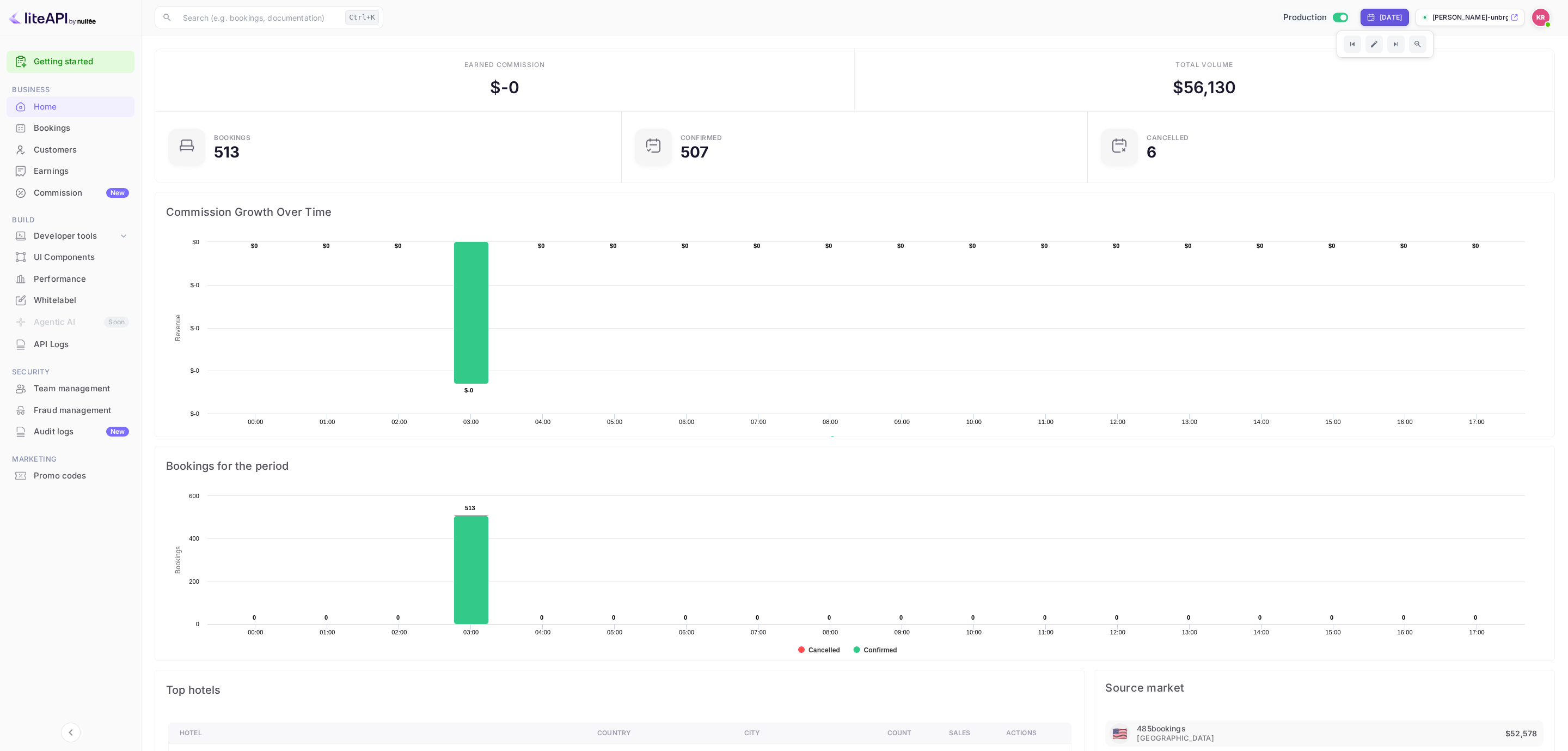
select select "9"
select select "2025"
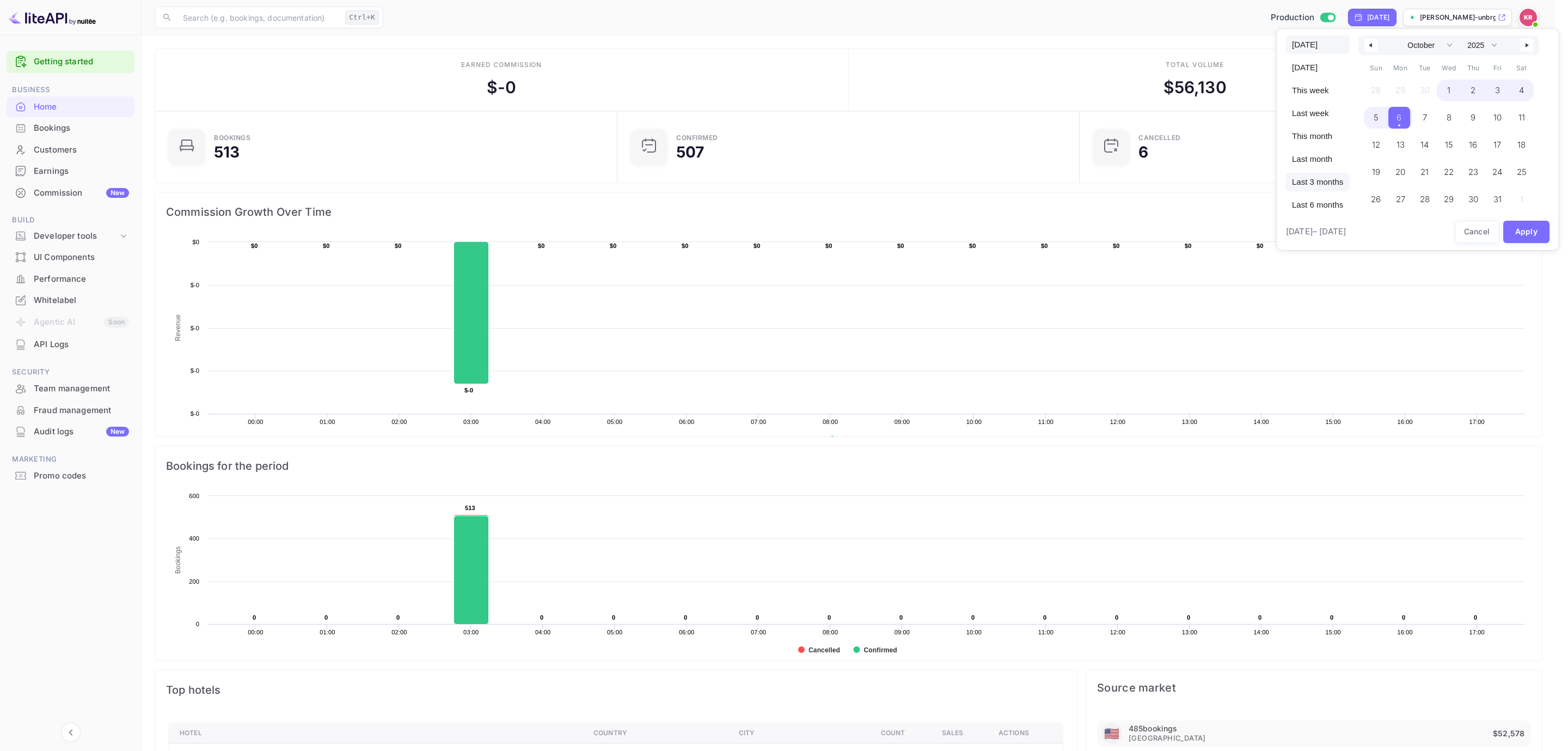
click at [1315, 182] on span "Last 3 months" at bounding box center [1317, 182] width 64 height 19
select select "6"
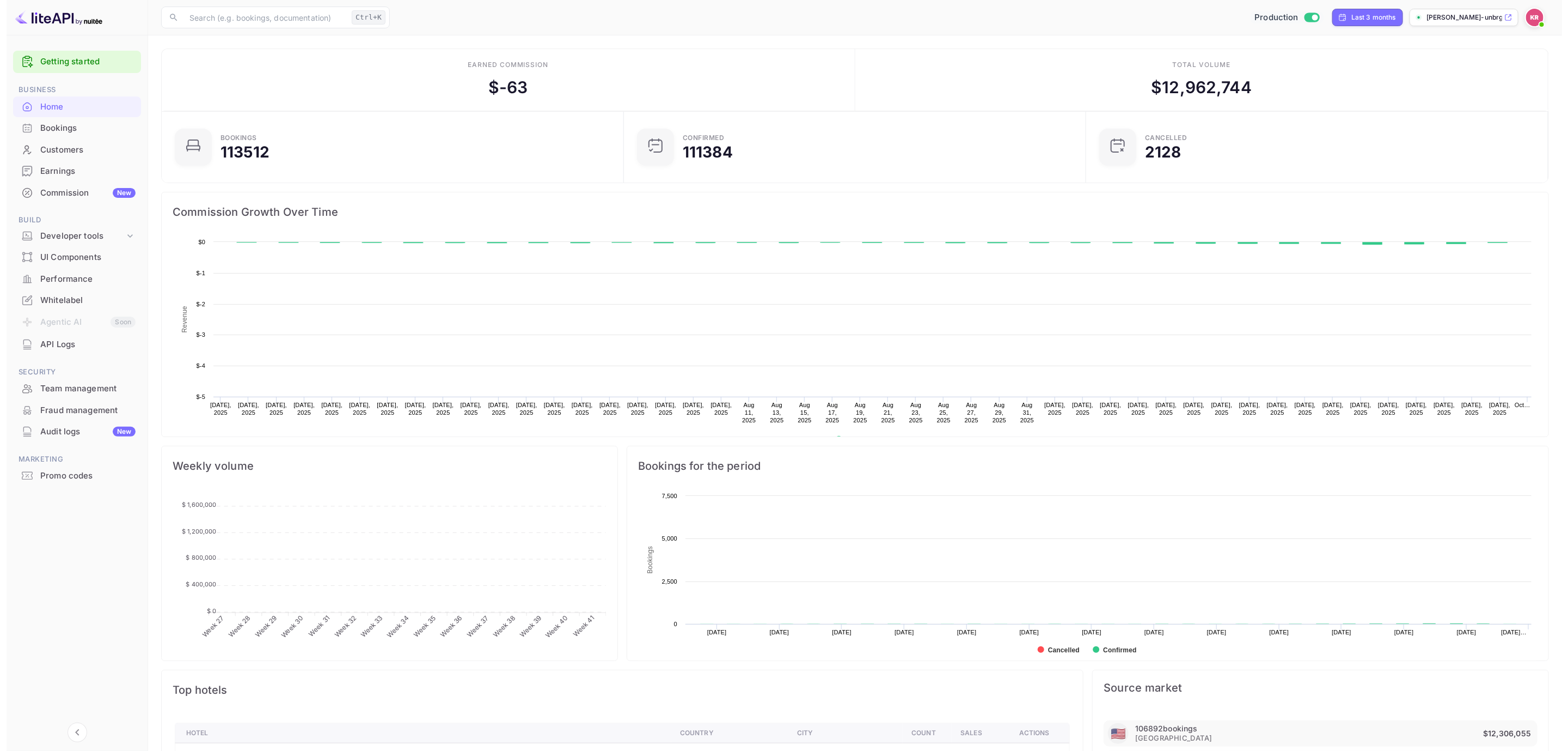
scroll to position [164, 444]
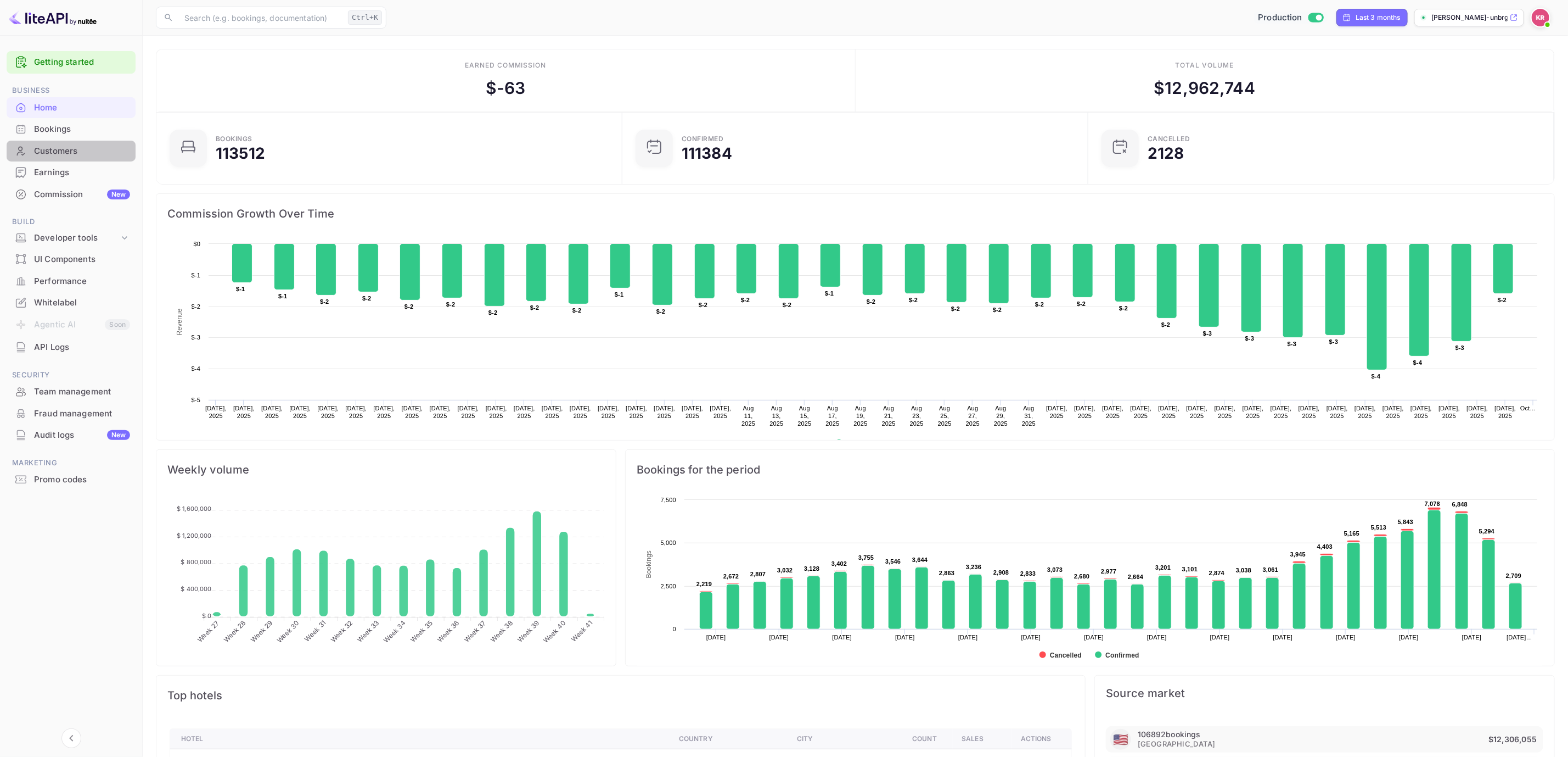
click at [67, 144] on div "Customers" at bounding box center [81, 150] width 96 height 13
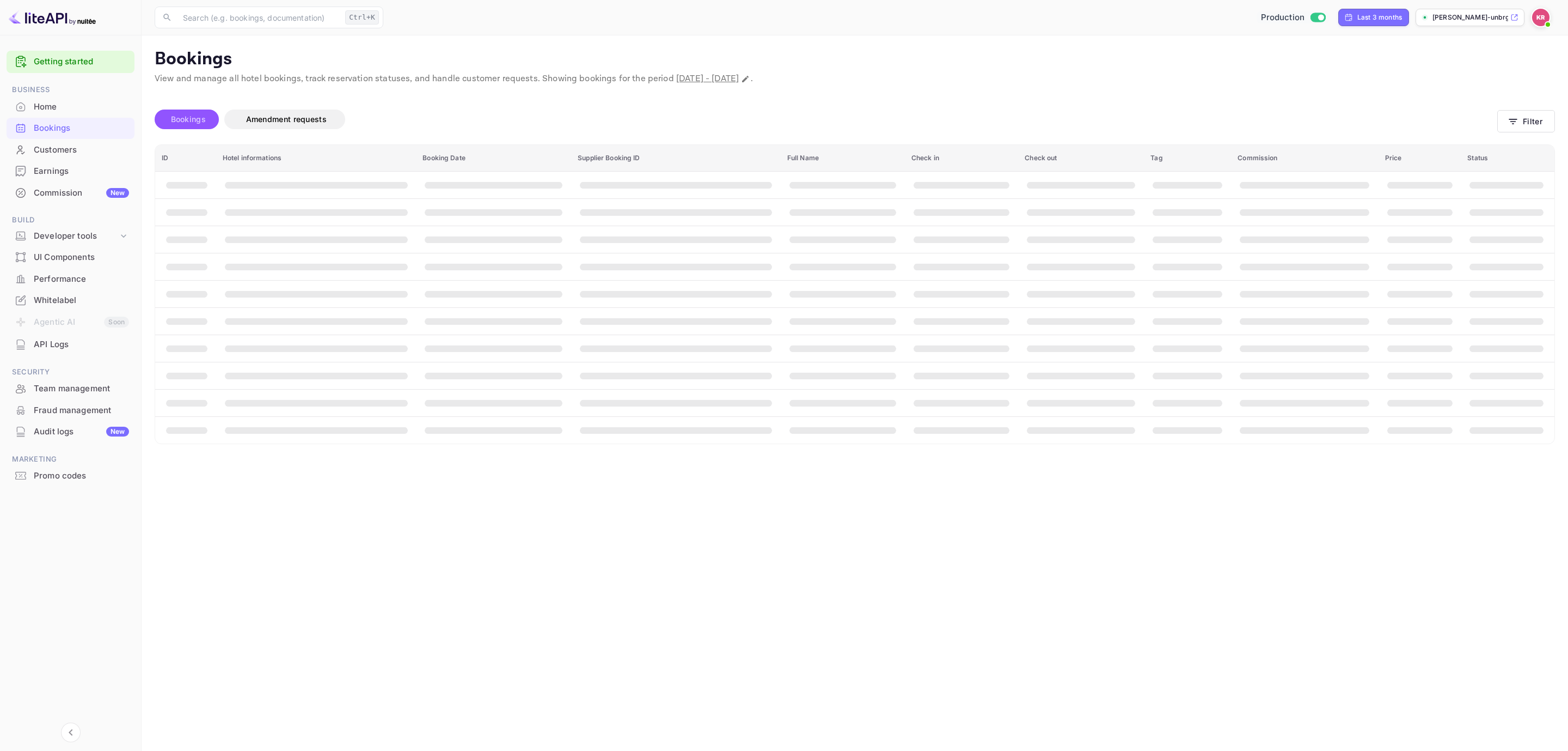
click at [198, 115] on span "Bookings" at bounding box center [188, 119] width 35 height 9
click at [1529, 123] on button "Filter" at bounding box center [1526, 121] width 58 height 23
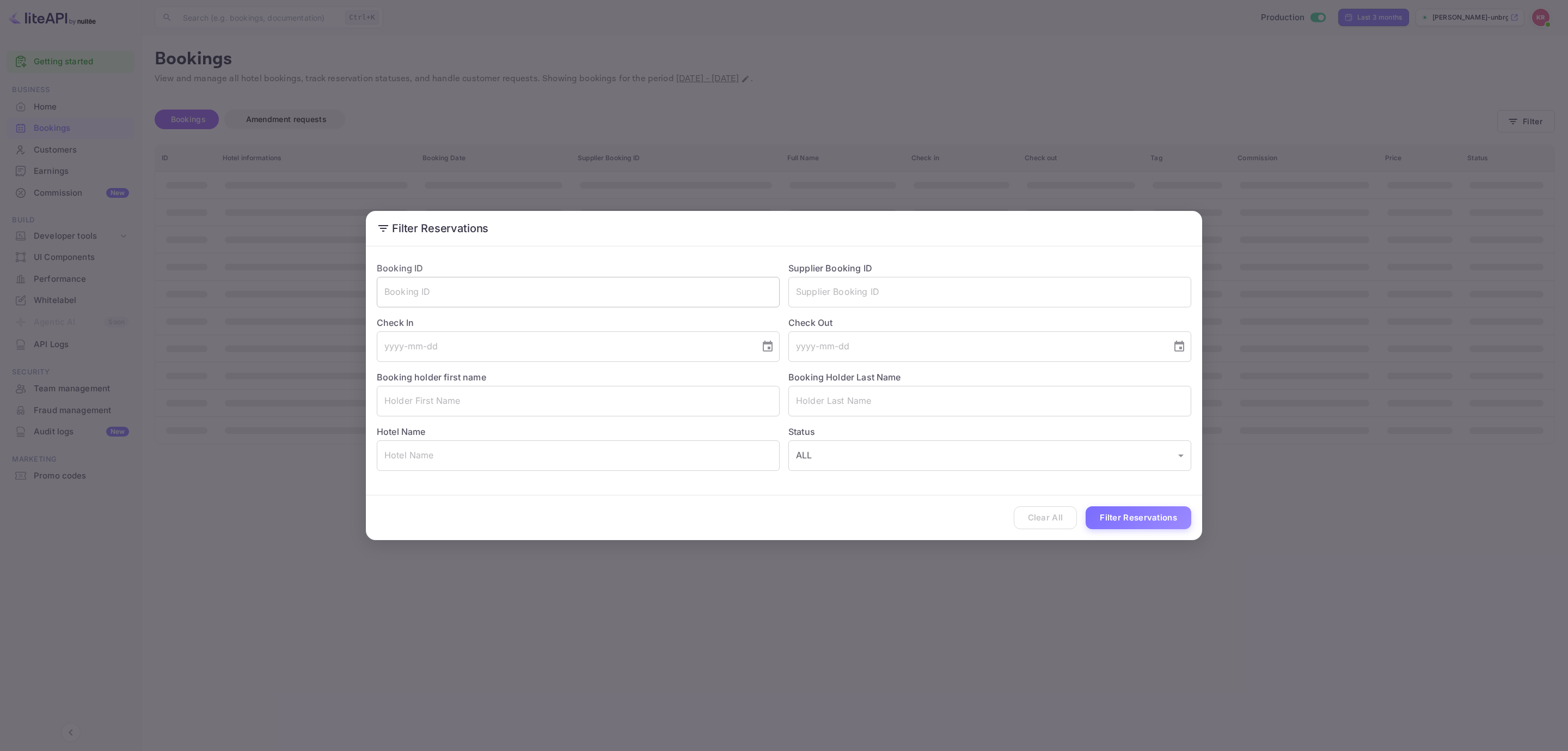
click at [520, 291] on input "text" at bounding box center [578, 292] width 403 height 30
paste input "kjlGZPwy7"
type input "kjlGZPwy7"
click at [1111, 513] on button "Filter Reservations" at bounding box center [1138, 517] width 106 height 24
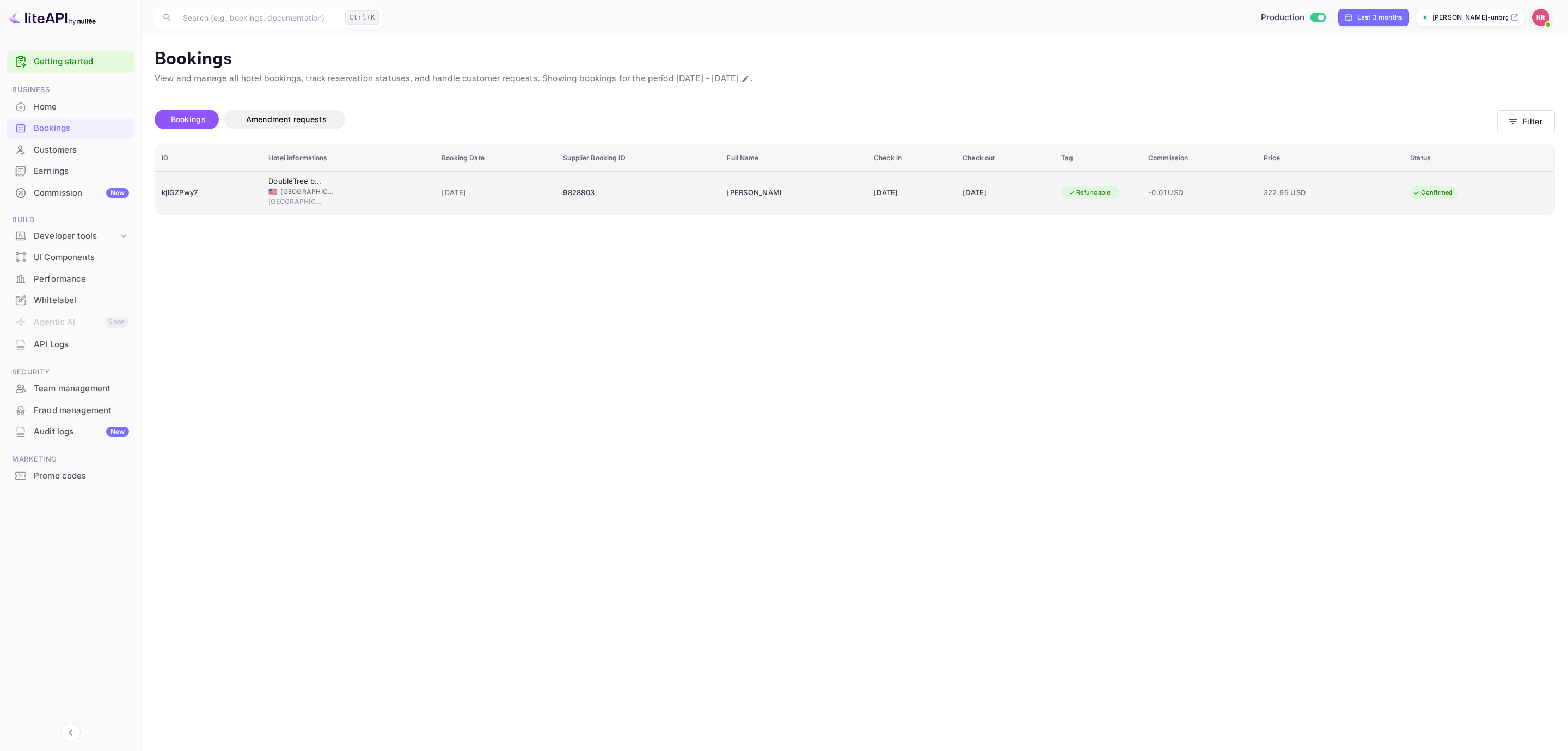
click at [757, 188] on div "[PERSON_NAME]" at bounding box center [754, 193] width 54 height 18
